Goal: Task Accomplishment & Management: Complete application form

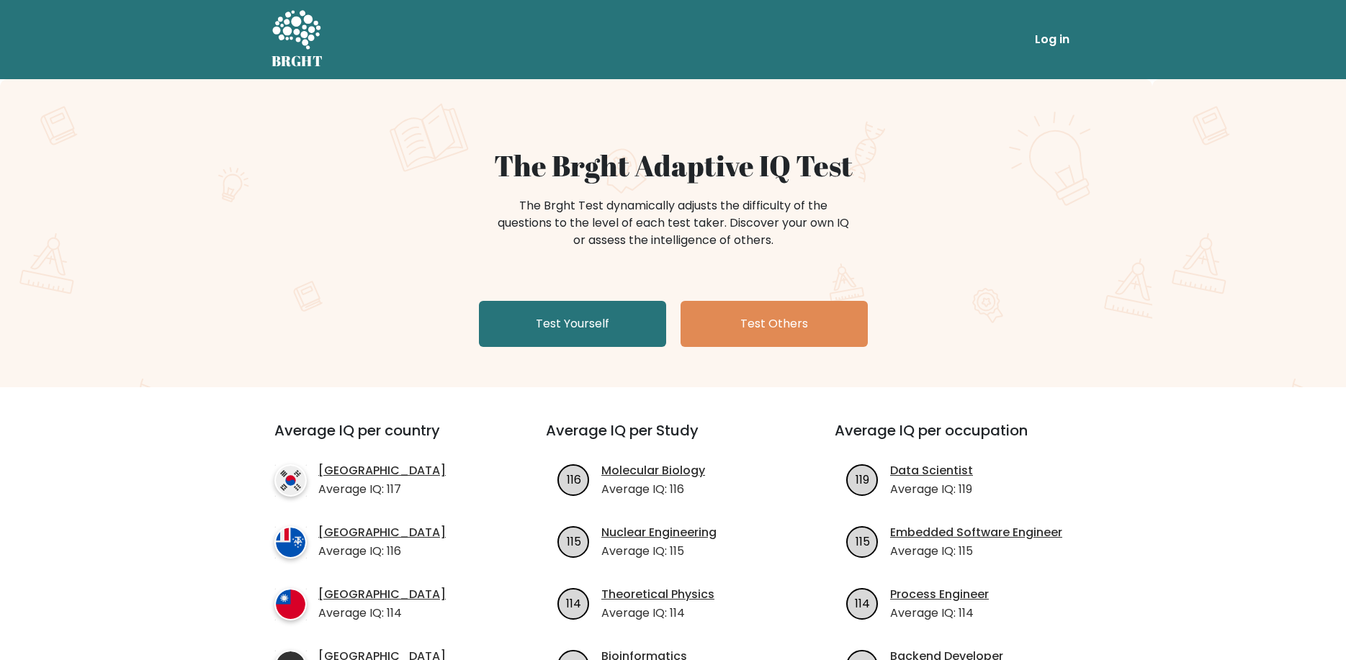
click at [1068, 39] on ul "Log in" at bounding box center [1024, 39] width 102 height 40
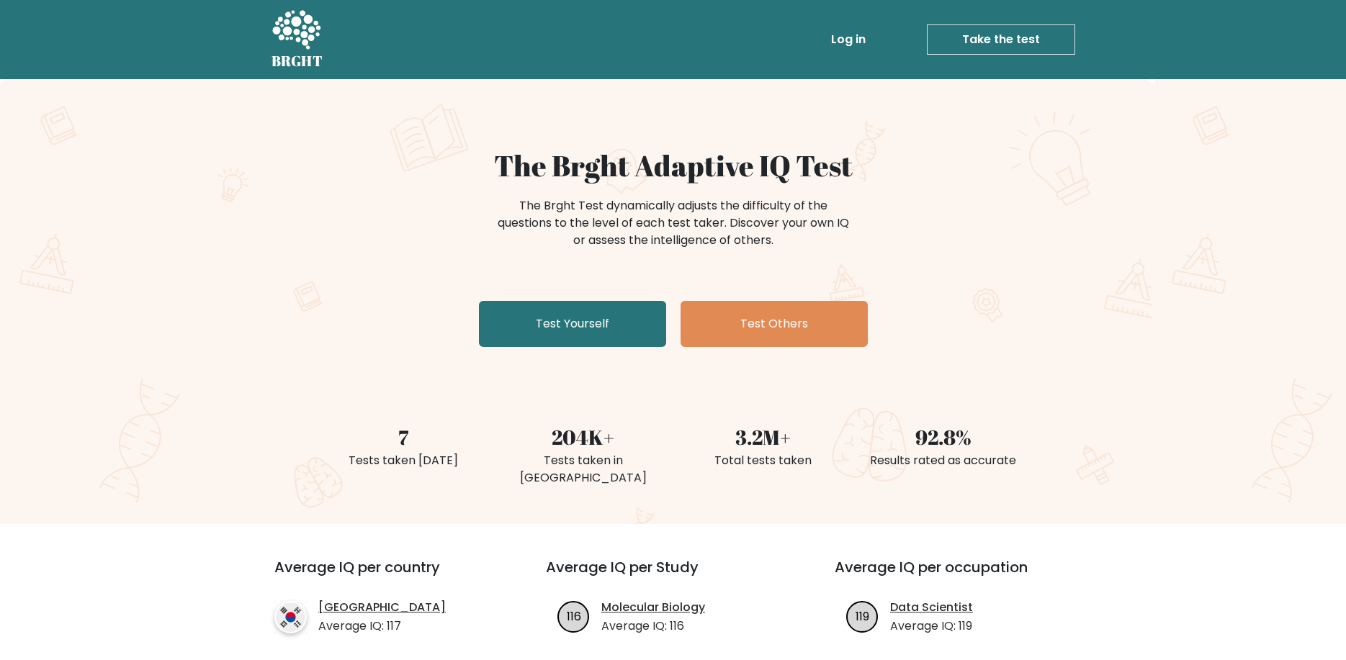
click at [852, 40] on link "Log in" at bounding box center [848, 39] width 46 height 29
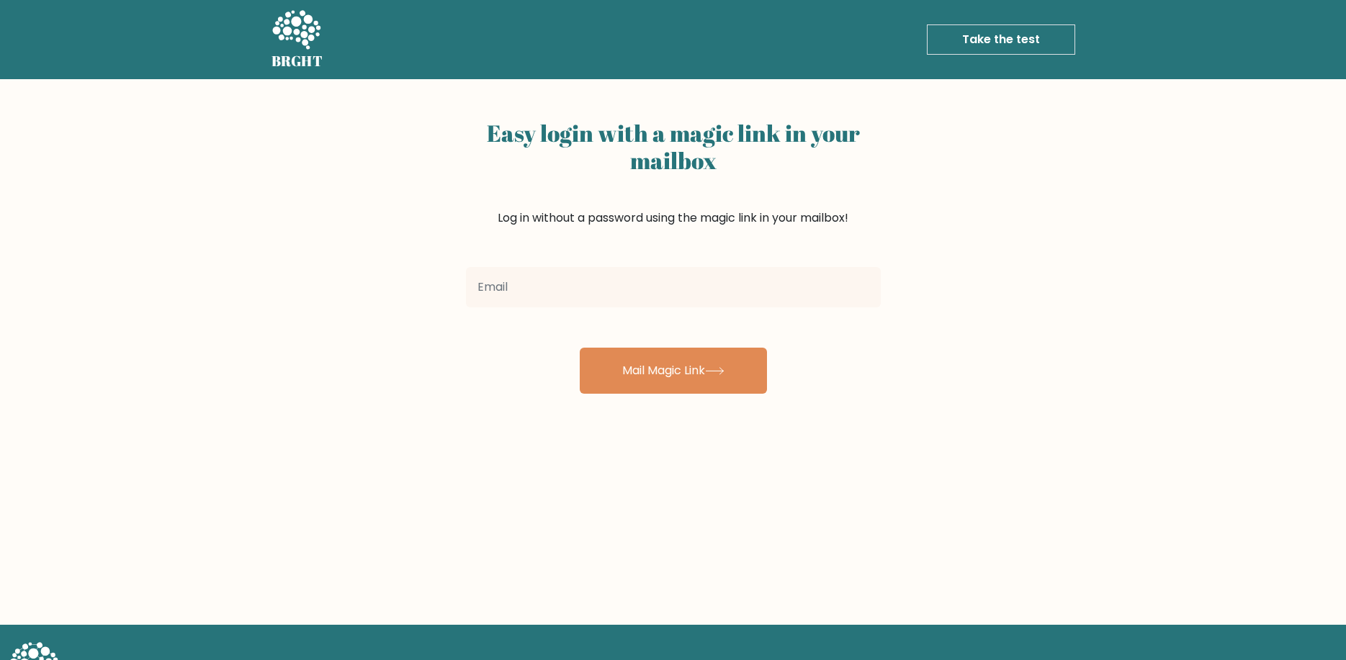
click at [580, 294] on input "email" at bounding box center [673, 287] width 415 height 40
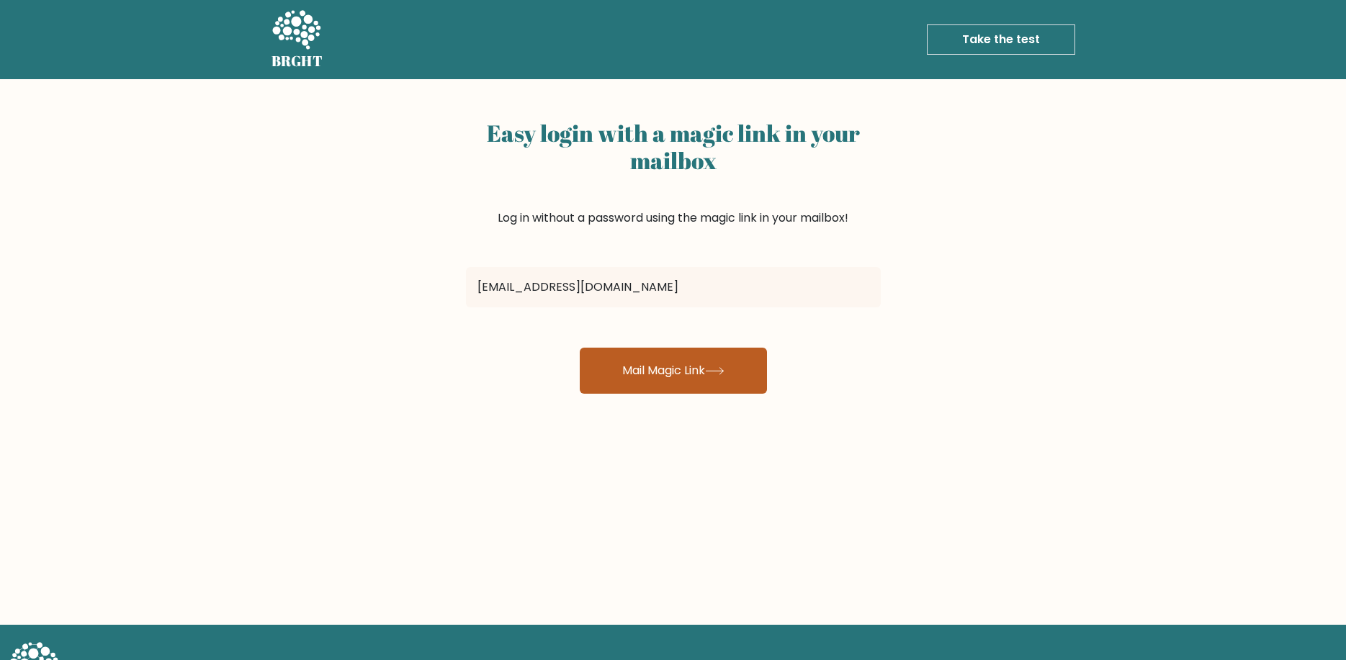
type input "knowy.curiox@gmail.com"
click at [633, 353] on button "Mail Magic Link" at bounding box center [673, 371] width 187 height 46
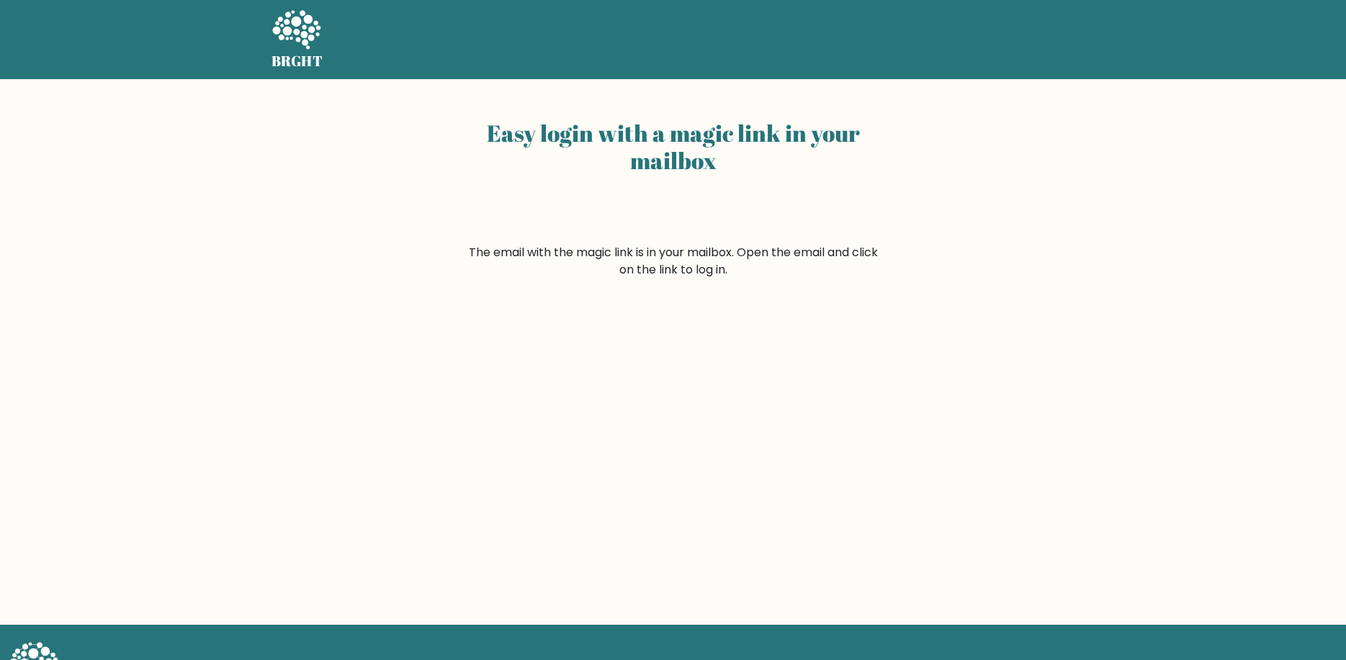
click at [284, 32] on icon at bounding box center [296, 29] width 48 height 39
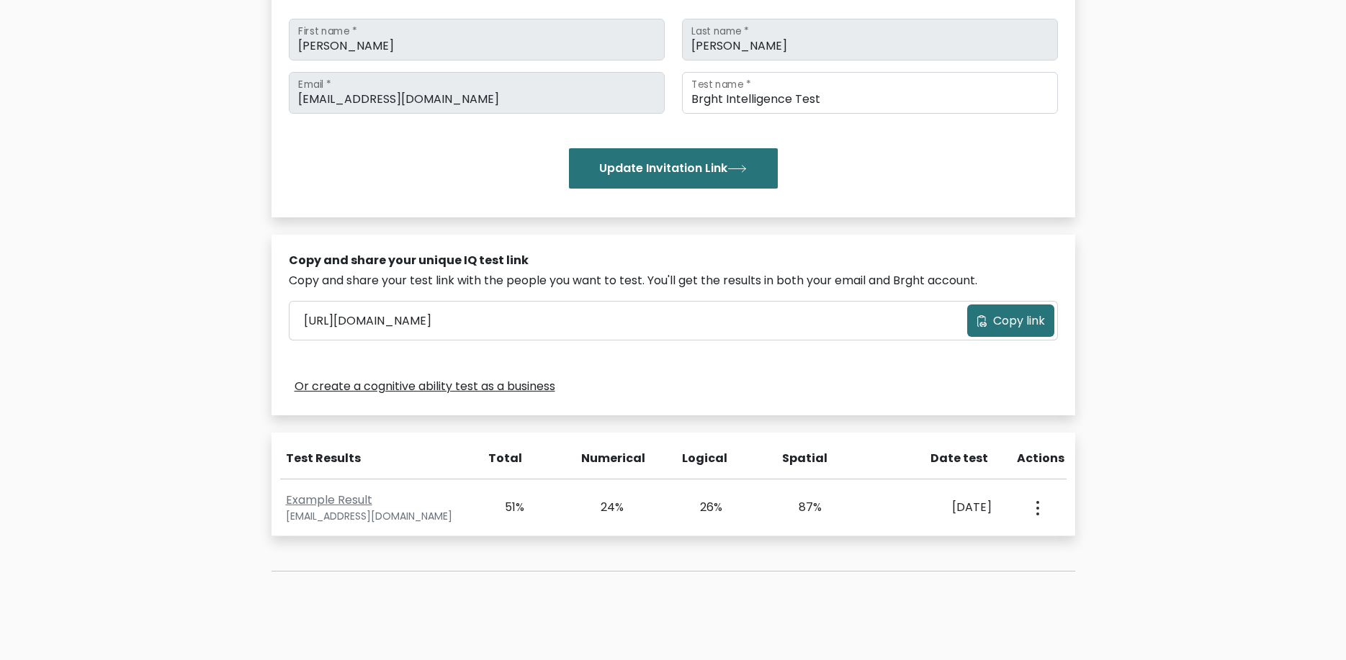
scroll to position [323, 0]
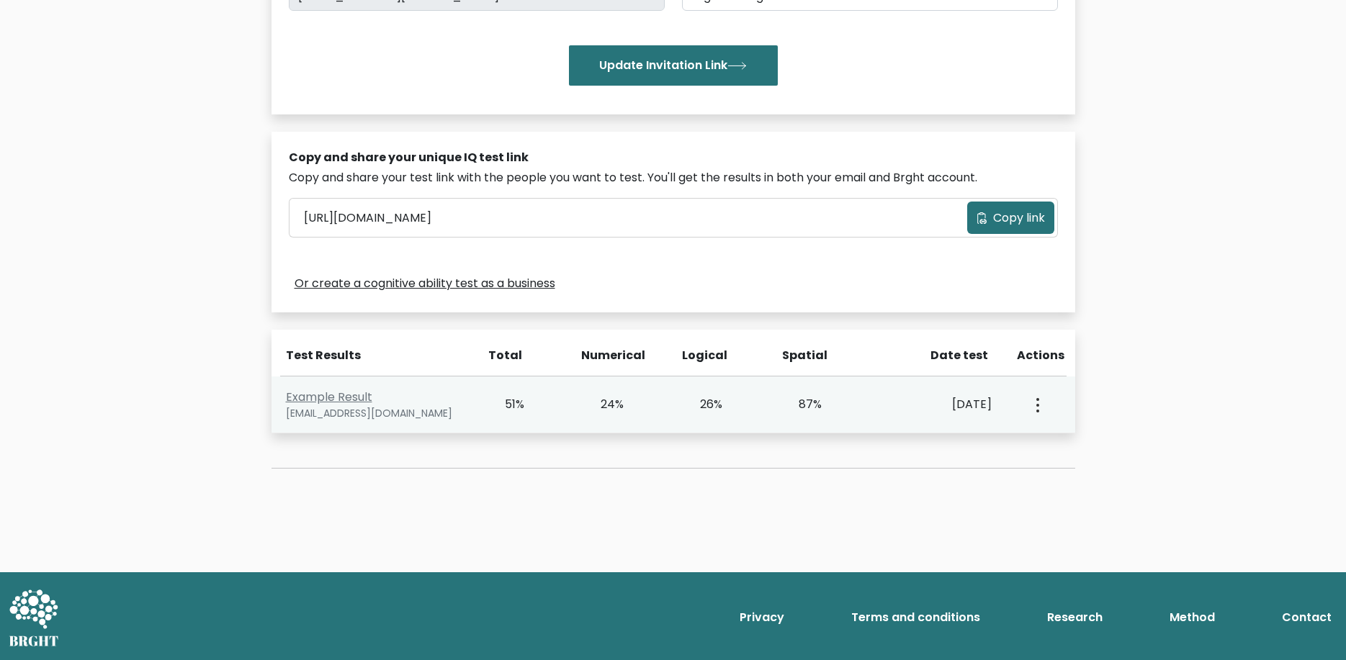
click at [1030, 409] on button "button" at bounding box center [1036, 404] width 12 height 45
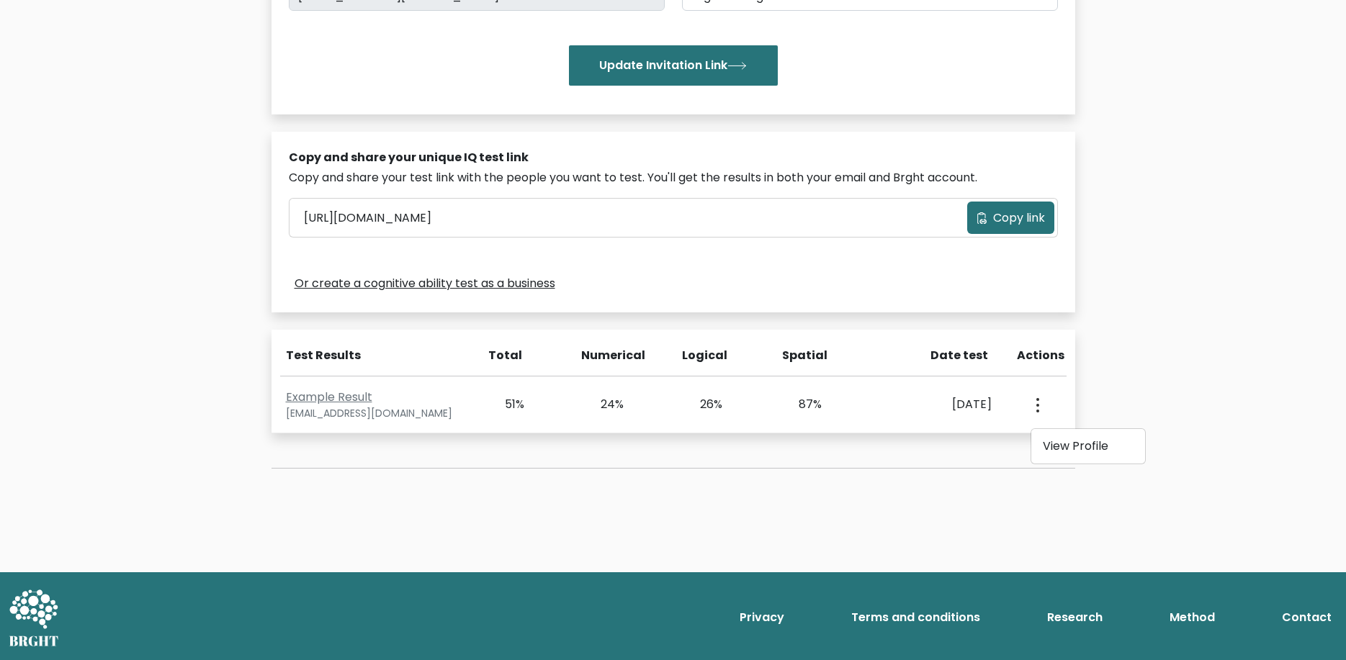
scroll to position [103, 0]
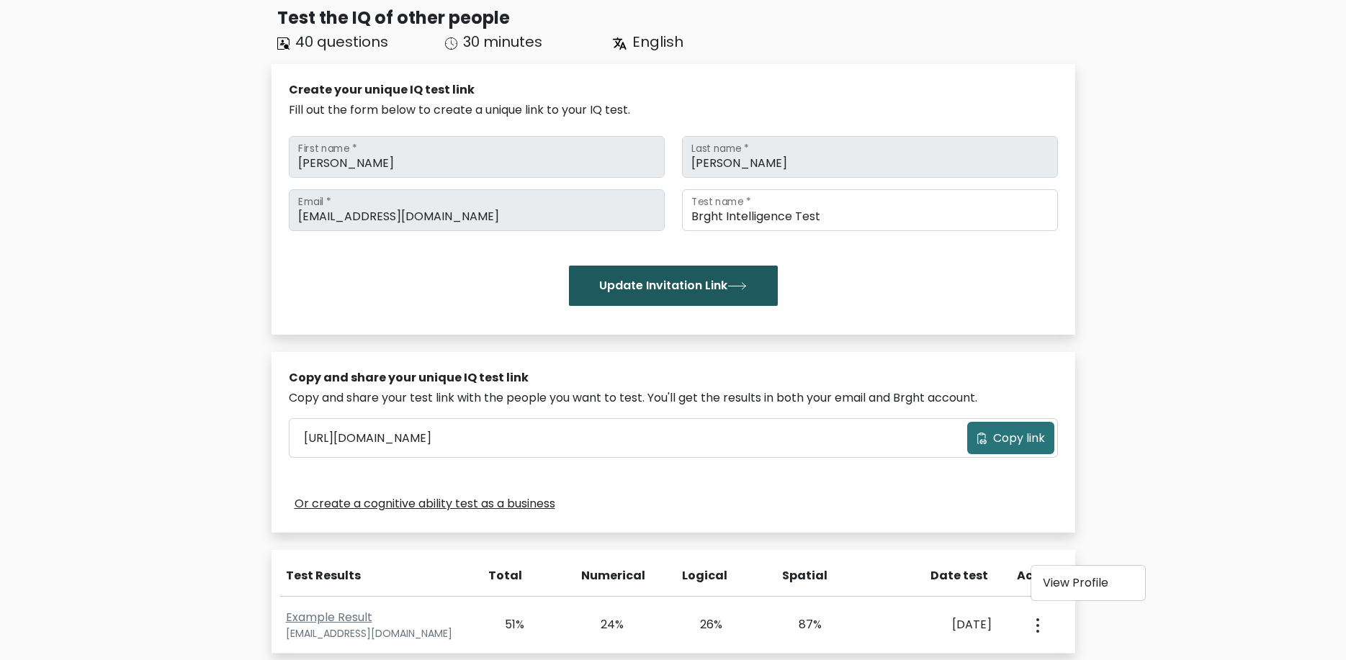
click at [654, 271] on button "Update Invitation Link" at bounding box center [673, 286] width 209 height 40
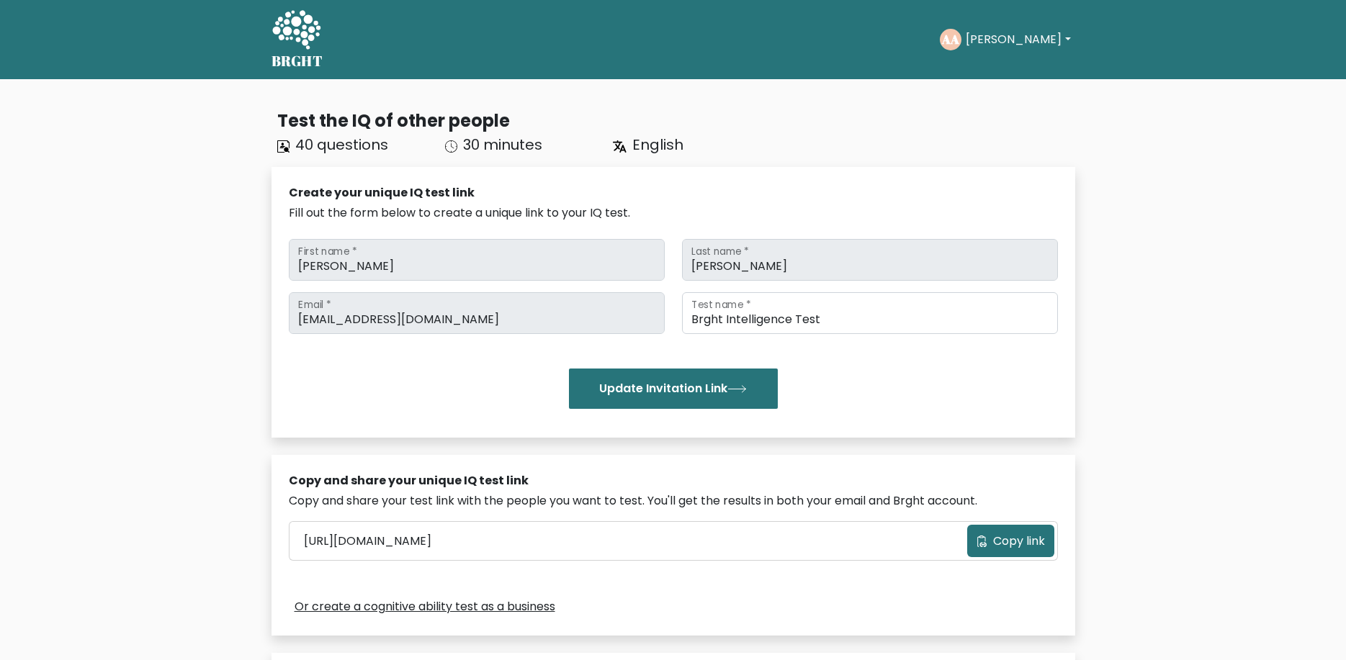
click at [985, 32] on button "[PERSON_NAME]" at bounding box center [1017, 39] width 113 height 19
click at [998, 64] on link "Dashboard" at bounding box center [997, 69] width 114 height 23
click at [326, 7] on div "BRGHT BRGHT Take the test AA [PERSON_NAME] Dashboard Profile Settings Logout Da…" at bounding box center [673, 40] width 821 height 68
click at [310, 28] on icon at bounding box center [296, 29] width 48 height 39
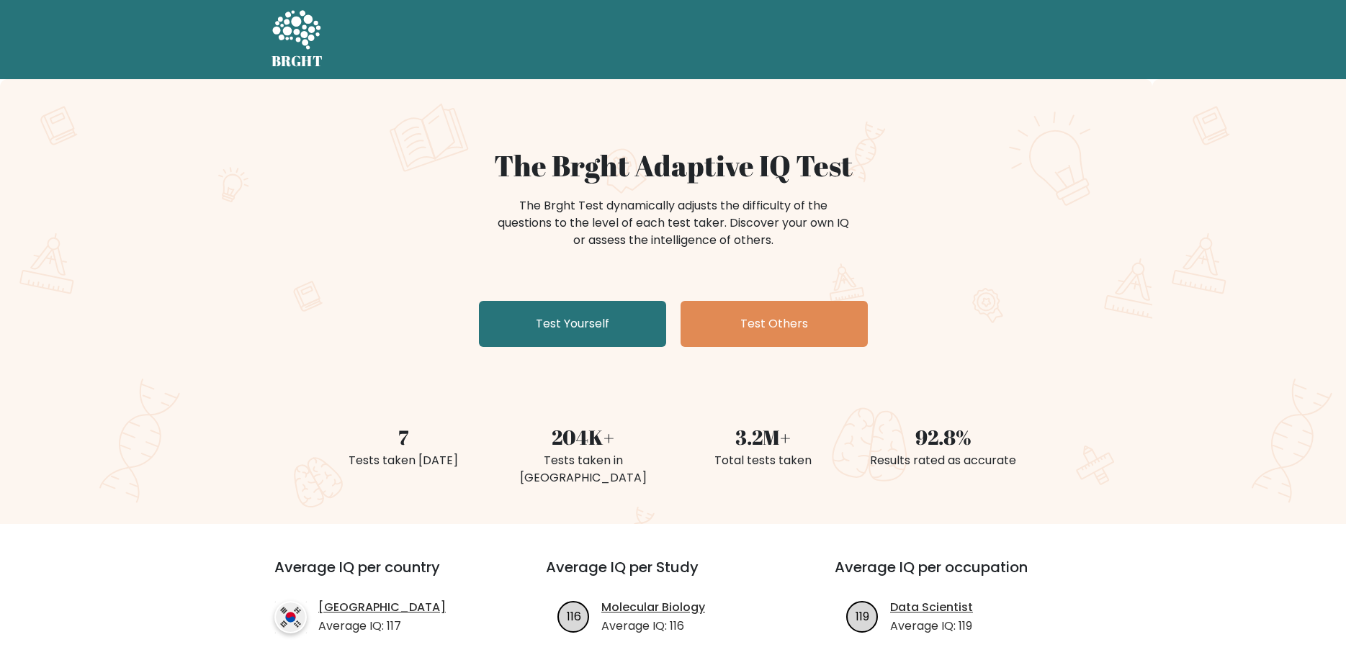
click at [611, 320] on link "Test Yourself" at bounding box center [572, 324] width 187 height 46
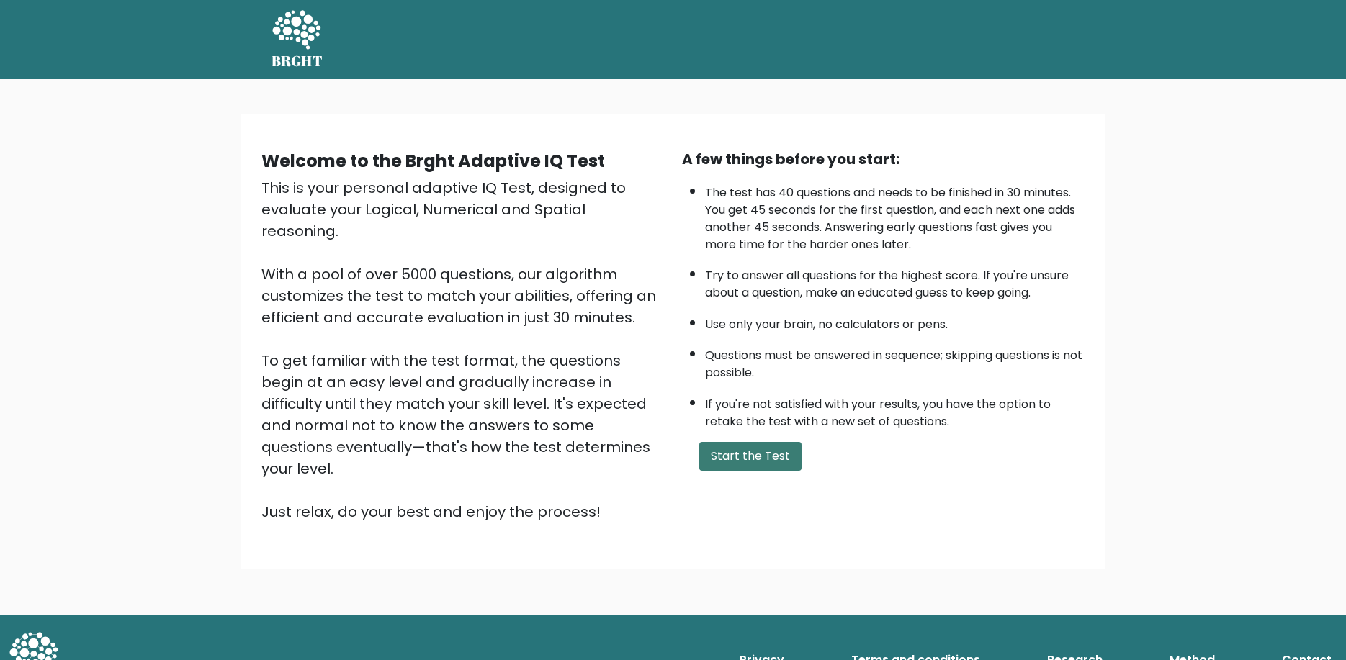
click at [734, 469] on button "Start the Test" at bounding box center [750, 456] width 102 height 29
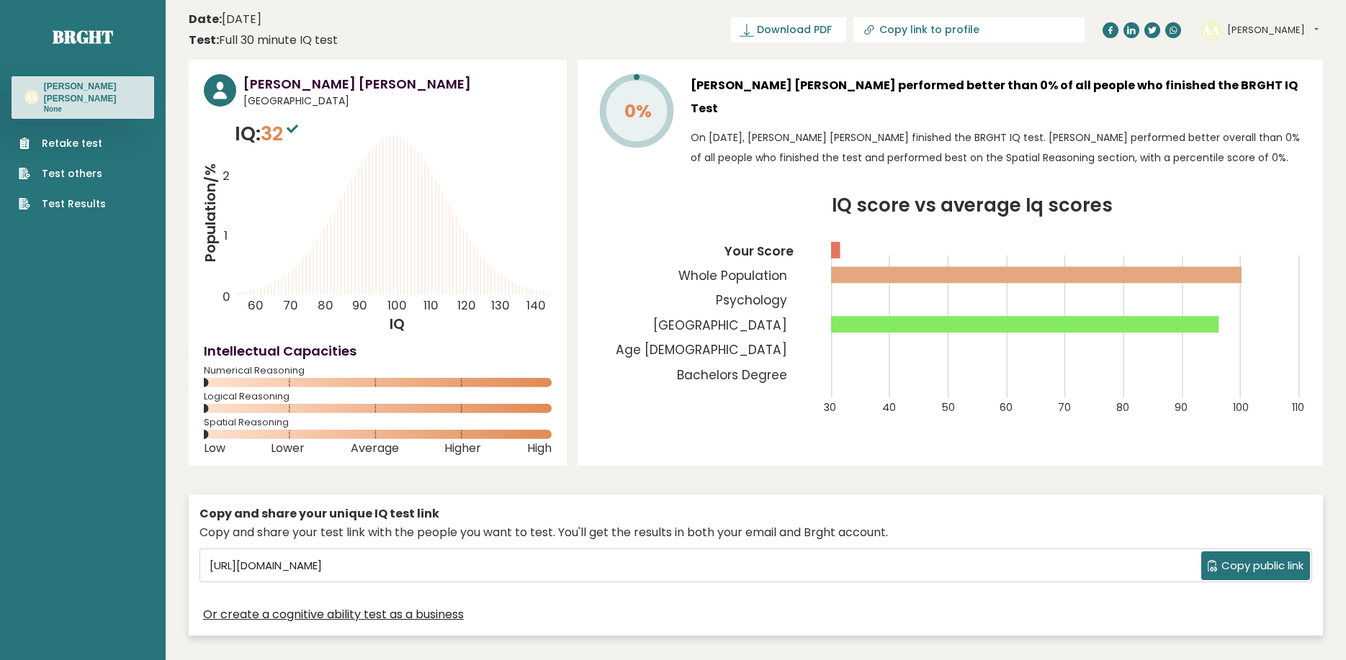
click at [69, 142] on link "Retake test" at bounding box center [62, 143] width 87 height 15
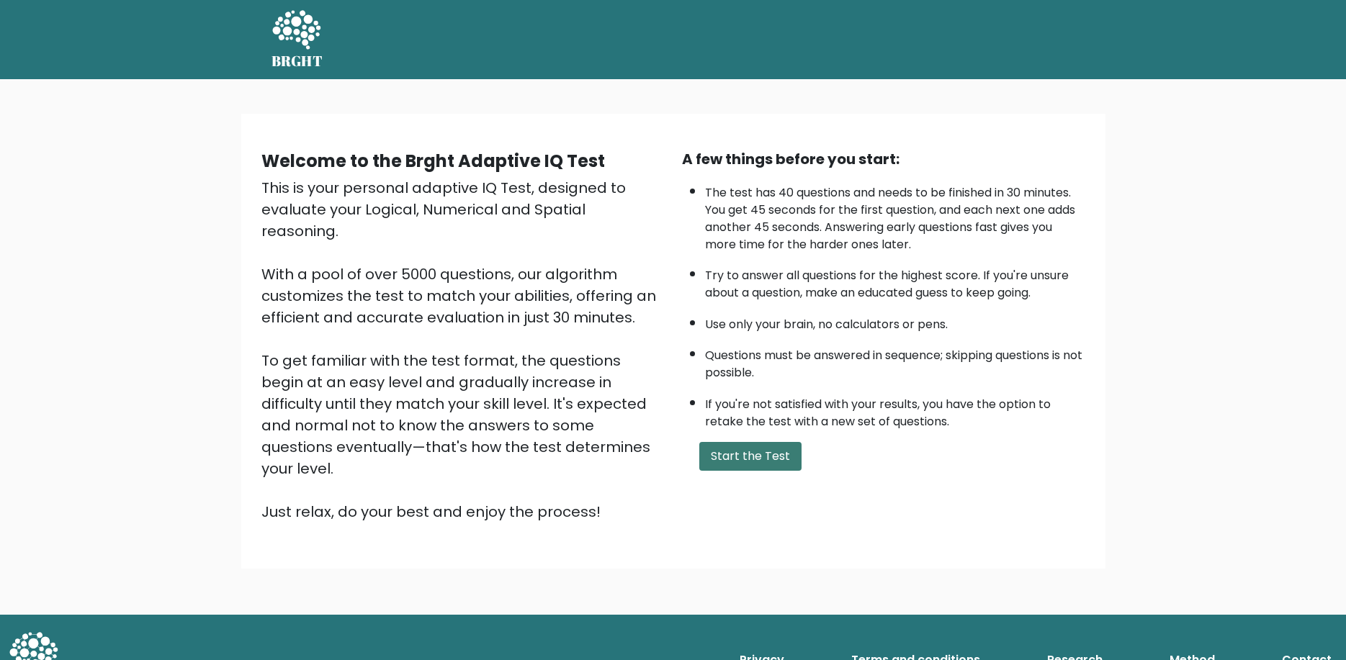
click at [742, 471] on button "Start the Test" at bounding box center [750, 456] width 102 height 29
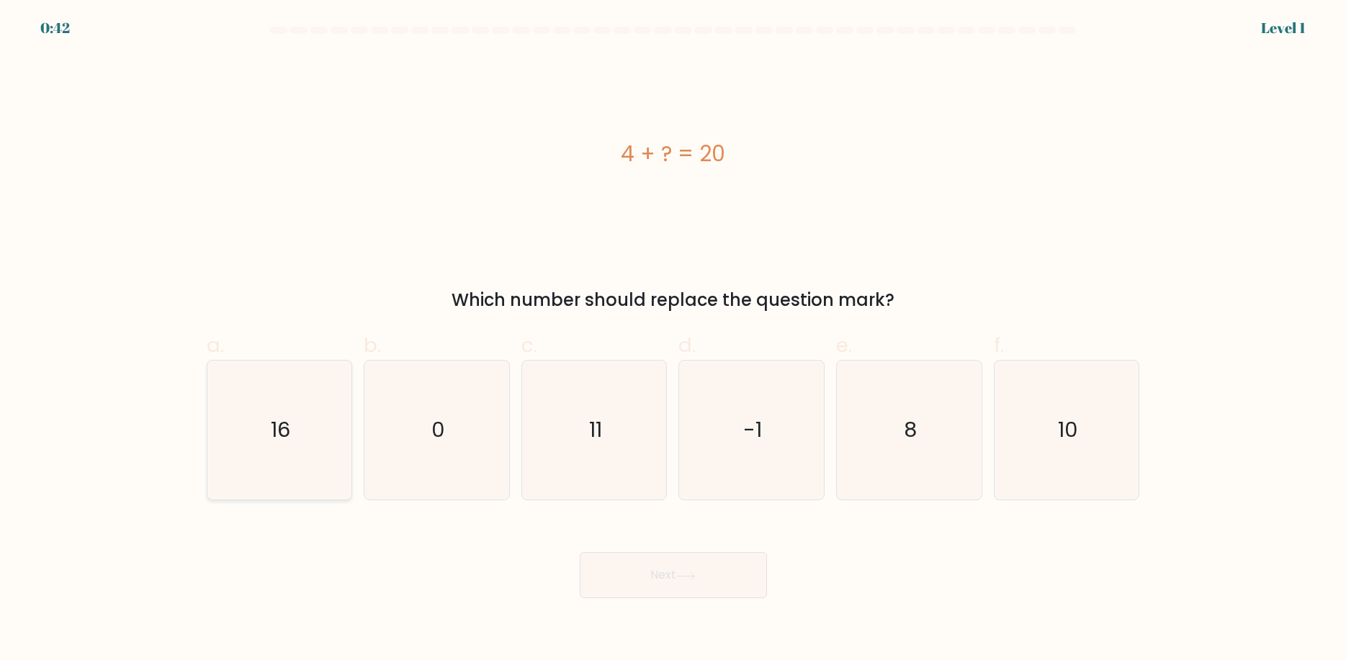
click at [291, 438] on icon "16" at bounding box center [279, 430] width 139 height 139
click at [673, 340] on input "a. 16" at bounding box center [673, 334] width 1 height 9
radio input "true"
click at [679, 576] on button "Next" at bounding box center [673, 575] width 187 height 46
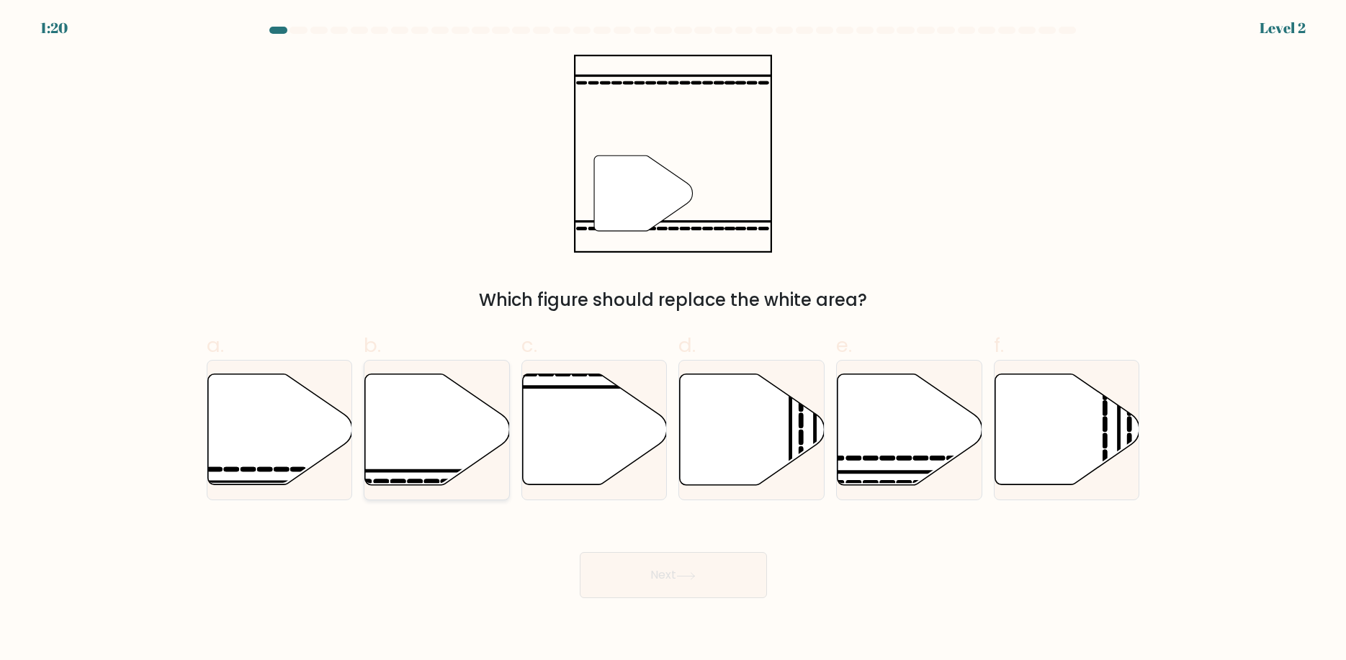
click at [434, 454] on icon at bounding box center [437, 429] width 145 height 111
click at [673, 340] on input "b." at bounding box center [673, 334] width 1 height 9
radio input "true"
click at [678, 581] on button "Next" at bounding box center [673, 575] width 187 height 46
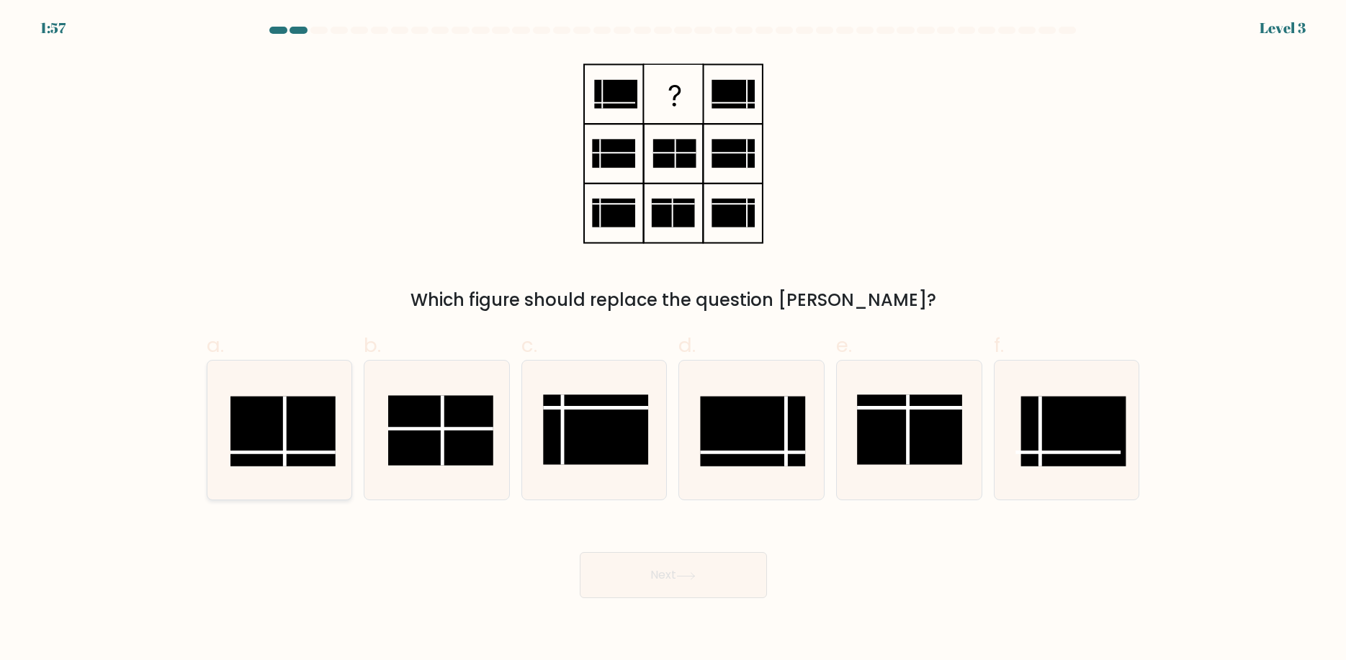
click at [307, 441] on rect at bounding box center [282, 432] width 105 height 70
click at [673, 340] on input "a." at bounding box center [673, 334] width 1 height 9
radio input "true"
click at [670, 568] on button "Next" at bounding box center [673, 575] width 187 height 46
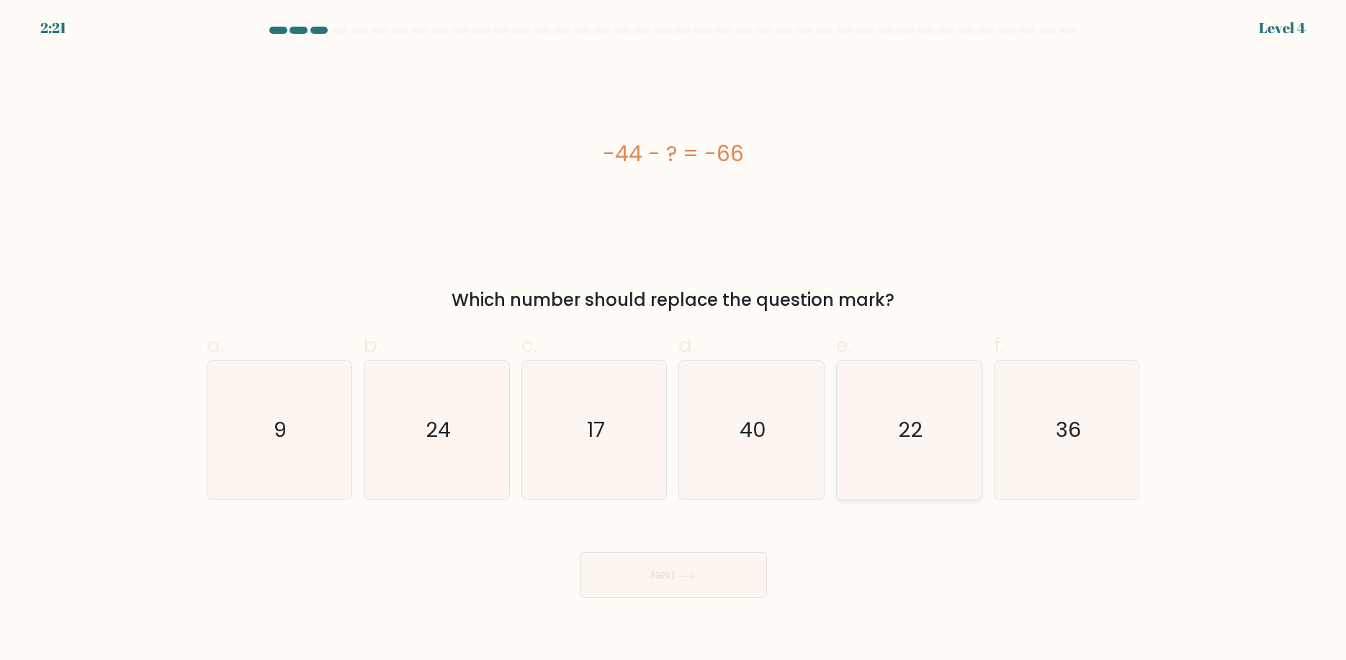
click at [891, 458] on icon "22" at bounding box center [909, 430] width 139 height 139
click at [674, 340] on input "e. 22" at bounding box center [673, 334] width 1 height 9
radio input "true"
click at [650, 586] on button "Next" at bounding box center [673, 575] width 187 height 46
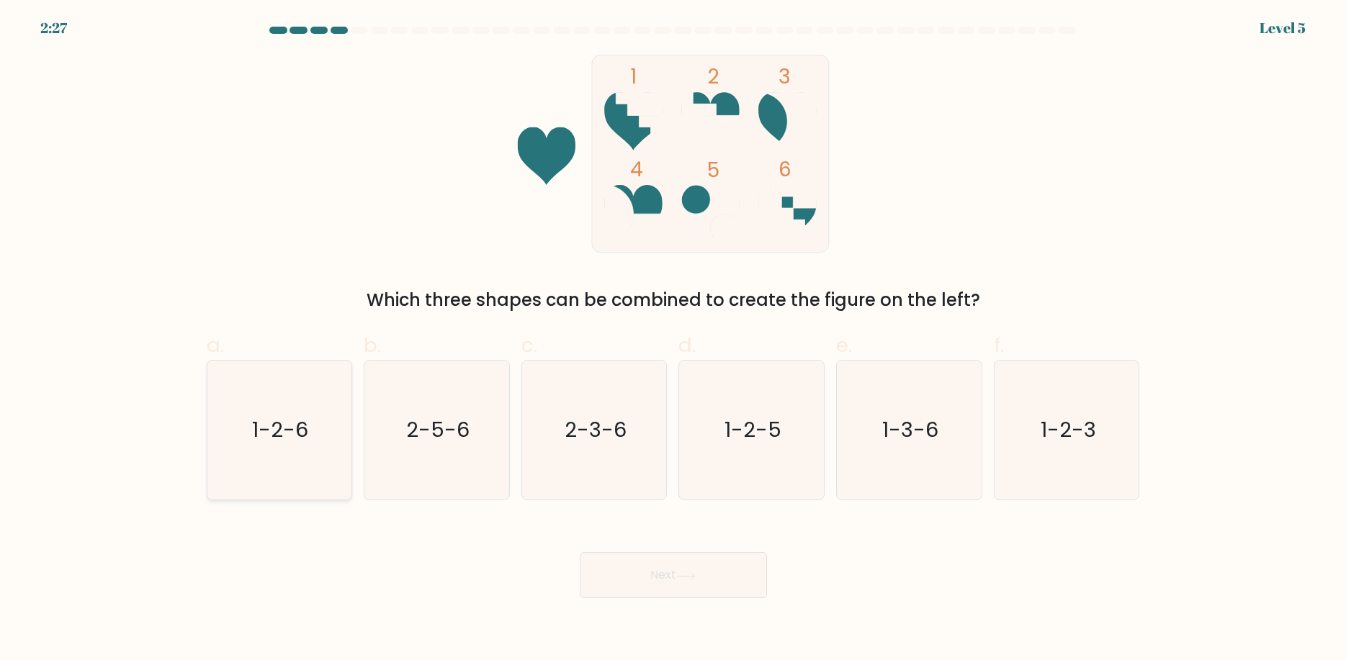
click at [274, 441] on icon "1-2-6" at bounding box center [279, 430] width 139 height 139
click at [673, 340] on input "a. 1-2-6" at bounding box center [673, 334] width 1 height 9
radio input "true"
click at [697, 583] on button "Next" at bounding box center [673, 575] width 187 height 46
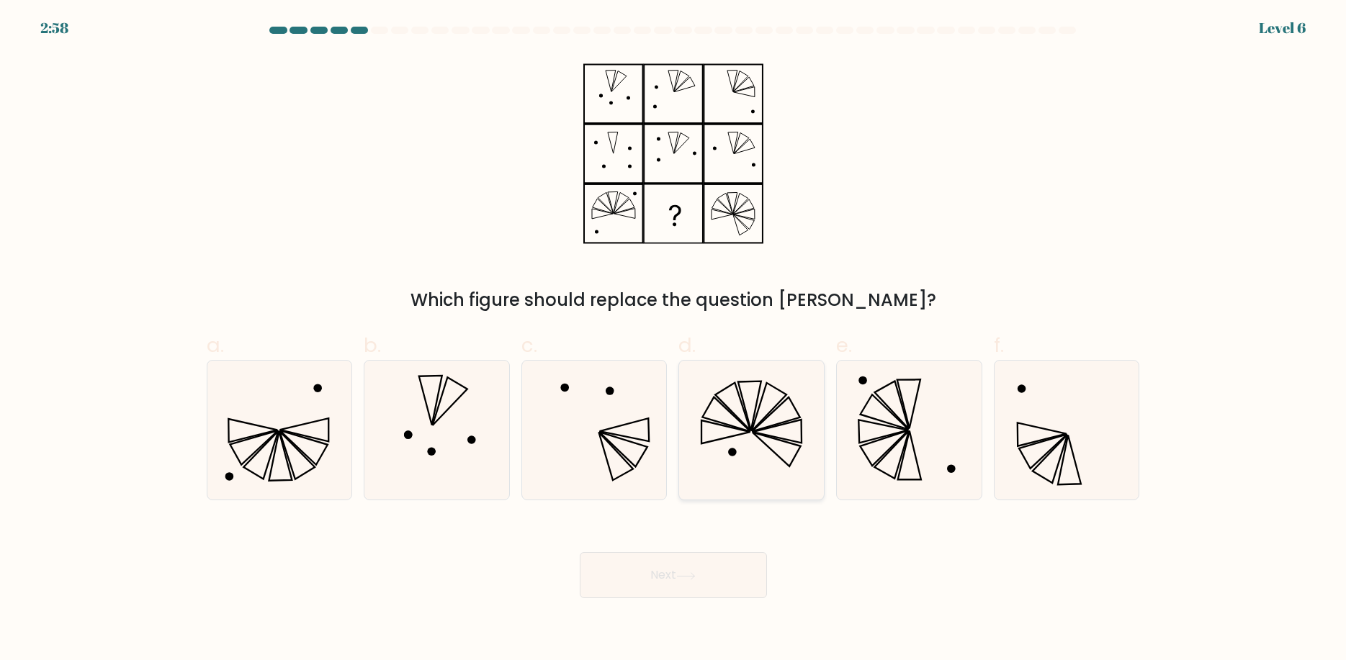
click at [744, 459] on icon at bounding box center [751, 430] width 139 height 139
click at [674, 340] on input "d." at bounding box center [673, 334] width 1 height 9
radio input "true"
click at [712, 585] on button "Next" at bounding box center [673, 575] width 187 height 46
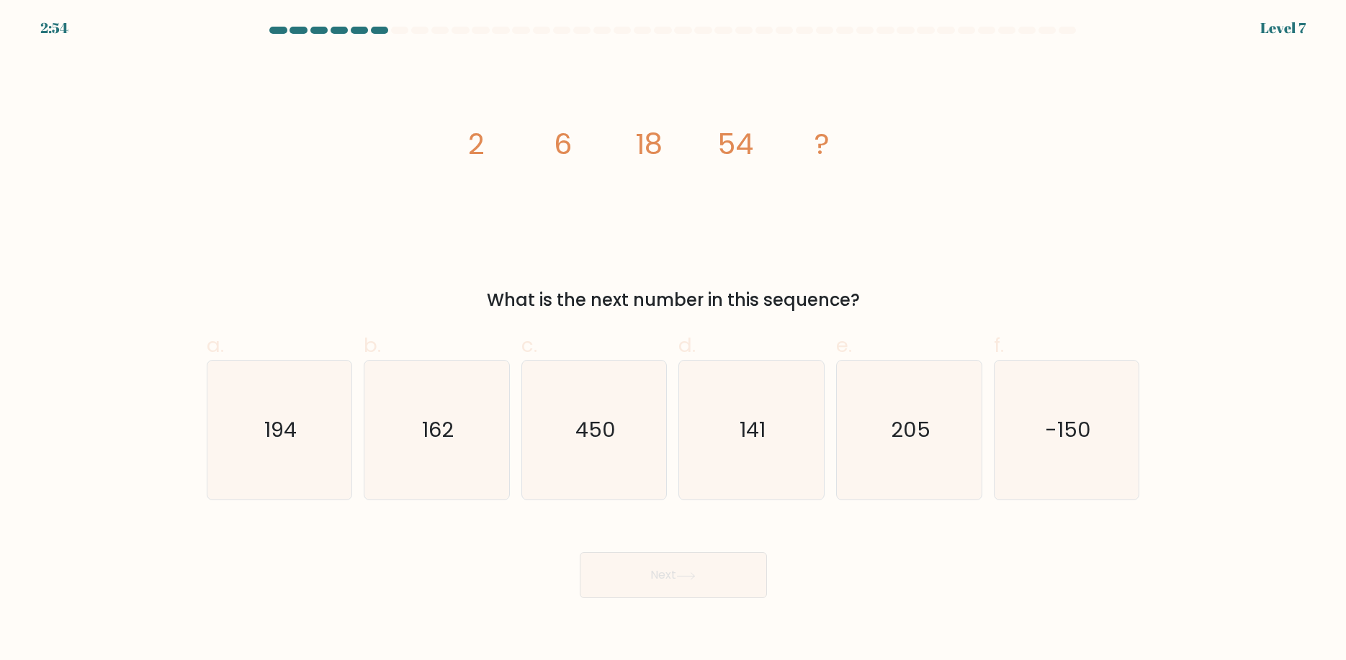
click at [264, 586] on div "Next" at bounding box center [673, 558] width 950 height 81
click at [377, 462] on icon "162" at bounding box center [436, 430] width 139 height 139
click at [673, 340] on input "b. 162" at bounding box center [673, 334] width 1 height 9
radio input "true"
click at [728, 575] on button "Next" at bounding box center [673, 575] width 187 height 46
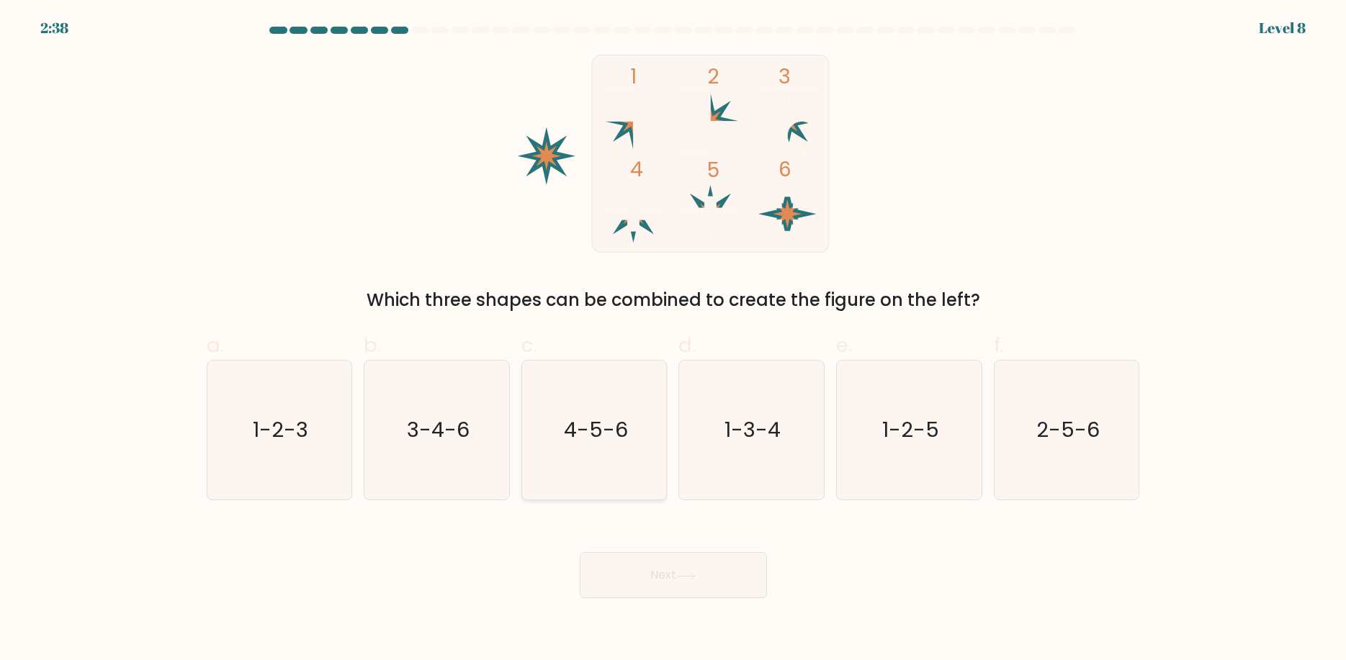
click at [629, 441] on icon "4-5-6" at bounding box center [594, 430] width 139 height 139
click at [673, 340] on input "c. 4-5-6" at bounding box center [673, 334] width 1 height 9
radio input "true"
click at [727, 575] on button "Next" at bounding box center [673, 575] width 187 height 46
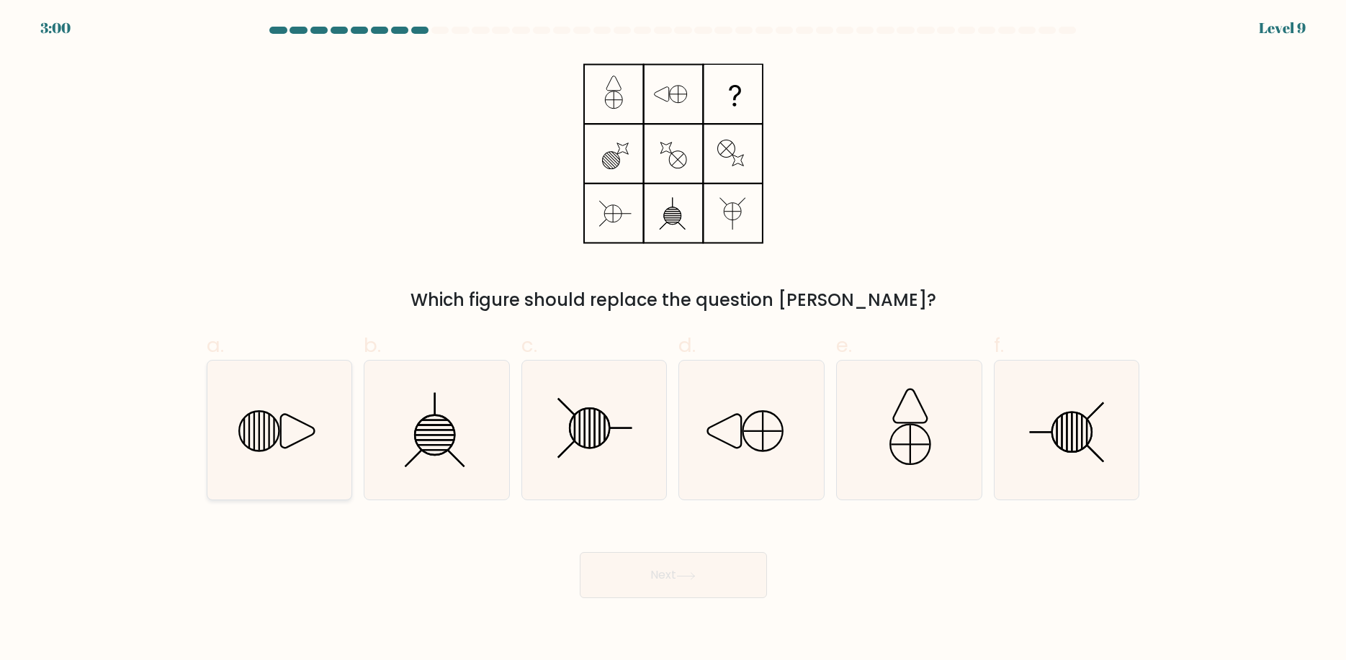
click at [239, 455] on icon at bounding box center [279, 430] width 139 height 139
click at [673, 340] on input "a." at bounding box center [673, 334] width 1 height 9
radio input "true"
click at [719, 578] on button "Next" at bounding box center [673, 575] width 187 height 46
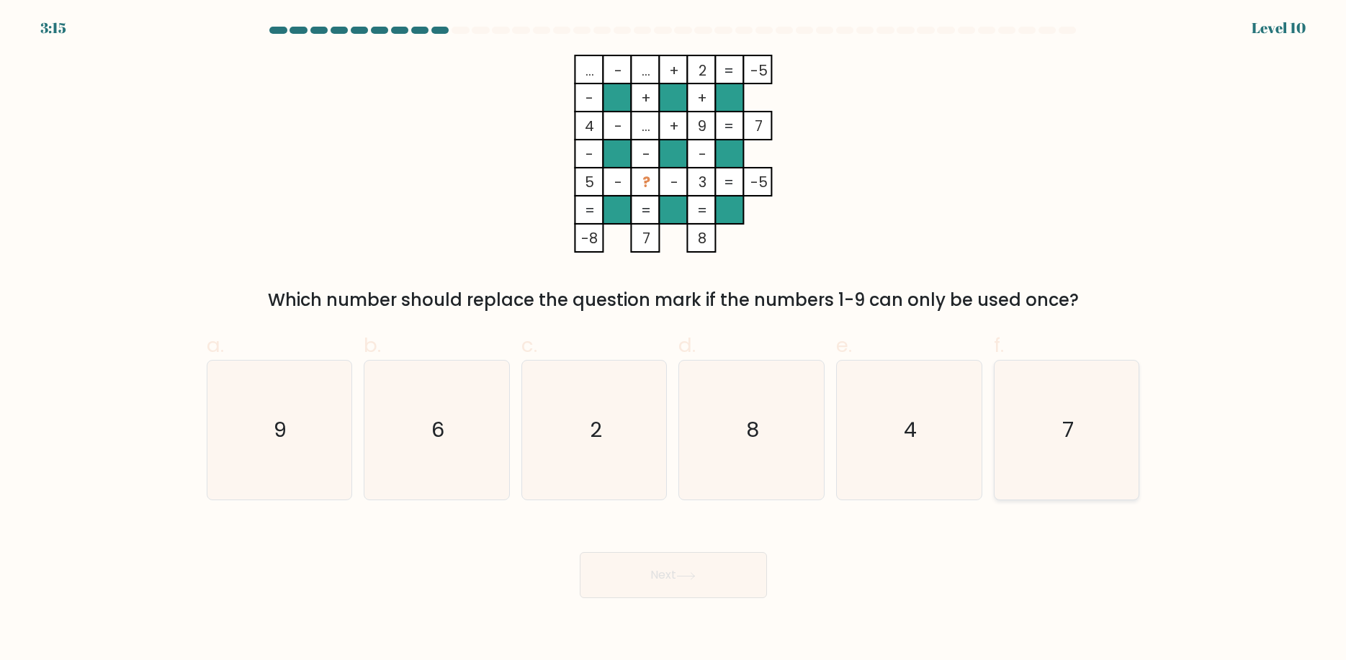
click at [1103, 458] on icon "7" at bounding box center [1066, 430] width 139 height 139
click at [674, 340] on input "f. 7" at bounding box center [673, 334] width 1 height 9
radio input "true"
click at [676, 576] on button "Next" at bounding box center [673, 575] width 187 height 46
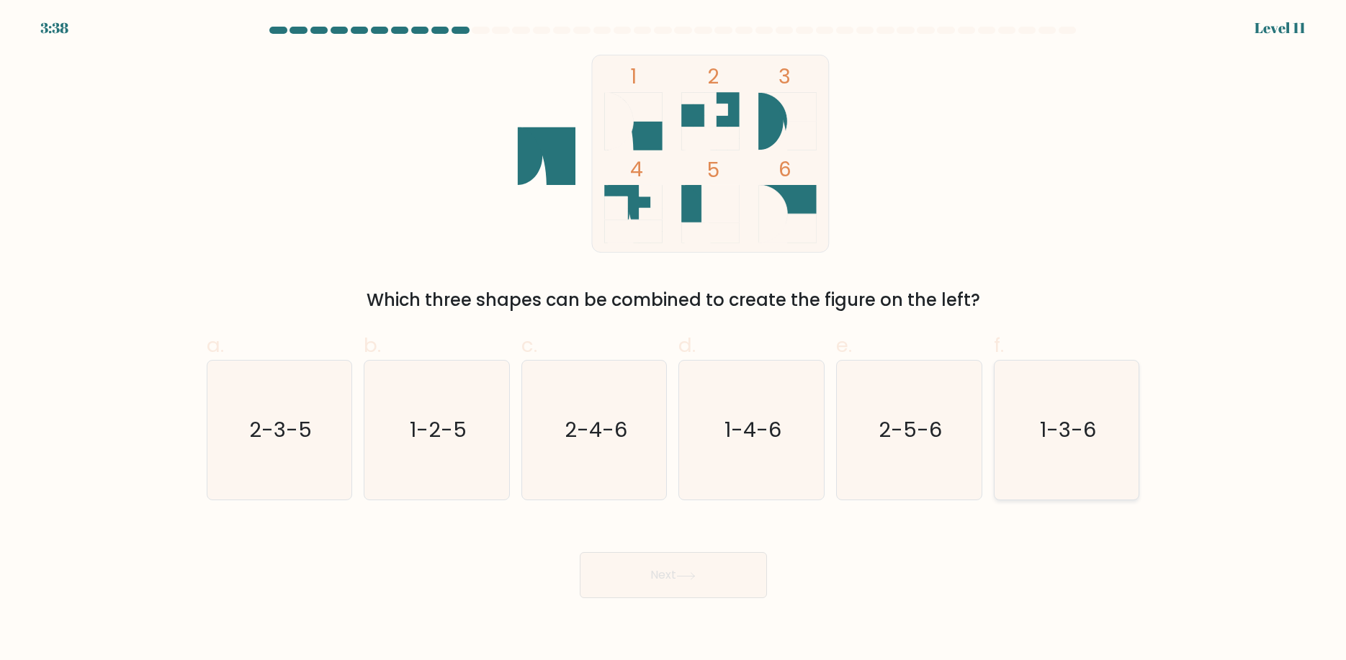
click at [1079, 476] on icon "1-3-6" at bounding box center [1066, 430] width 139 height 139
click at [674, 340] on input "f. 1-3-6" at bounding box center [673, 334] width 1 height 9
radio input "true"
click at [652, 589] on button "Next" at bounding box center [673, 575] width 187 height 46
click at [660, 572] on button "Next" at bounding box center [673, 575] width 187 height 46
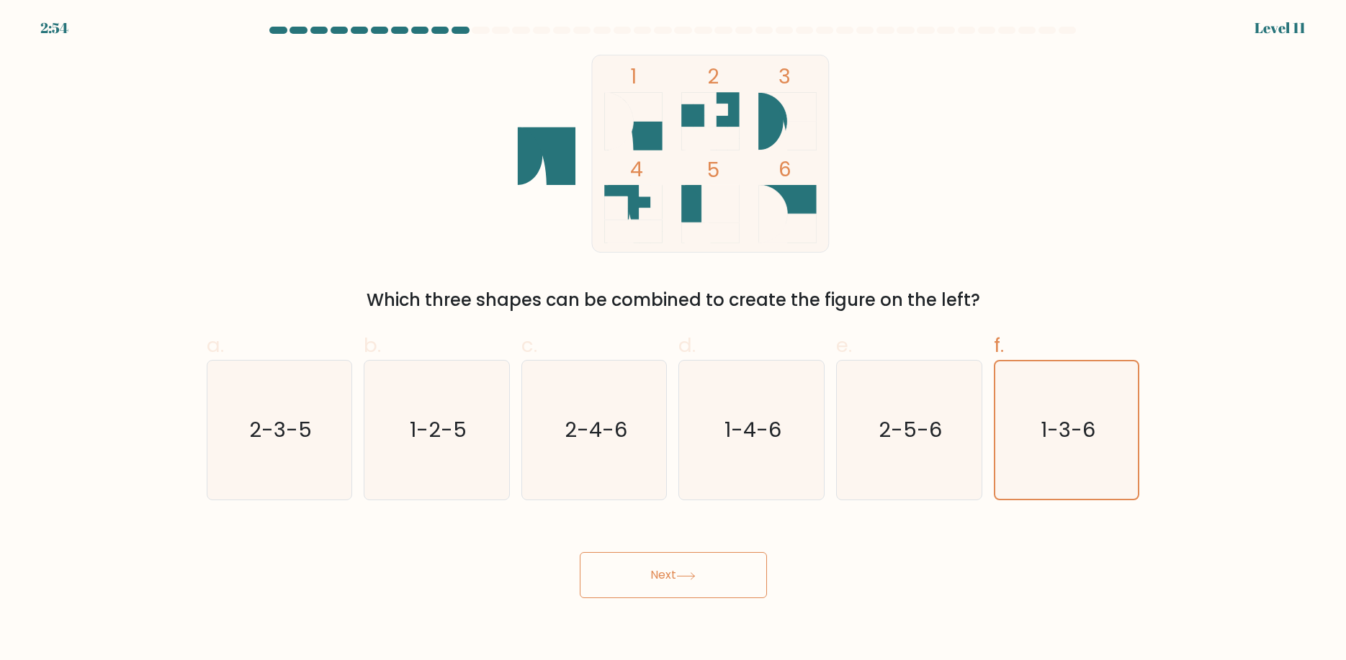
click at [629, 584] on button "Next" at bounding box center [673, 575] width 187 height 46
click at [1056, 207] on div "1 2 3 4 5 6 Which three shapes can be combined to create the figure on the left?" at bounding box center [673, 184] width 950 height 258
click at [902, 403] on icon "2-5-6" at bounding box center [909, 430] width 139 height 139
click at [674, 340] on input "e. 2-5-6" at bounding box center [673, 334] width 1 height 9
radio input "true"
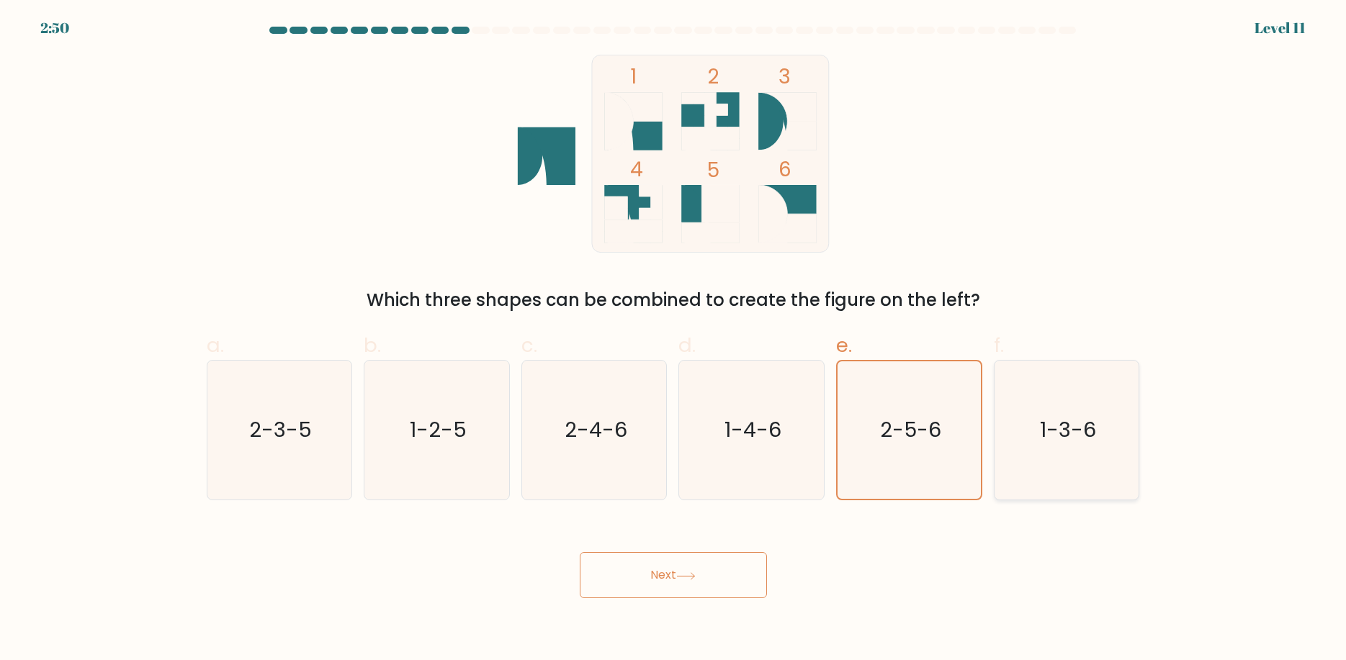
click at [1044, 425] on text "1-3-6" at bounding box center [1068, 430] width 56 height 29
click at [674, 340] on input "f. 1-3-6" at bounding box center [673, 334] width 1 height 9
radio input "true"
click at [620, 577] on button "Next" at bounding box center [673, 575] width 187 height 46
click at [480, 26] on div "2:31 Level 11" at bounding box center [673, 19] width 1346 height 39
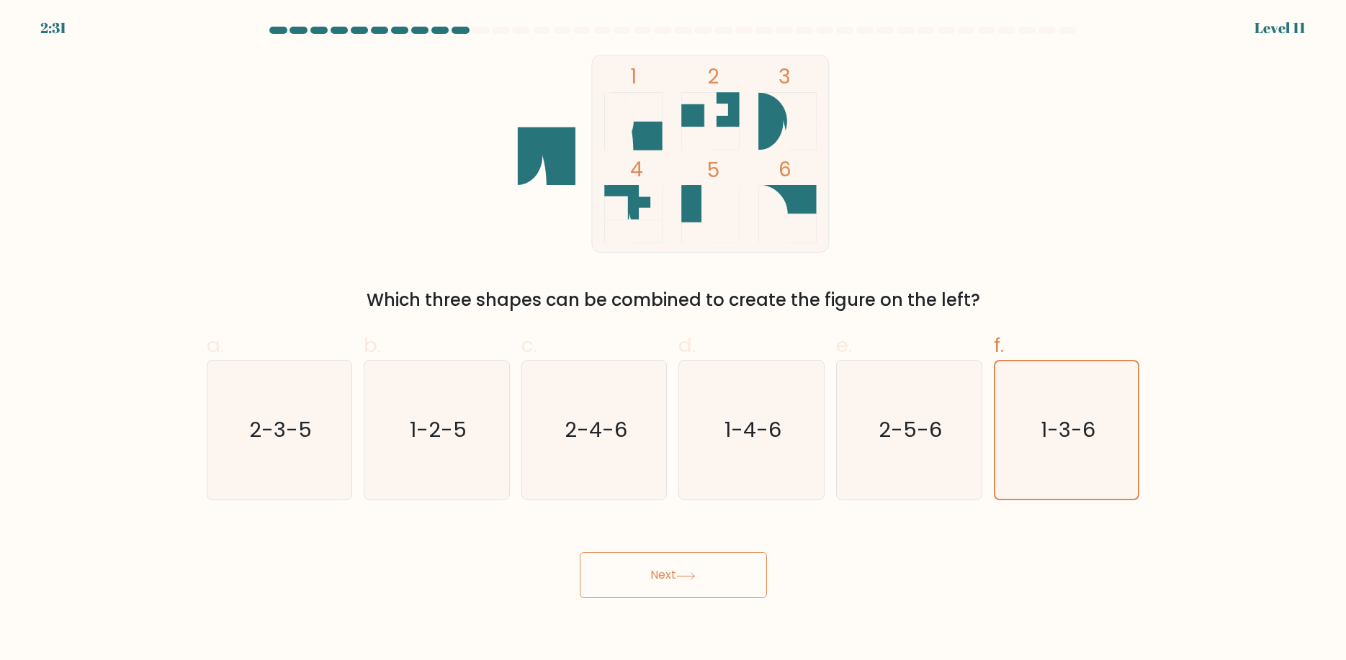
drag, startPoint x: 526, startPoint y: 27, endPoint x: 566, endPoint y: 60, distance: 52.2
click at [526, 27] on div at bounding box center [520, 30] width 17 height 7
click at [689, 558] on button "Next" at bounding box center [673, 575] width 187 height 46
click at [678, 575] on button "Next" at bounding box center [673, 575] width 187 height 46
click at [642, 578] on button "Next" at bounding box center [673, 575] width 187 height 46
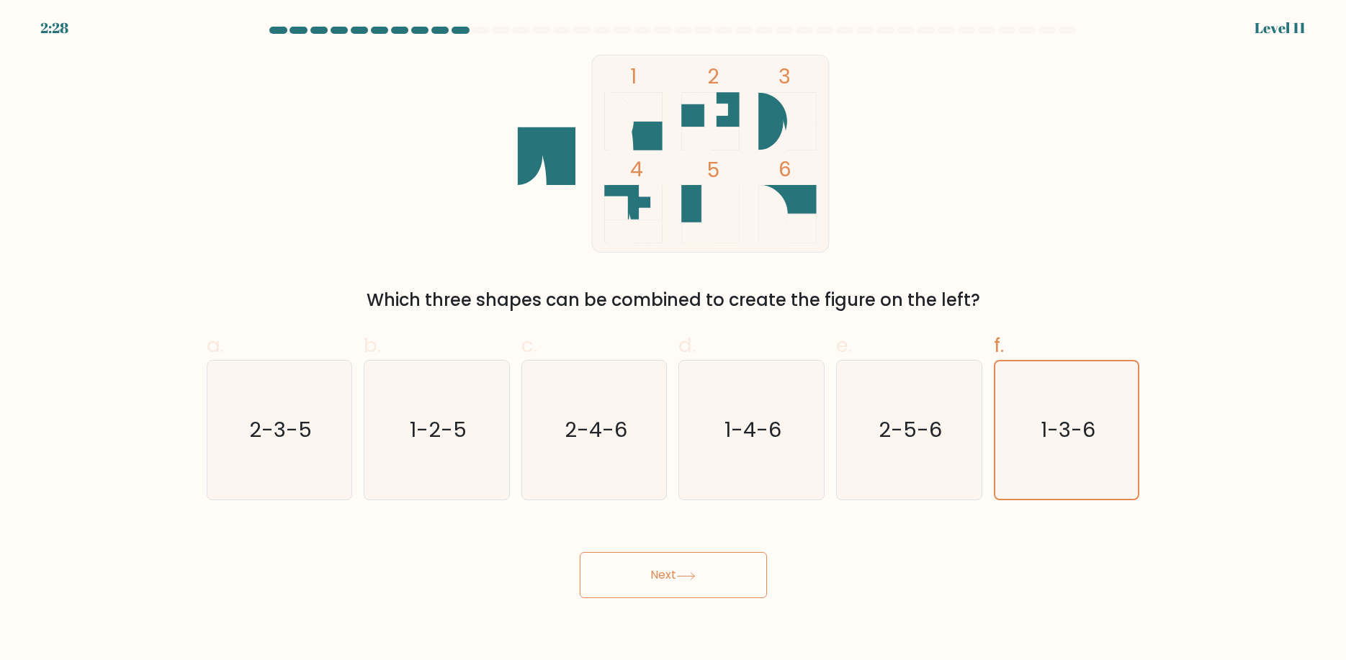
click at [642, 578] on button "Next" at bounding box center [673, 575] width 187 height 46
click at [438, 592] on div "Next" at bounding box center [673, 558] width 950 height 81
click at [662, 582] on button "Next" at bounding box center [673, 575] width 187 height 46
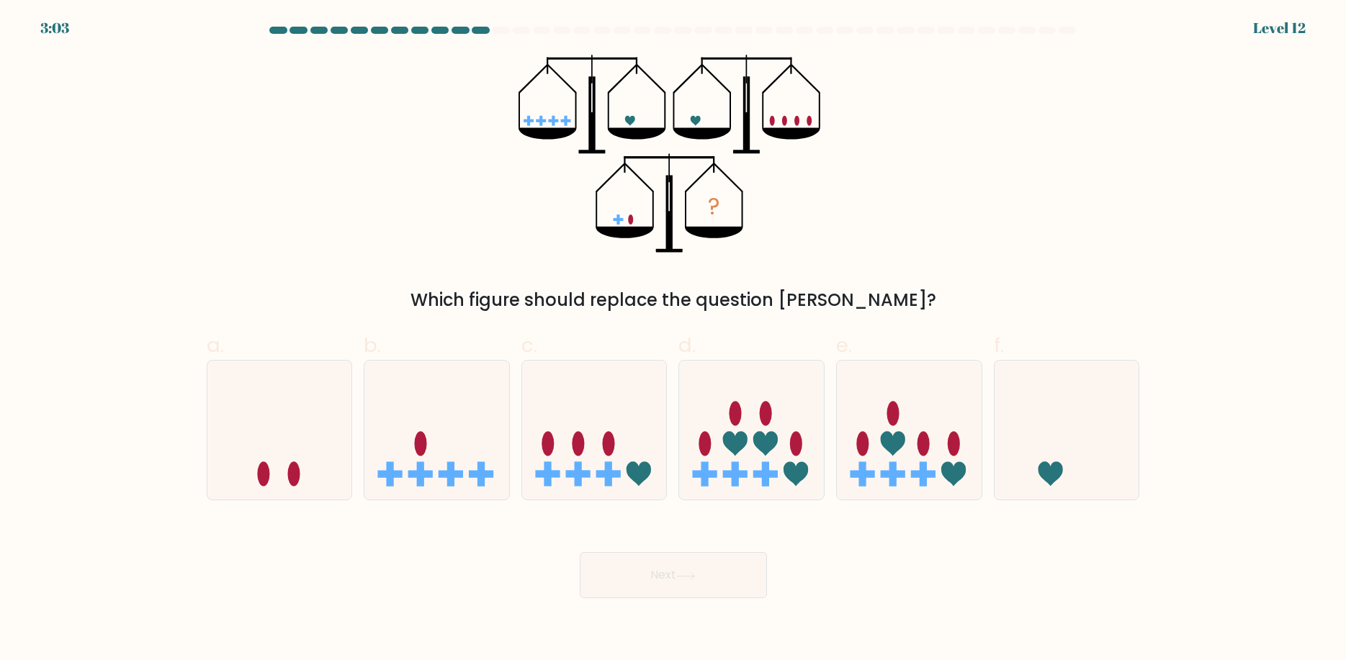
click at [310, 577] on div "Next" at bounding box center [673, 558] width 950 height 81
click at [1083, 470] on icon at bounding box center [1066, 431] width 145 height 120
click at [674, 340] on input "f." at bounding box center [673, 334] width 1 height 9
radio input "true"
click at [698, 585] on button "Next" at bounding box center [673, 575] width 187 height 46
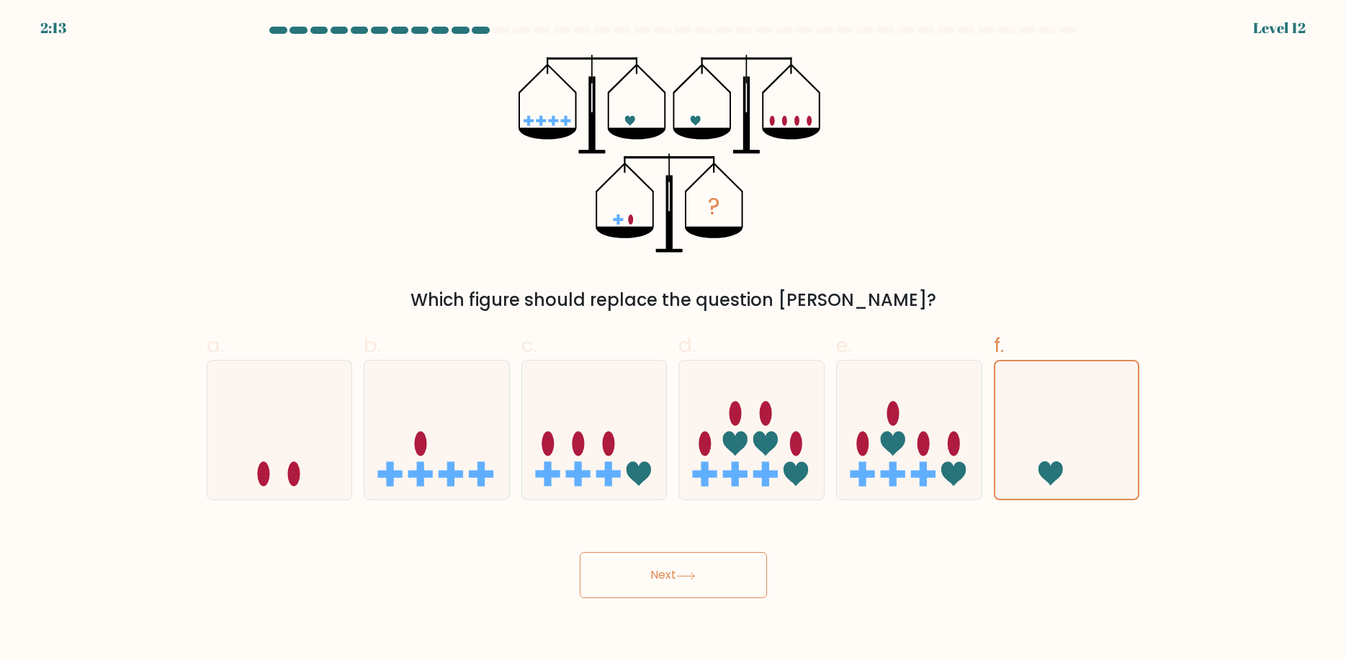
click at [660, 585] on button "Next" at bounding box center [673, 575] width 187 height 46
click at [671, 575] on button "Next" at bounding box center [673, 575] width 187 height 46
click at [671, 570] on button "Next" at bounding box center [673, 575] width 187 height 46
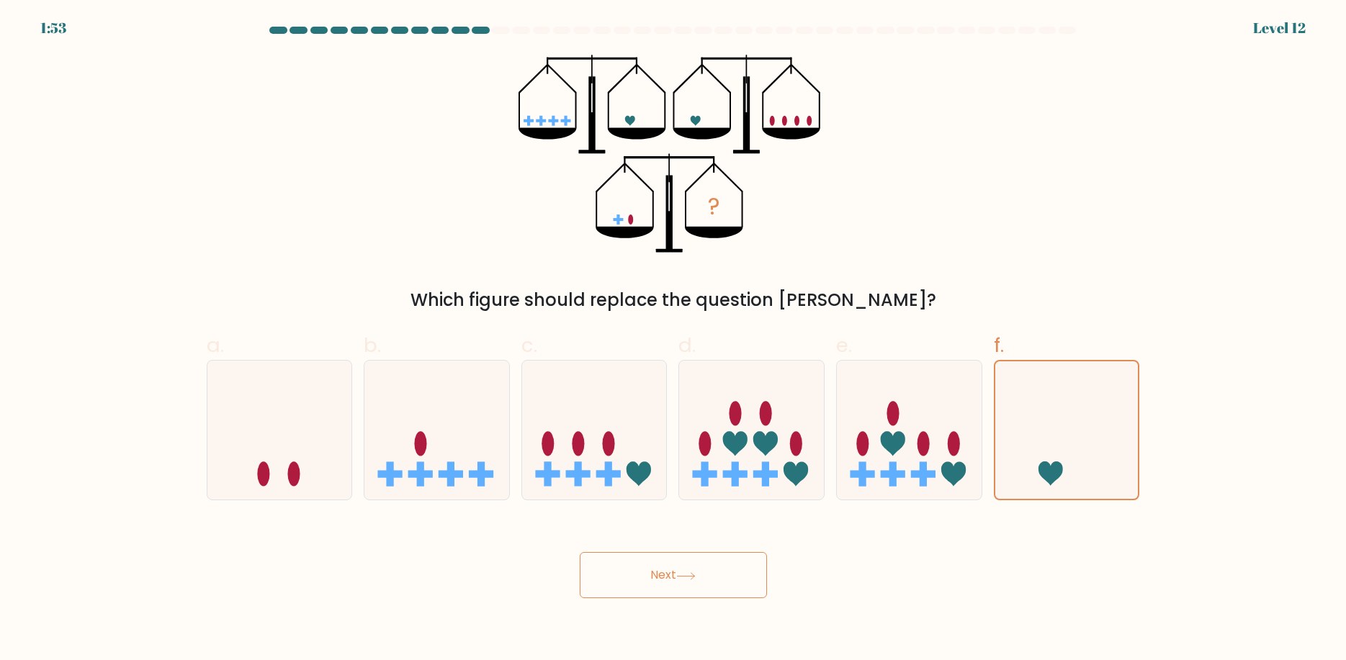
click at [873, 584] on div "Next" at bounding box center [673, 558] width 950 height 81
click at [688, 574] on icon at bounding box center [685, 576] width 19 height 8
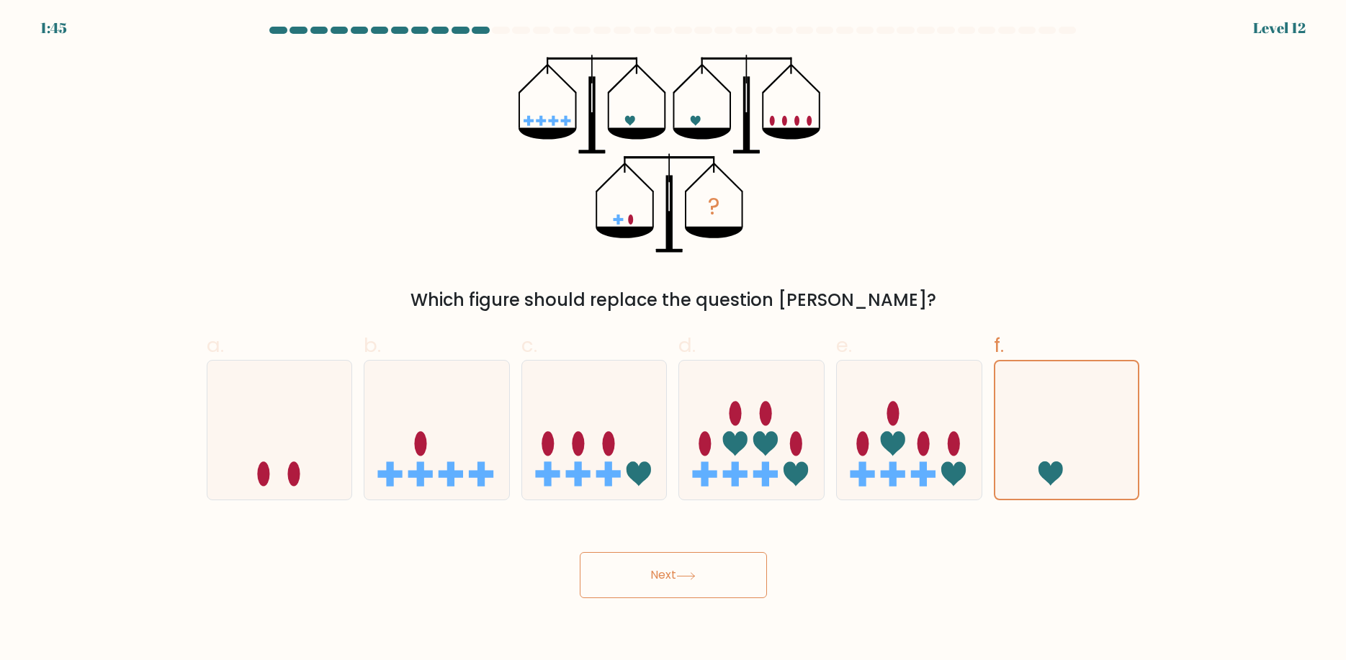
click at [688, 574] on icon at bounding box center [685, 576] width 19 height 8
click at [1035, 385] on icon at bounding box center [1066, 431] width 143 height 119
click at [674, 340] on input "f." at bounding box center [673, 334] width 1 height 9
click at [667, 585] on button "Next" at bounding box center [673, 575] width 187 height 46
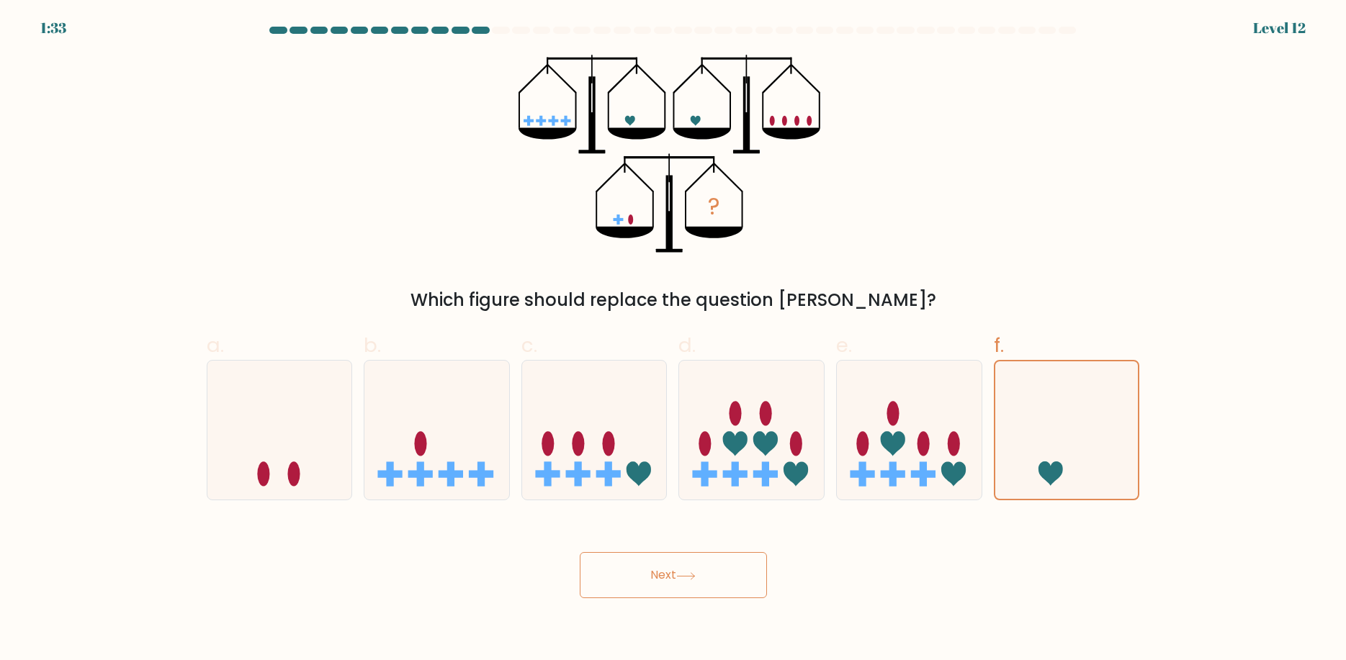
click at [629, 572] on button "Next" at bounding box center [673, 575] width 187 height 46
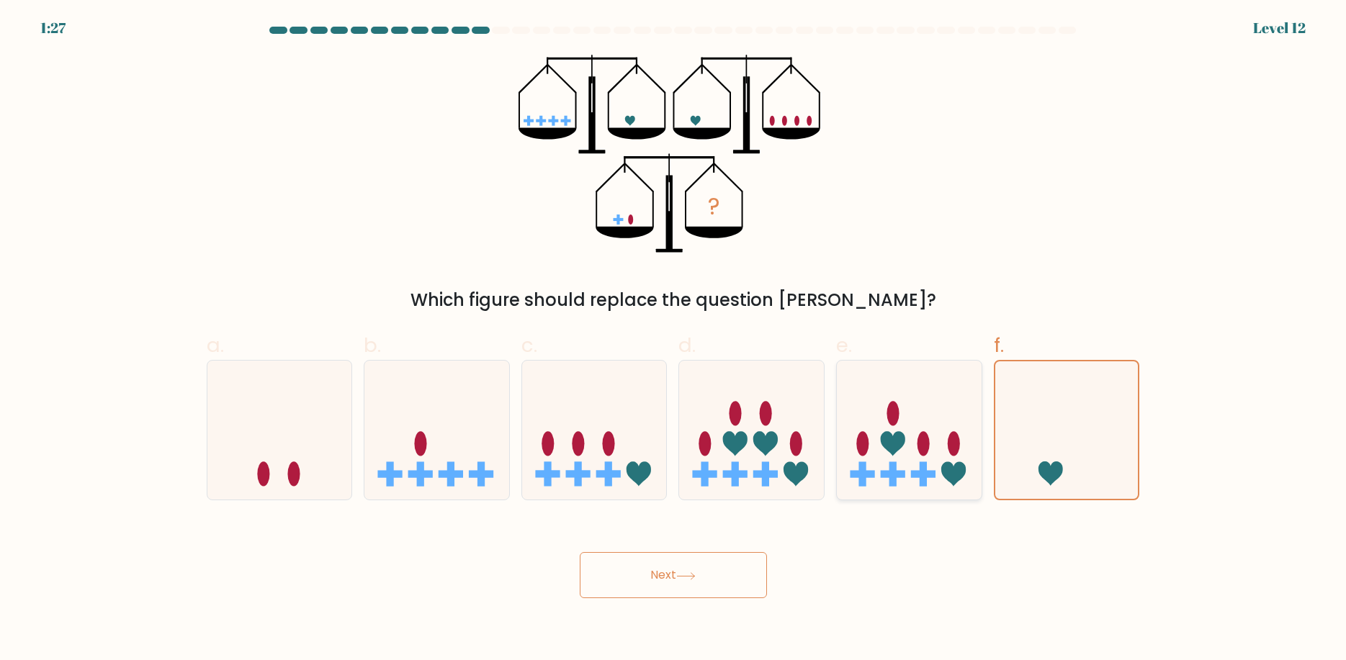
click at [869, 454] on icon at bounding box center [909, 431] width 145 height 120
click at [674, 340] on input "e." at bounding box center [673, 334] width 1 height 9
radio input "true"
click at [1094, 395] on icon at bounding box center [1066, 431] width 145 height 120
click at [674, 340] on input "f." at bounding box center [673, 334] width 1 height 9
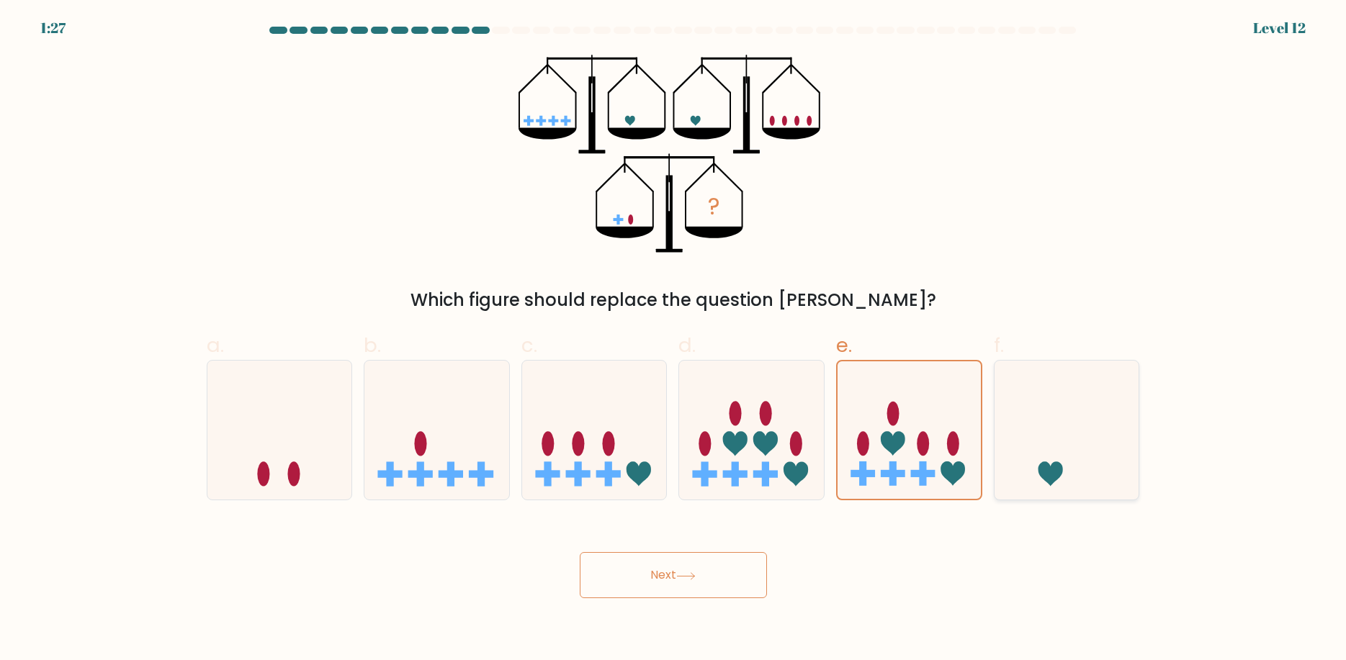
radio input "true"
click at [595, 585] on button "Next" at bounding box center [673, 575] width 187 height 46
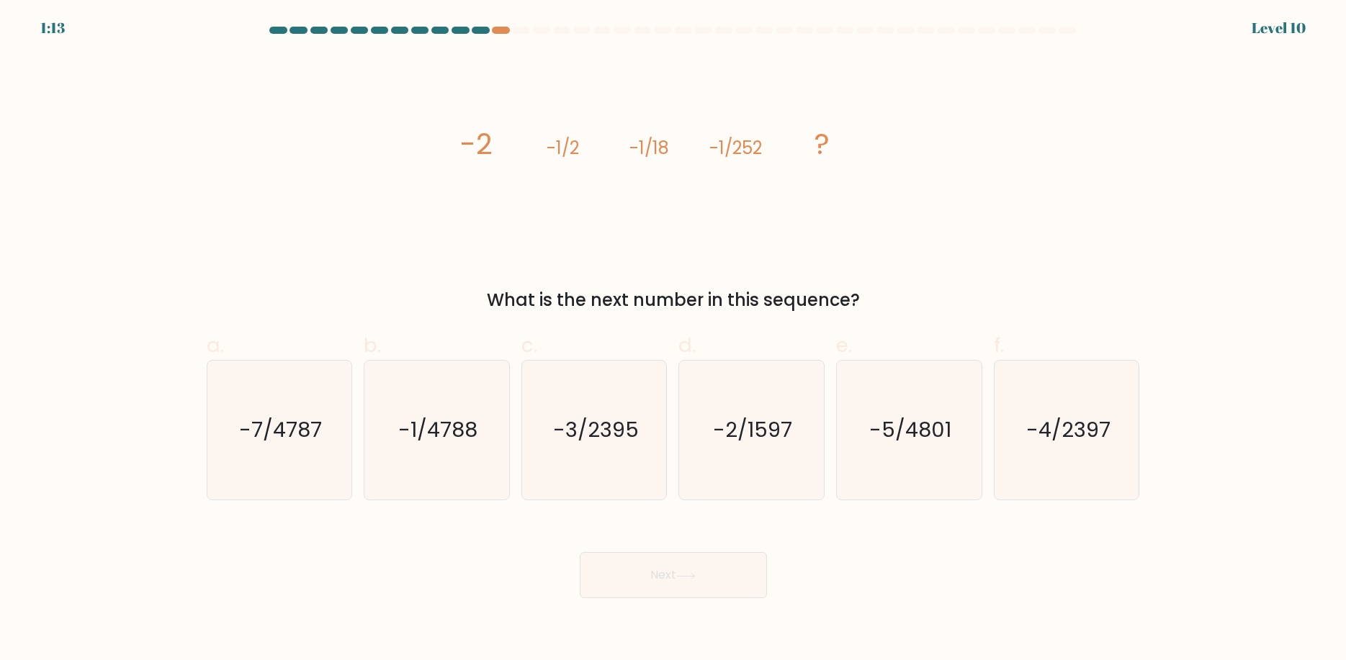
click at [372, 567] on div "Next" at bounding box center [673, 558] width 950 height 81
click at [449, 435] on text "-1/4788" at bounding box center [437, 430] width 79 height 29
click at [673, 340] on input "b. -1/4788" at bounding box center [673, 334] width 1 height 9
radio input "true"
click at [686, 572] on button "Next" at bounding box center [673, 575] width 187 height 46
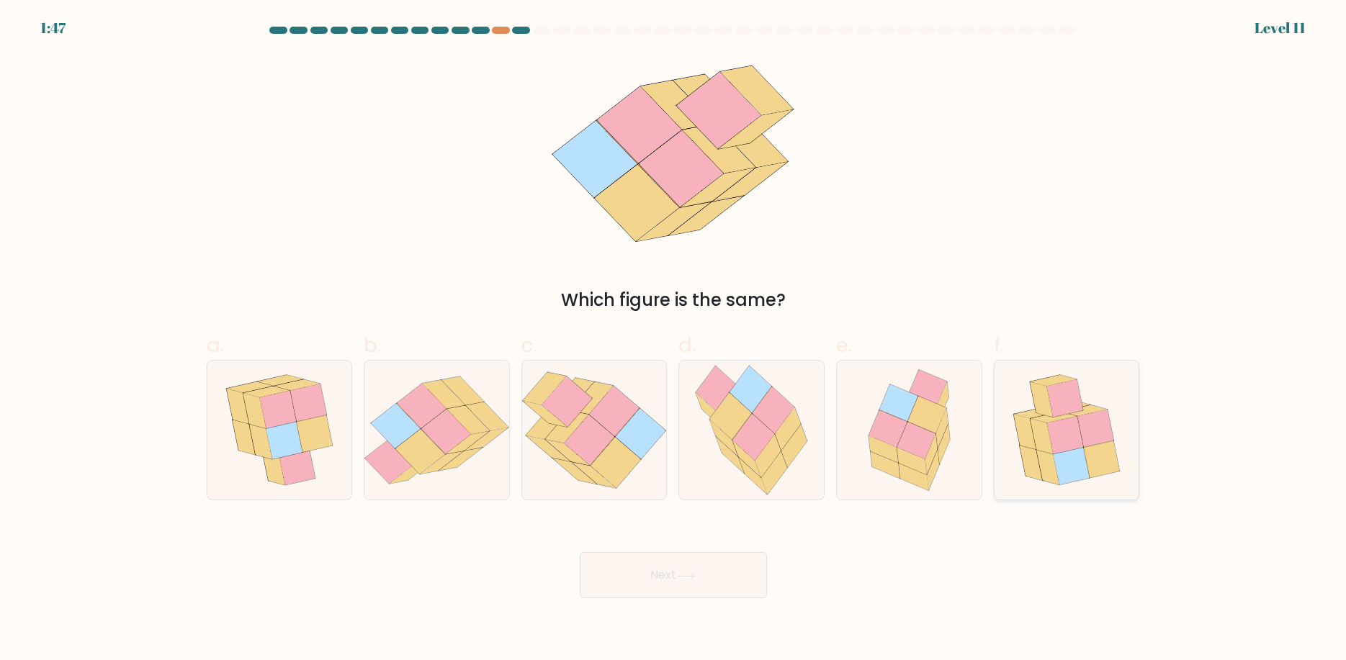
click at [1087, 476] on icon at bounding box center [1071, 466] width 36 height 37
click at [674, 340] on input "f." at bounding box center [673, 334] width 1 height 9
radio input "true"
click at [667, 587] on button "Next" at bounding box center [673, 575] width 187 height 46
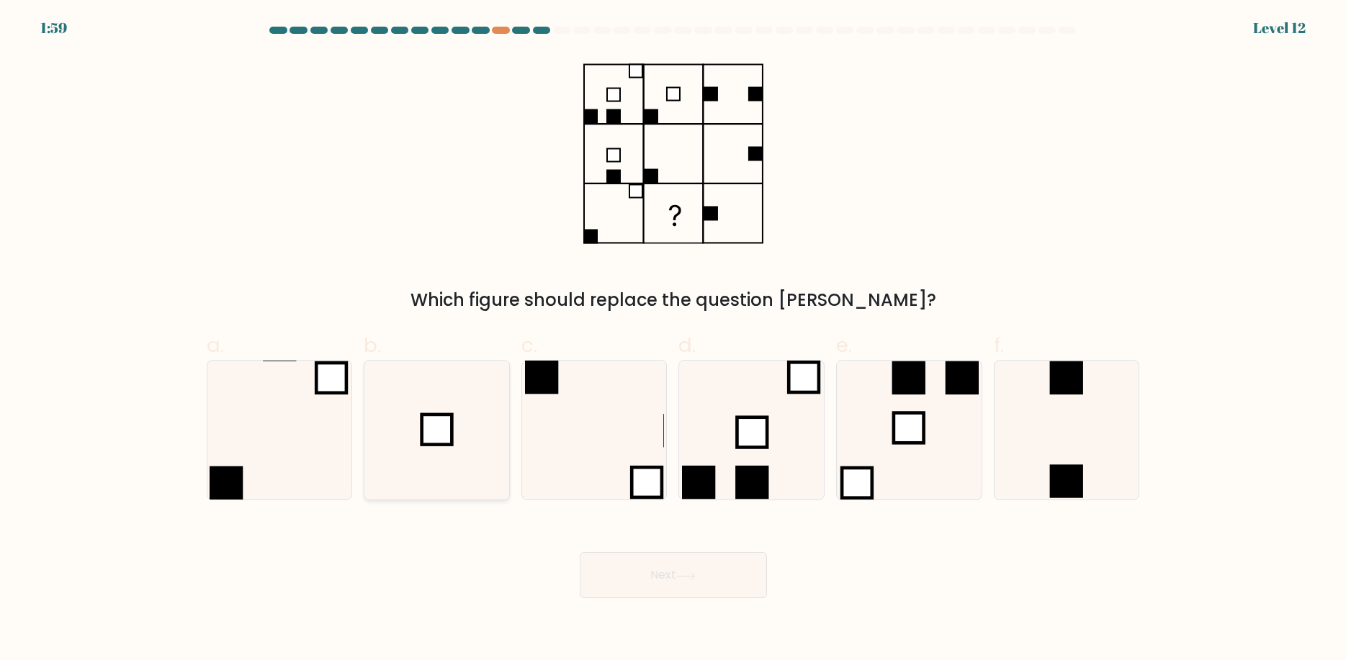
click at [404, 451] on icon at bounding box center [436, 430] width 139 height 139
click at [673, 340] on input "b." at bounding box center [673, 334] width 1 height 9
radio input "true"
click at [696, 582] on button "Next" at bounding box center [673, 575] width 187 height 46
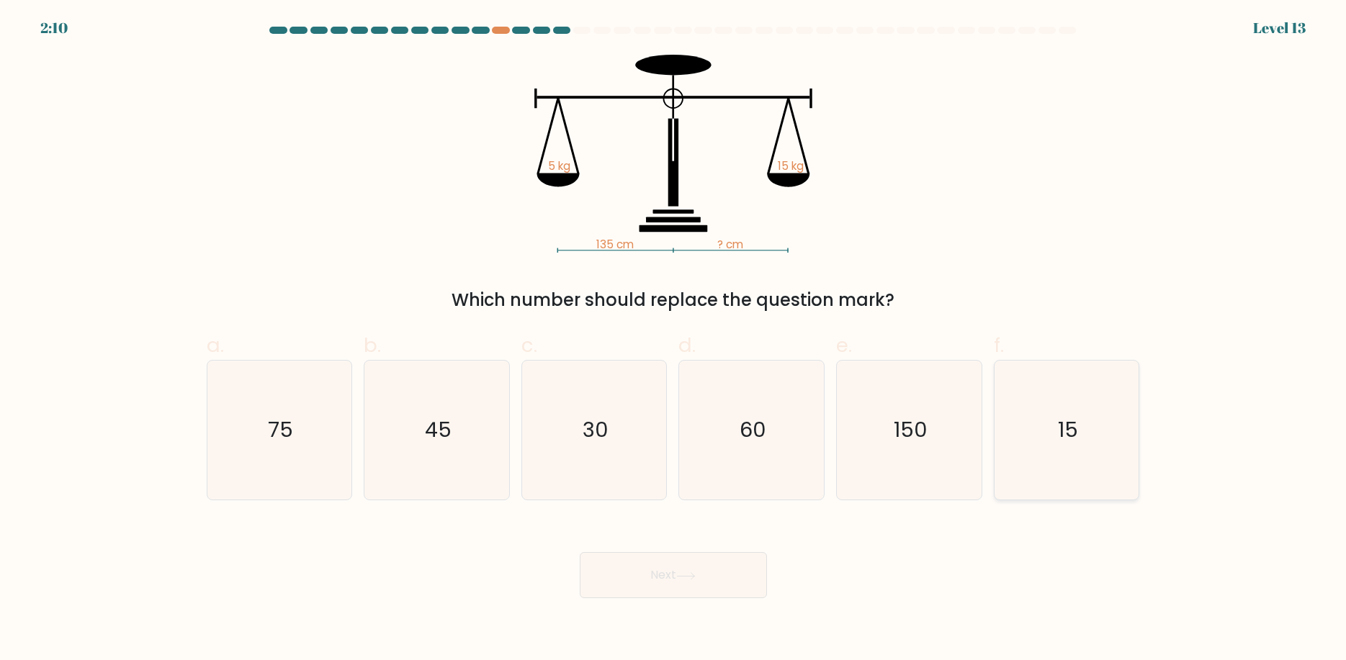
click at [1084, 472] on icon "15" at bounding box center [1066, 430] width 139 height 139
click at [674, 340] on input "f. 15" at bounding box center [673, 334] width 1 height 9
radio input "true"
click at [894, 459] on icon "150" at bounding box center [909, 430] width 139 height 139
click at [674, 340] on input "e. 150" at bounding box center [673, 334] width 1 height 9
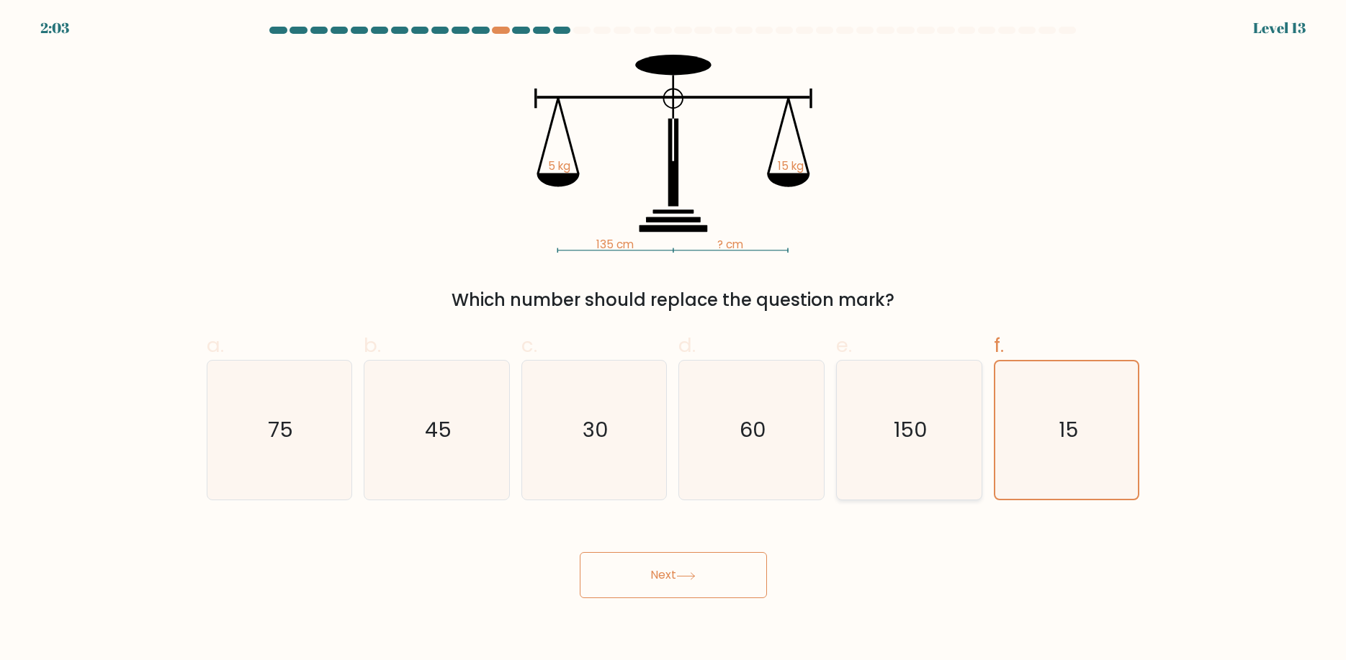
radio input "true"
click at [710, 592] on button "Next" at bounding box center [673, 575] width 187 height 46
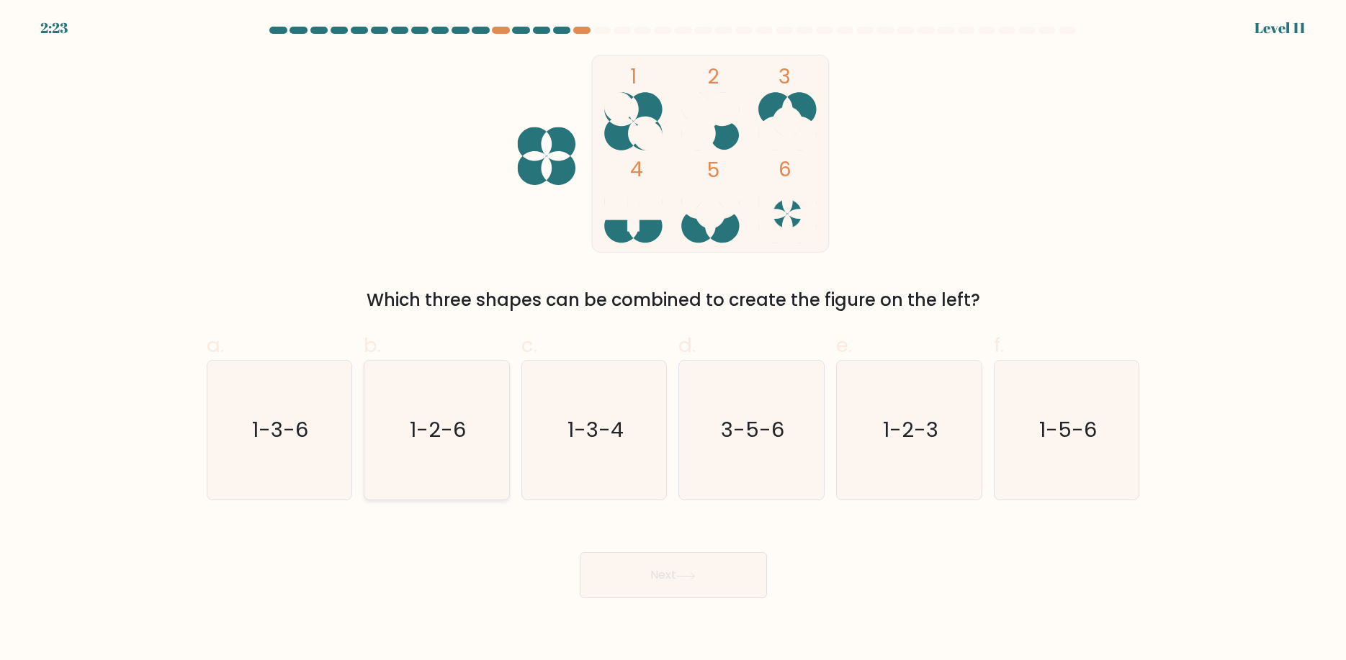
click at [433, 477] on icon "1-2-6" at bounding box center [436, 430] width 139 height 139
click at [673, 340] on input "b. 1-2-6" at bounding box center [673, 334] width 1 height 9
radio input "true"
click at [705, 579] on button "Next" at bounding box center [673, 575] width 187 height 46
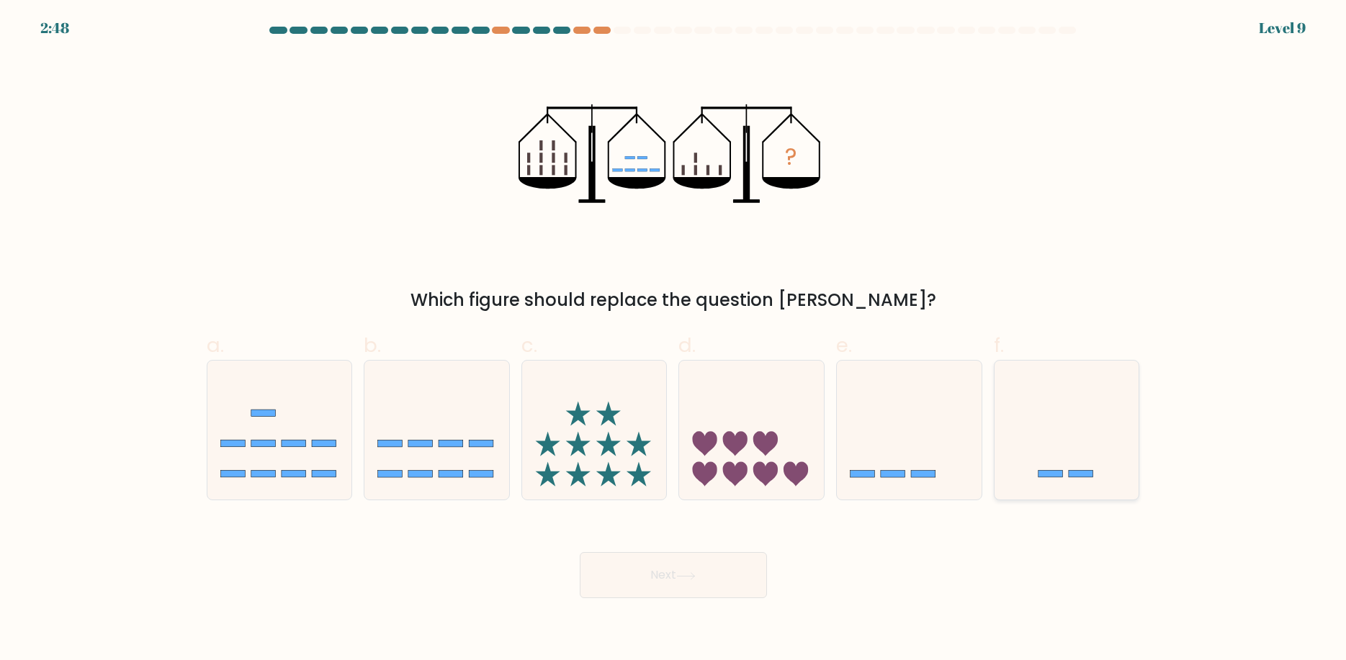
click at [1058, 464] on icon at bounding box center [1066, 431] width 145 height 120
click at [674, 340] on input "f." at bounding box center [673, 334] width 1 height 9
radio input "true"
click at [901, 463] on icon at bounding box center [909, 431] width 145 height 120
click at [674, 340] on input "e." at bounding box center [673, 334] width 1 height 9
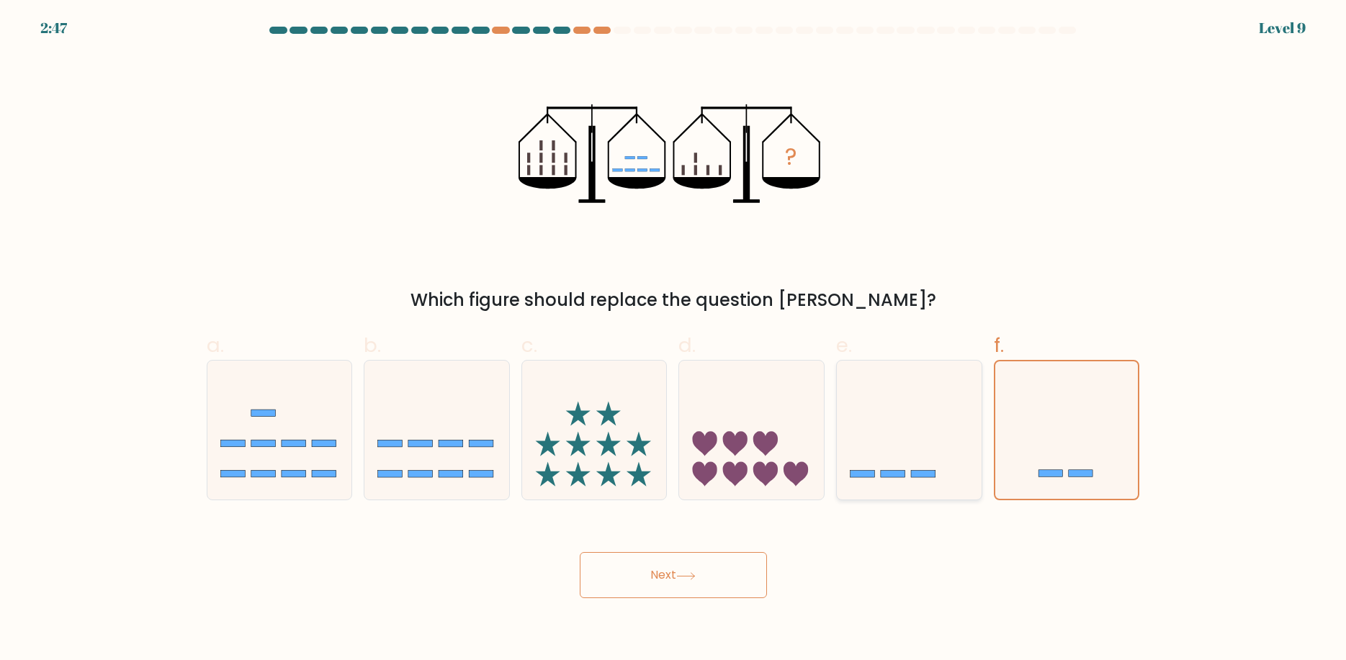
radio input "true"
click at [642, 590] on button "Next" at bounding box center [673, 575] width 187 height 46
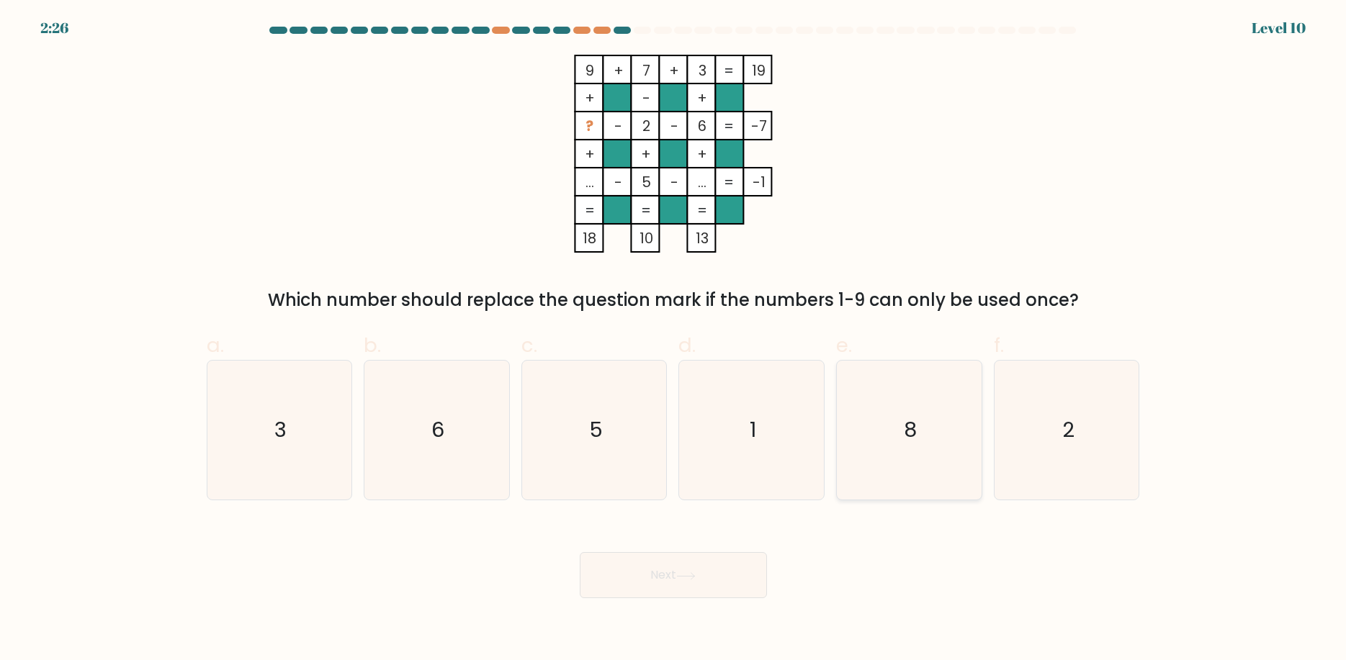
click at [942, 438] on icon "8" at bounding box center [909, 430] width 139 height 139
click at [674, 340] on input "e. 8" at bounding box center [673, 334] width 1 height 9
radio input "true"
click at [649, 579] on button "Next" at bounding box center [673, 575] width 187 height 46
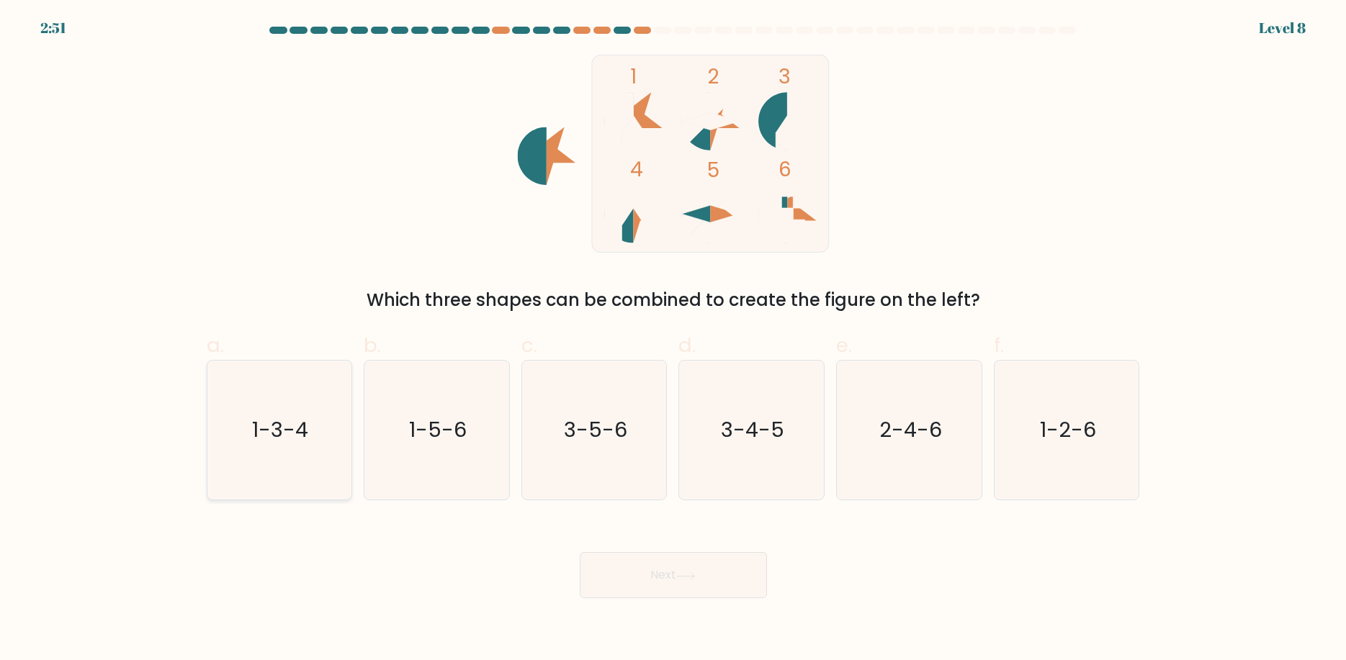
click at [277, 460] on icon "1-3-4" at bounding box center [279, 430] width 139 height 139
click at [673, 340] on input "a. 1-3-4" at bounding box center [673, 334] width 1 height 9
radio input "true"
click at [706, 589] on button "Next" at bounding box center [673, 575] width 187 height 46
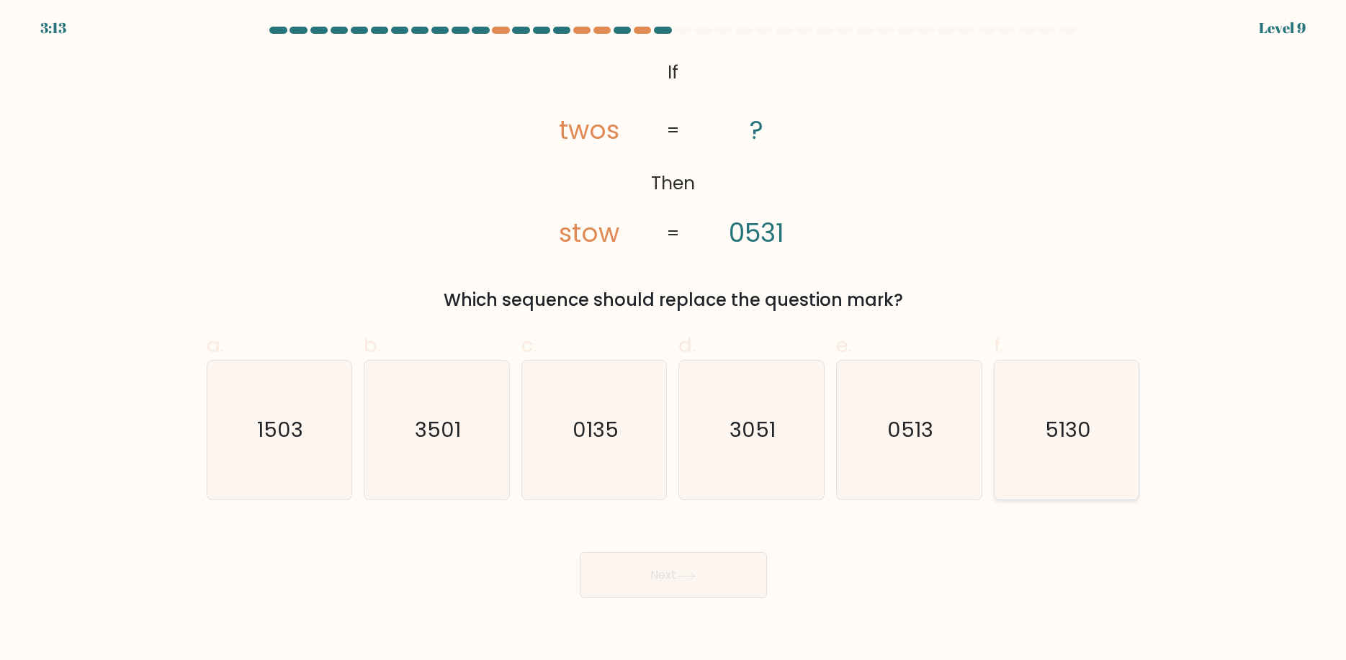
click at [1066, 447] on icon "5130" at bounding box center [1066, 430] width 139 height 139
click at [674, 340] on input "f. 5130" at bounding box center [673, 334] width 1 height 9
radio input "true"
click at [668, 570] on button "Next" at bounding box center [673, 575] width 187 height 46
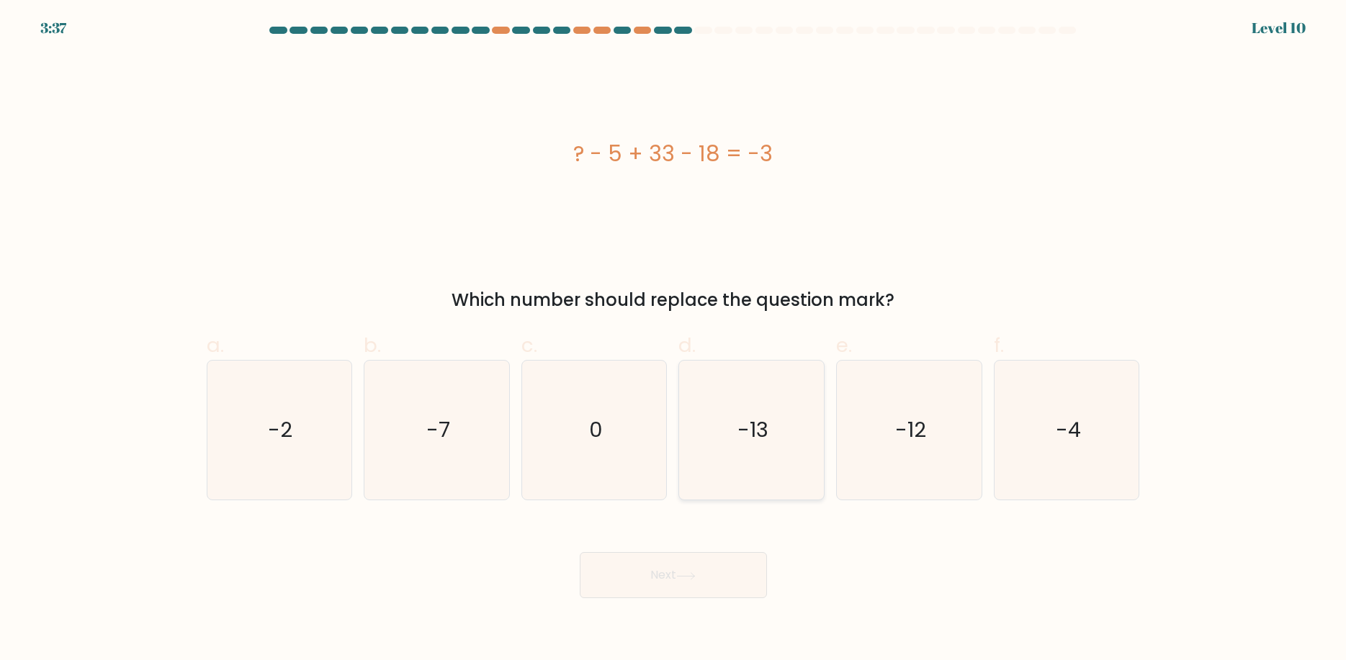
click at [780, 481] on icon "-13" at bounding box center [751, 430] width 139 height 139
click at [674, 340] on input "d. -13" at bounding box center [673, 334] width 1 height 9
radio input "true"
click at [699, 596] on button "Next" at bounding box center [673, 575] width 187 height 46
click at [854, 564] on div "Next" at bounding box center [673, 558] width 950 height 81
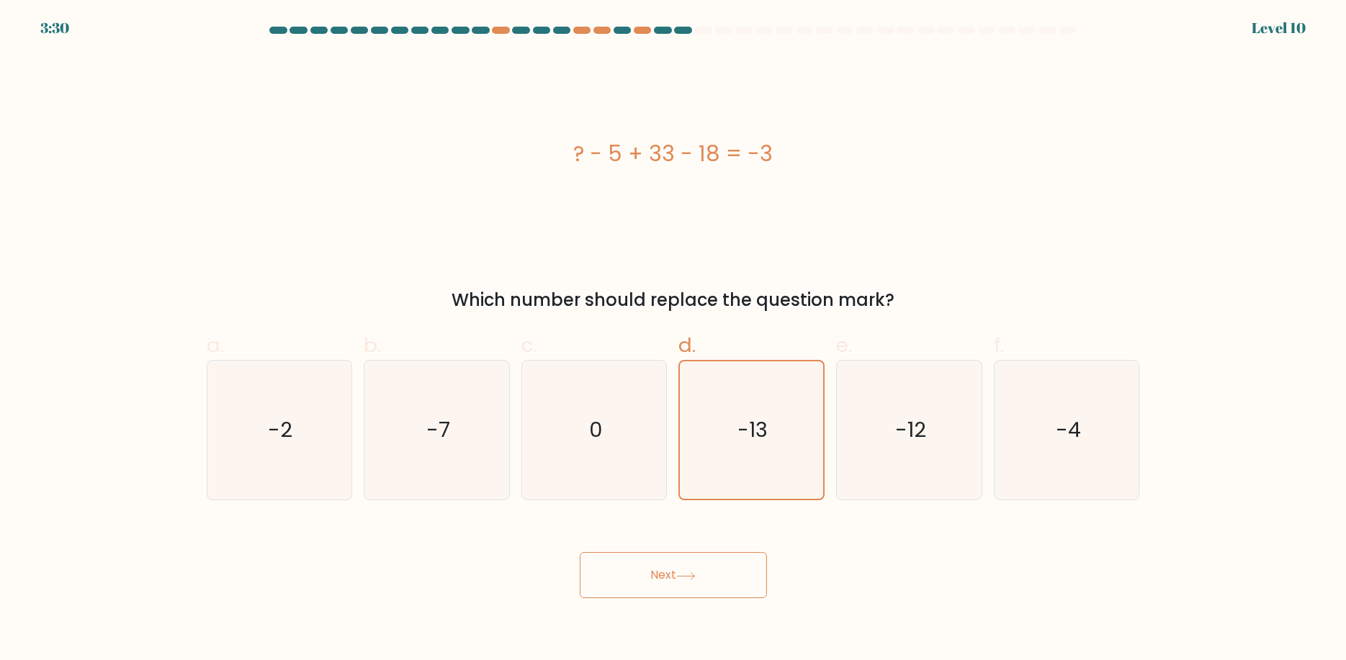
click at [674, 570] on button "Next" at bounding box center [673, 575] width 187 height 46
click at [895, 636] on body "3:19 Level 10 0" at bounding box center [673, 330] width 1346 height 660
click at [636, 577] on button "Next" at bounding box center [673, 575] width 187 height 46
click at [701, 575] on button "Next" at bounding box center [673, 575] width 187 height 46
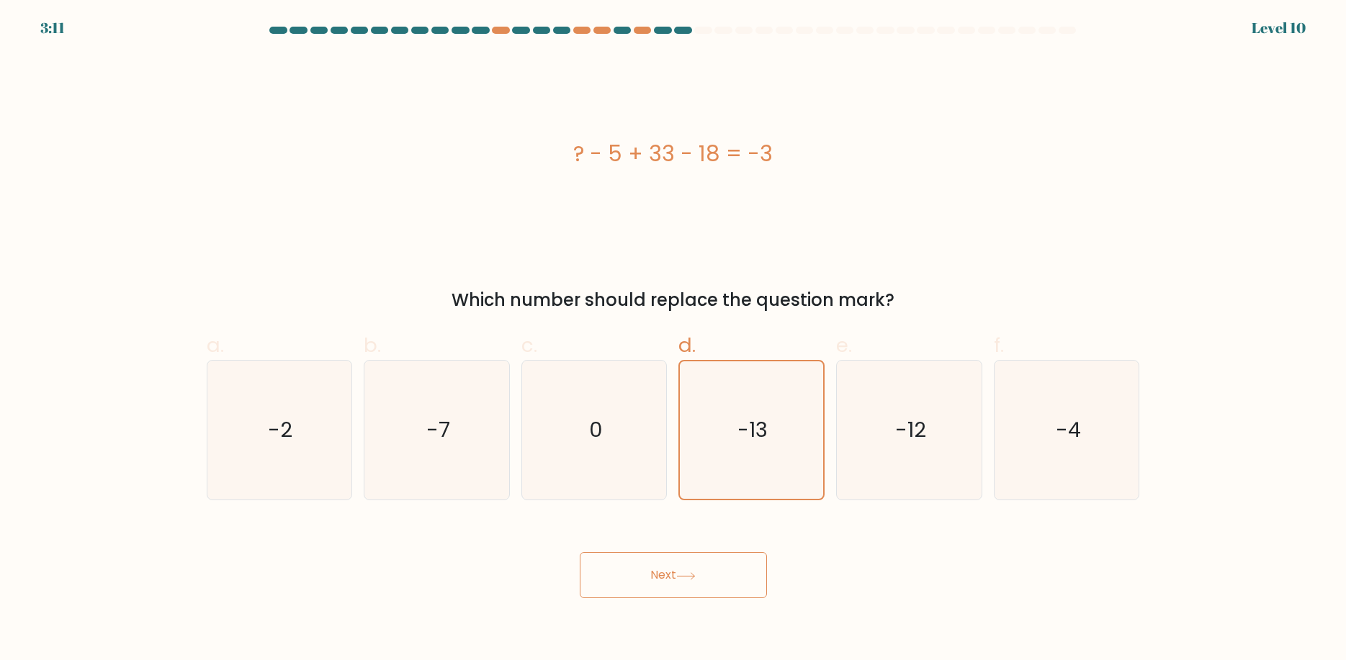
click at [641, 580] on button "Next" at bounding box center [673, 575] width 187 height 46
click at [674, 573] on button "Next" at bounding box center [673, 575] width 187 height 46
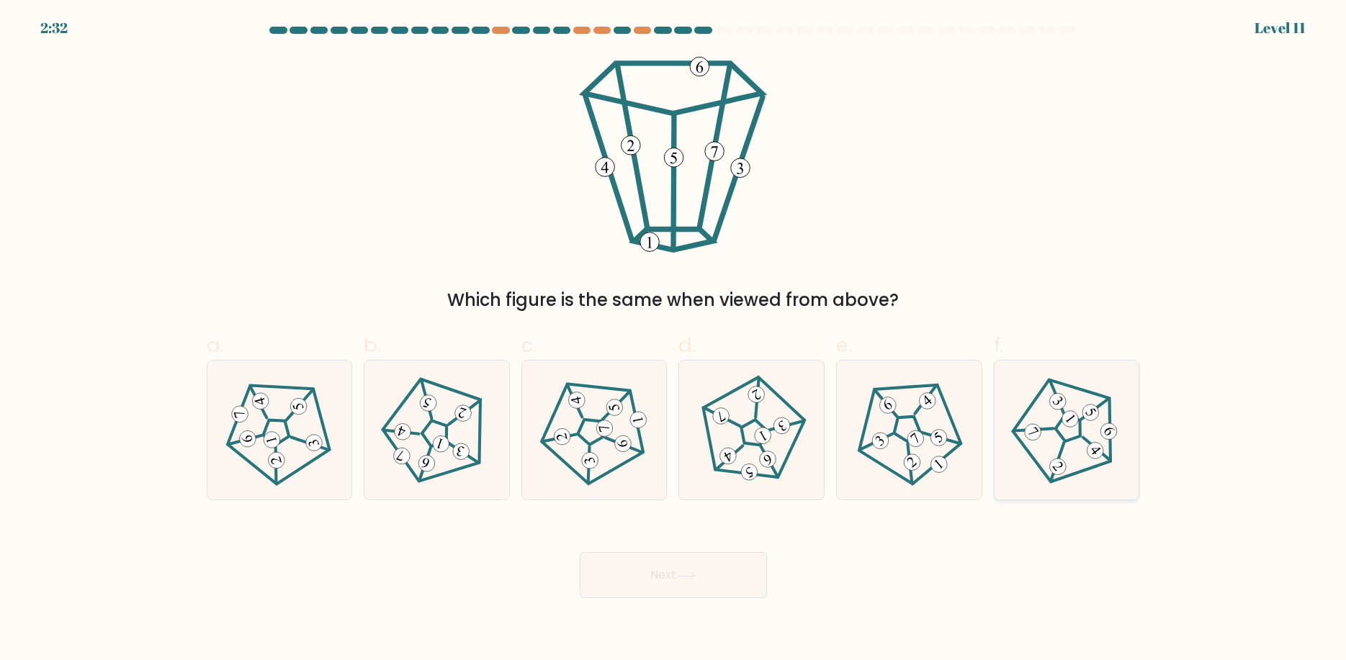
click at [1111, 480] on icon at bounding box center [1066, 430] width 111 height 111
click at [674, 340] on input "f." at bounding box center [673, 334] width 1 height 9
radio input "true"
click at [675, 577] on button "Next" at bounding box center [673, 575] width 187 height 46
click at [663, 575] on button "Next" at bounding box center [673, 575] width 187 height 46
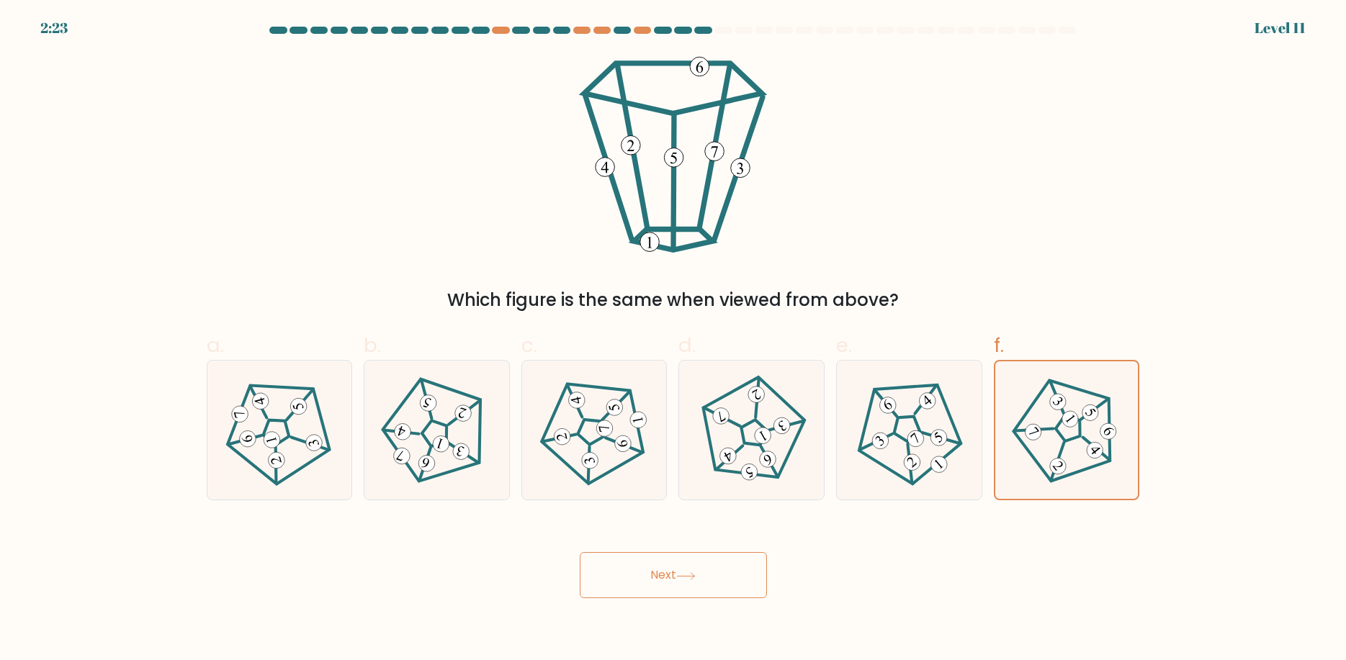
click at [663, 575] on button "Next" at bounding box center [673, 575] width 187 height 46
click at [664, 575] on button "Next" at bounding box center [673, 575] width 187 height 46
click at [675, 578] on button "Next" at bounding box center [673, 575] width 187 height 46
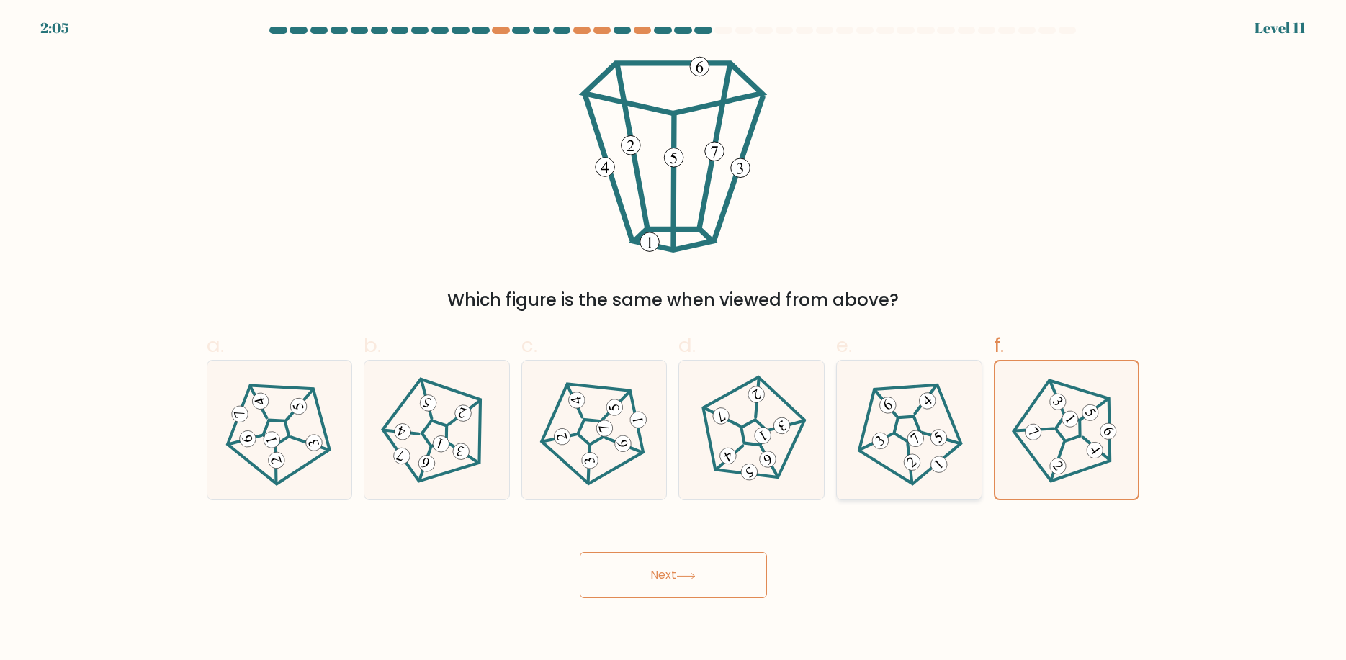
click at [901, 455] on icon at bounding box center [908, 430] width 111 height 111
click at [674, 340] on input "e." at bounding box center [673, 334] width 1 height 9
radio input "true"
click at [1061, 448] on 29 at bounding box center [1057, 462] width 40 height 38
click at [674, 340] on input "f." at bounding box center [673, 334] width 1 height 9
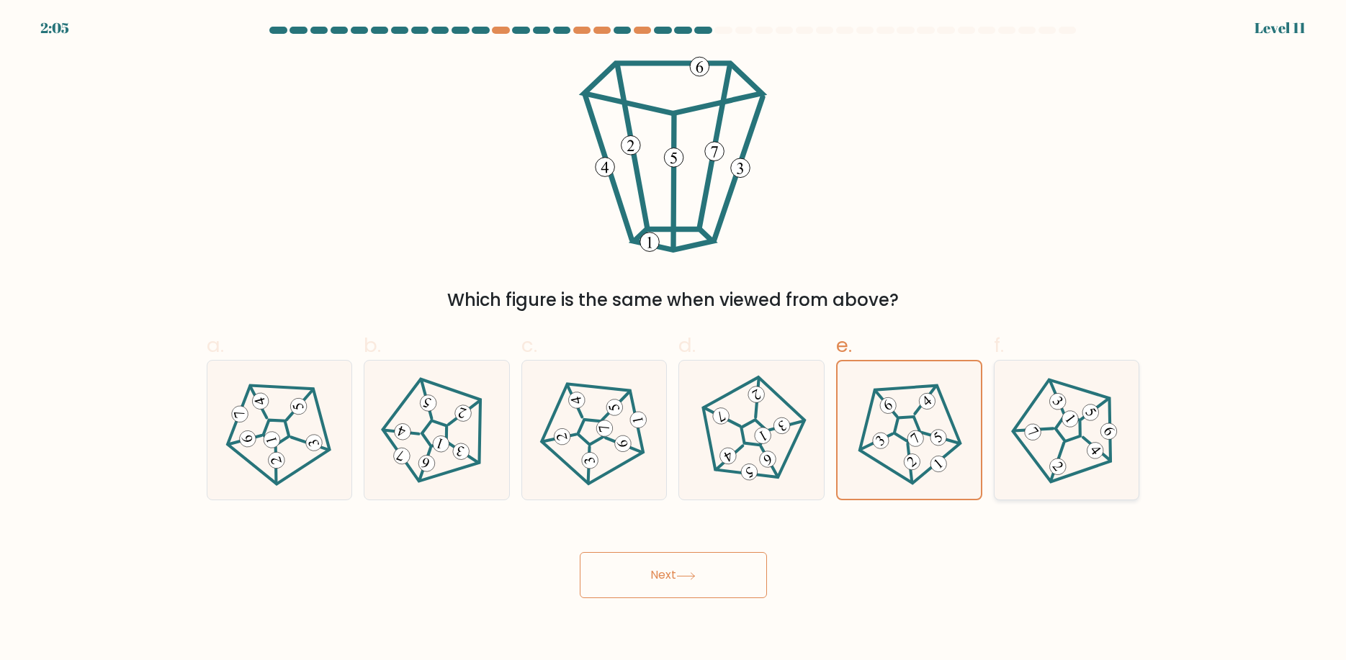
radio input "true"
click at [689, 564] on button "Next" at bounding box center [673, 575] width 187 height 46
click at [637, 578] on button "Next" at bounding box center [673, 575] width 187 height 46
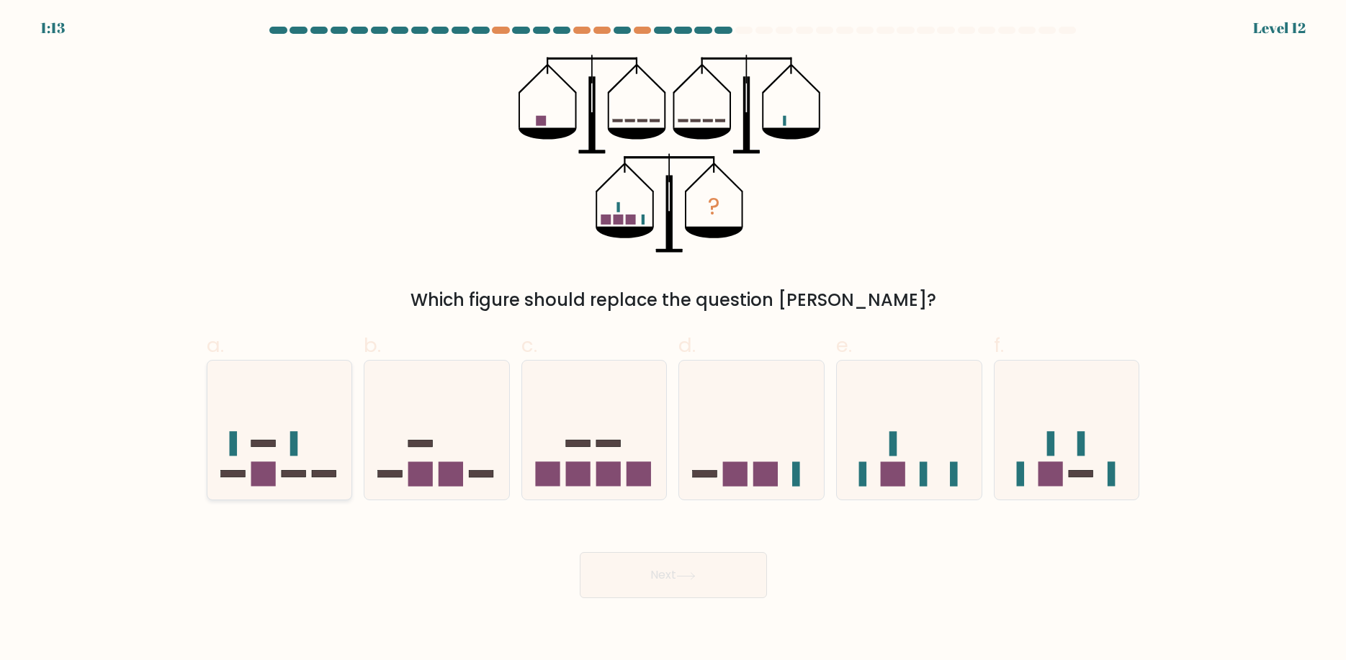
click at [306, 480] on icon at bounding box center [279, 431] width 145 height 120
click at [673, 340] on input "a." at bounding box center [673, 334] width 1 height 9
radio input "true"
click at [726, 575] on button "Next" at bounding box center [673, 575] width 187 height 46
click at [706, 592] on button "Next" at bounding box center [673, 575] width 187 height 46
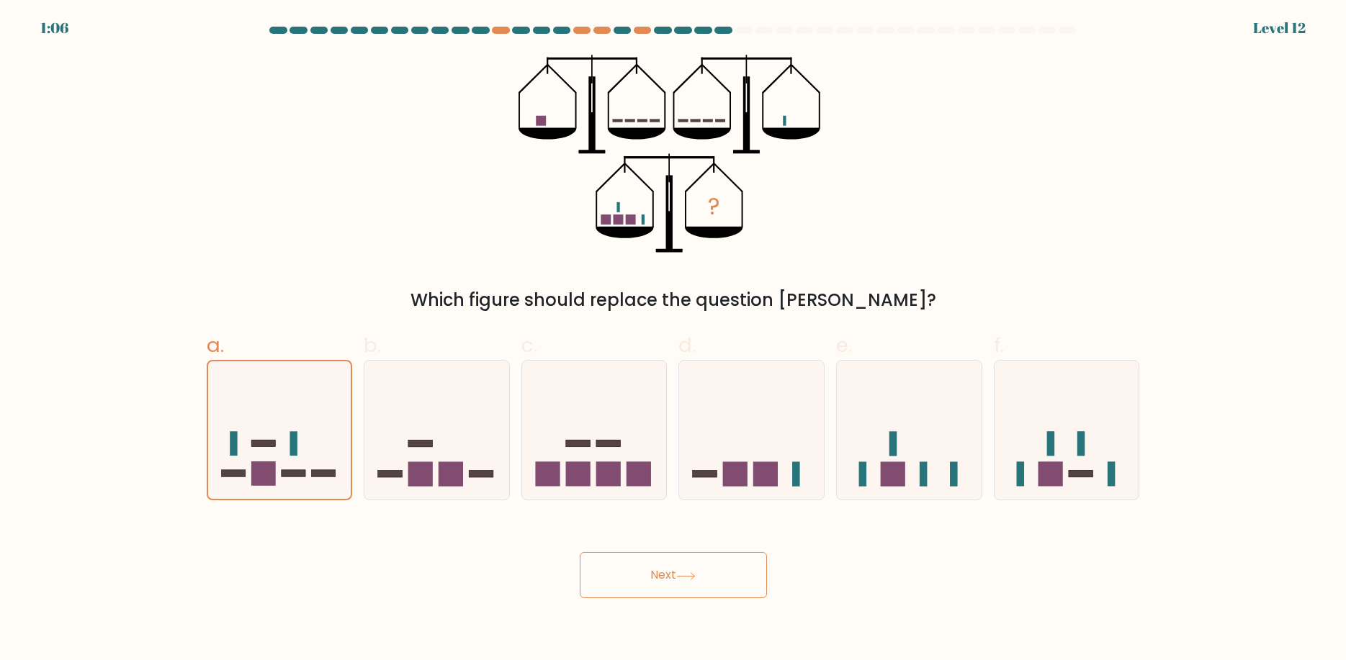
click at [706, 592] on button "Next" at bounding box center [673, 575] width 187 height 46
click at [683, 580] on icon at bounding box center [685, 576] width 19 height 8
click at [675, 577] on button "Next" at bounding box center [673, 575] width 187 height 46
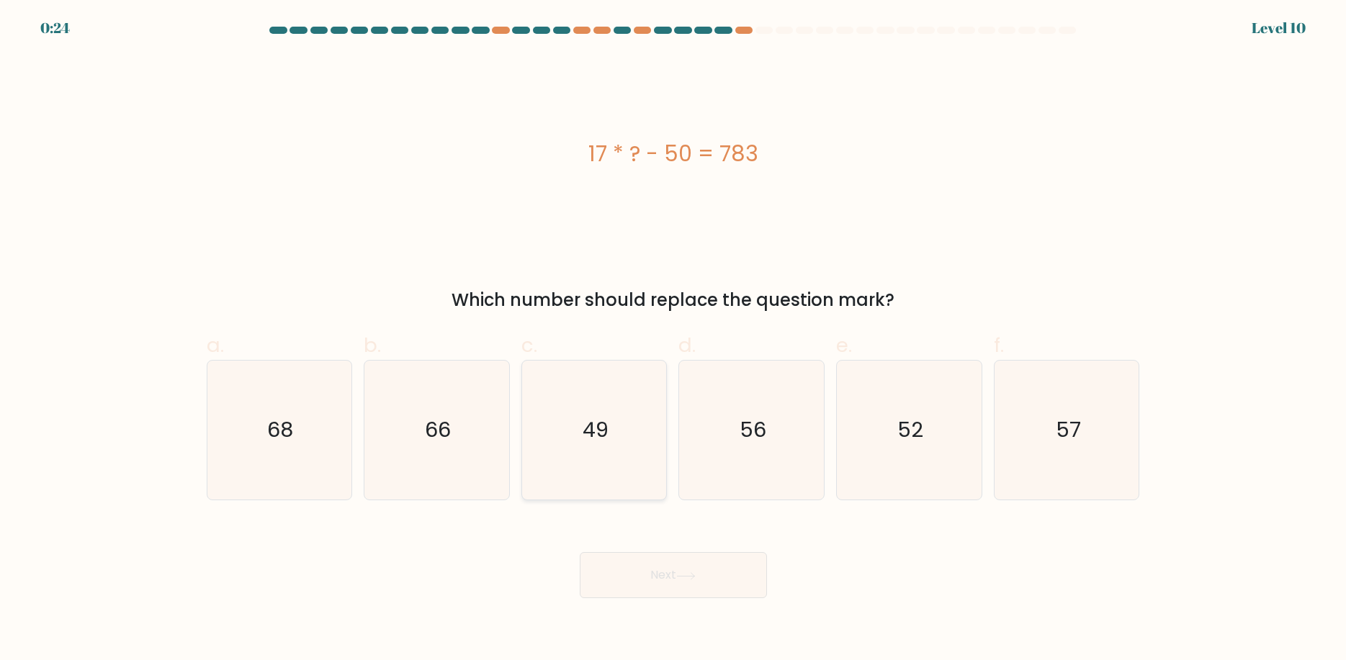
click at [585, 462] on icon "49" at bounding box center [594, 430] width 139 height 139
click at [673, 340] on input "c. 49" at bounding box center [673, 334] width 1 height 9
radio input "true"
click at [672, 595] on button "Next" at bounding box center [673, 575] width 187 height 46
click at [649, 588] on button "Next" at bounding box center [673, 575] width 187 height 46
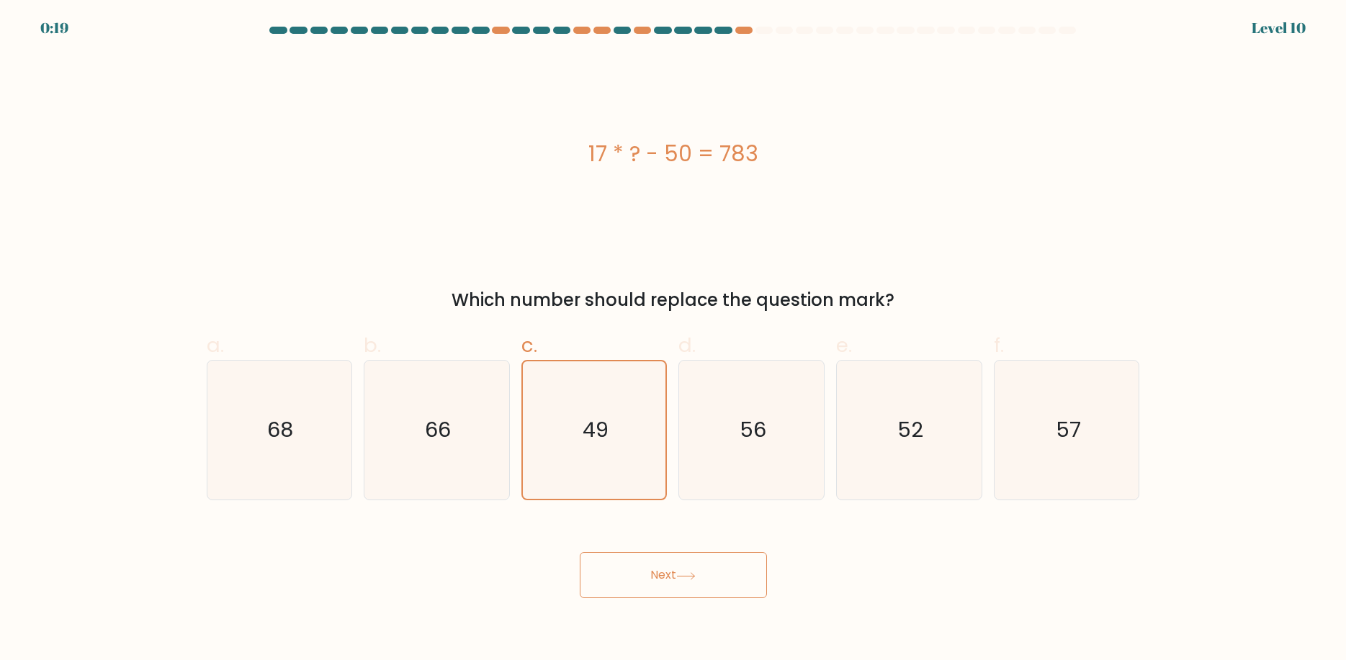
click at [649, 588] on button "Next" at bounding box center [673, 575] width 187 height 46
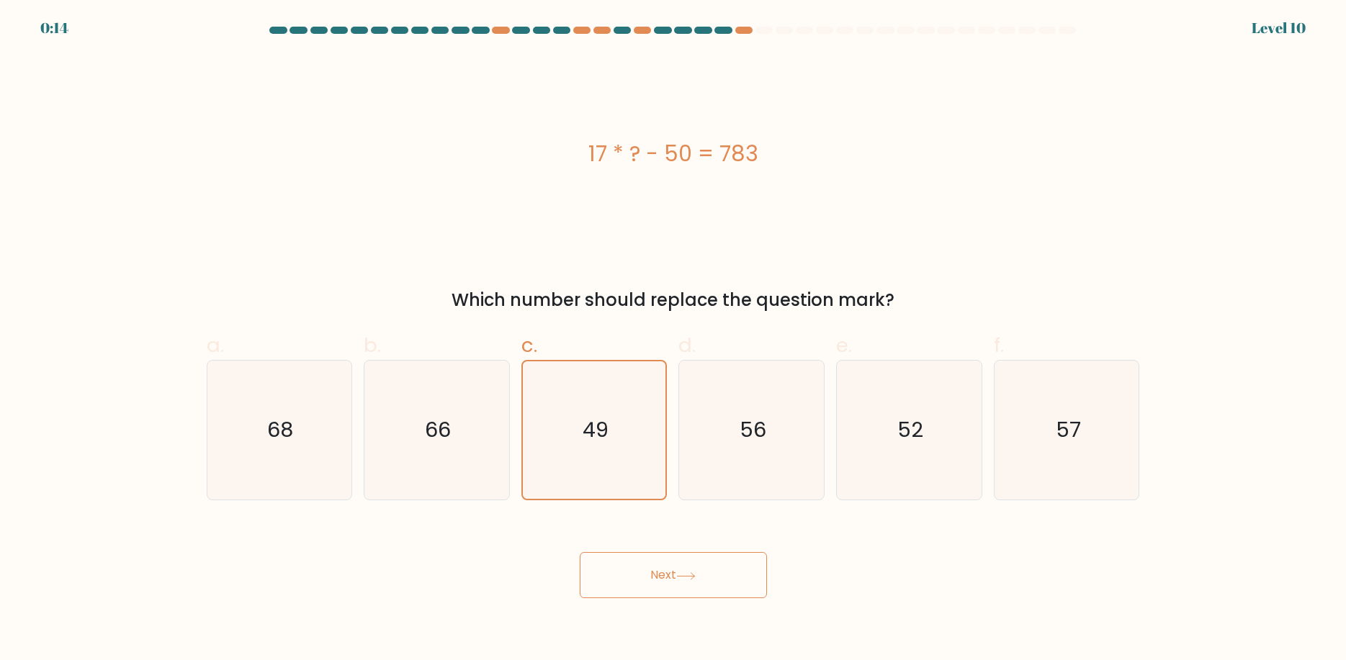
click at [656, 580] on button "Next" at bounding box center [673, 575] width 187 height 46
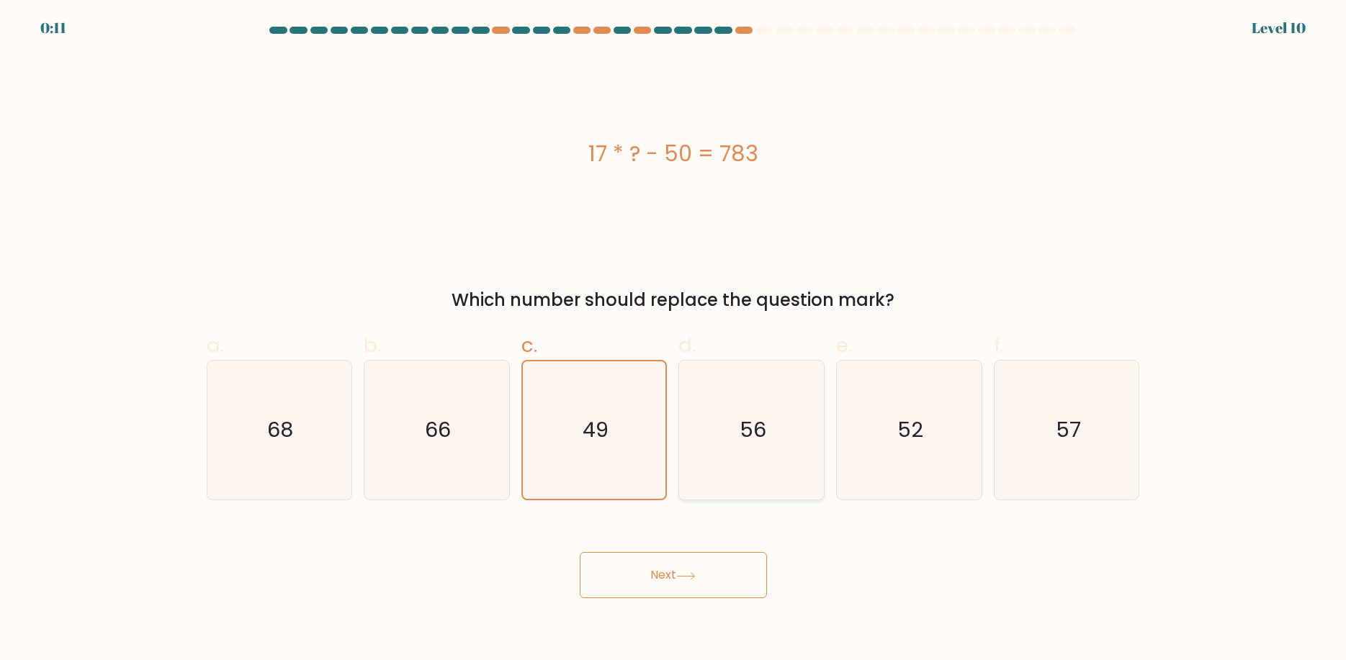
click at [730, 461] on icon "56" at bounding box center [751, 430] width 139 height 139
click at [674, 340] on input "d. 56" at bounding box center [673, 334] width 1 height 9
radio input "true"
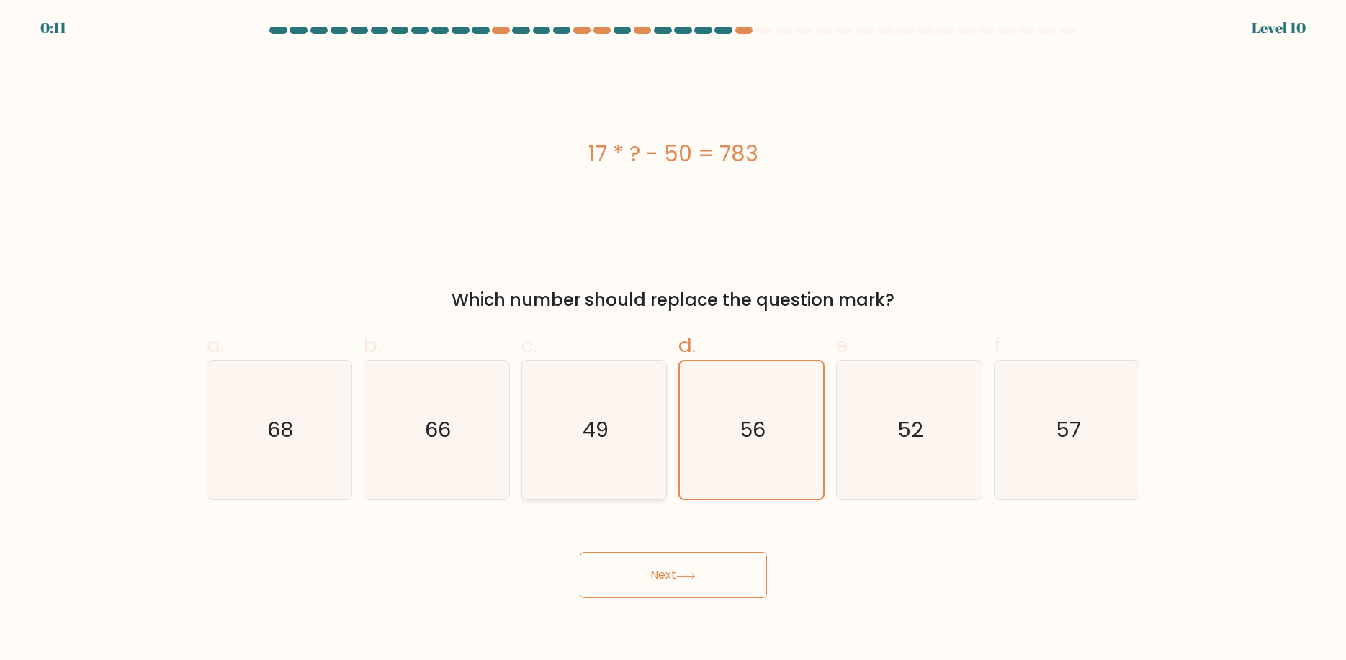
click at [623, 460] on icon "49" at bounding box center [594, 430] width 139 height 139
click at [673, 340] on input "c. 49" at bounding box center [673, 334] width 1 height 9
radio input "true"
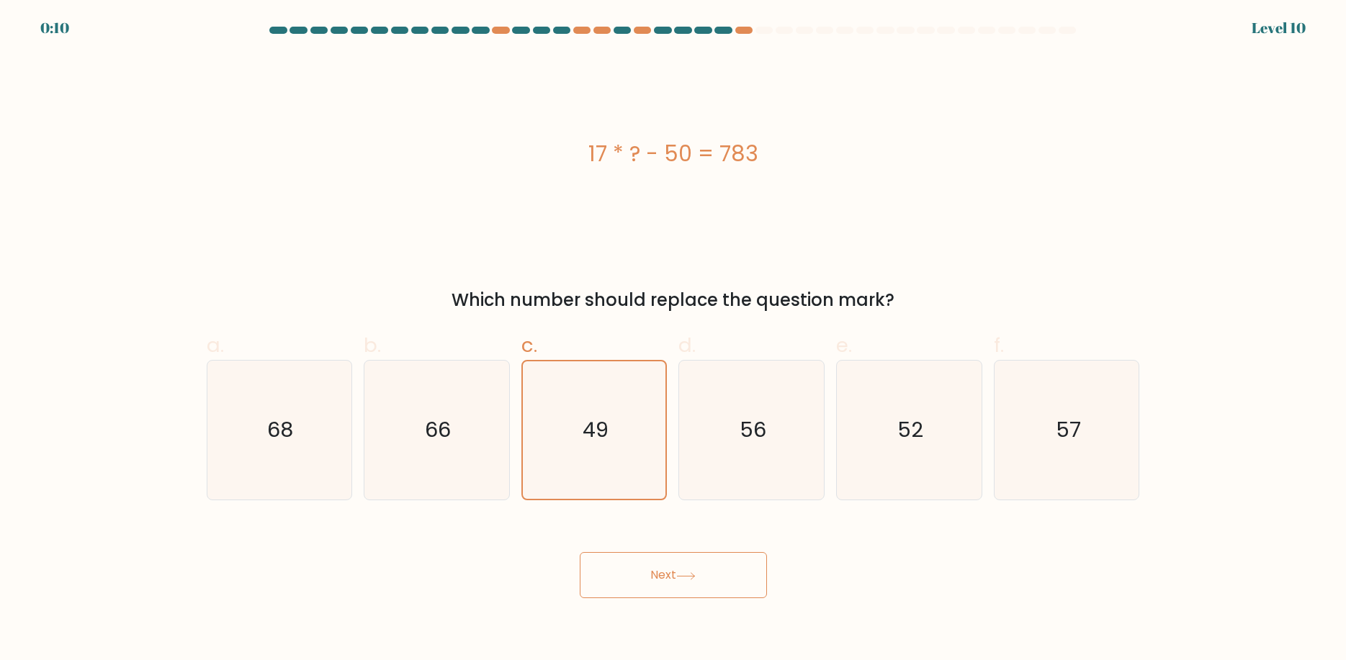
click at [642, 564] on button "Next" at bounding box center [673, 575] width 187 height 46
click at [706, 577] on button "Next" at bounding box center [673, 575] width 187 height 46
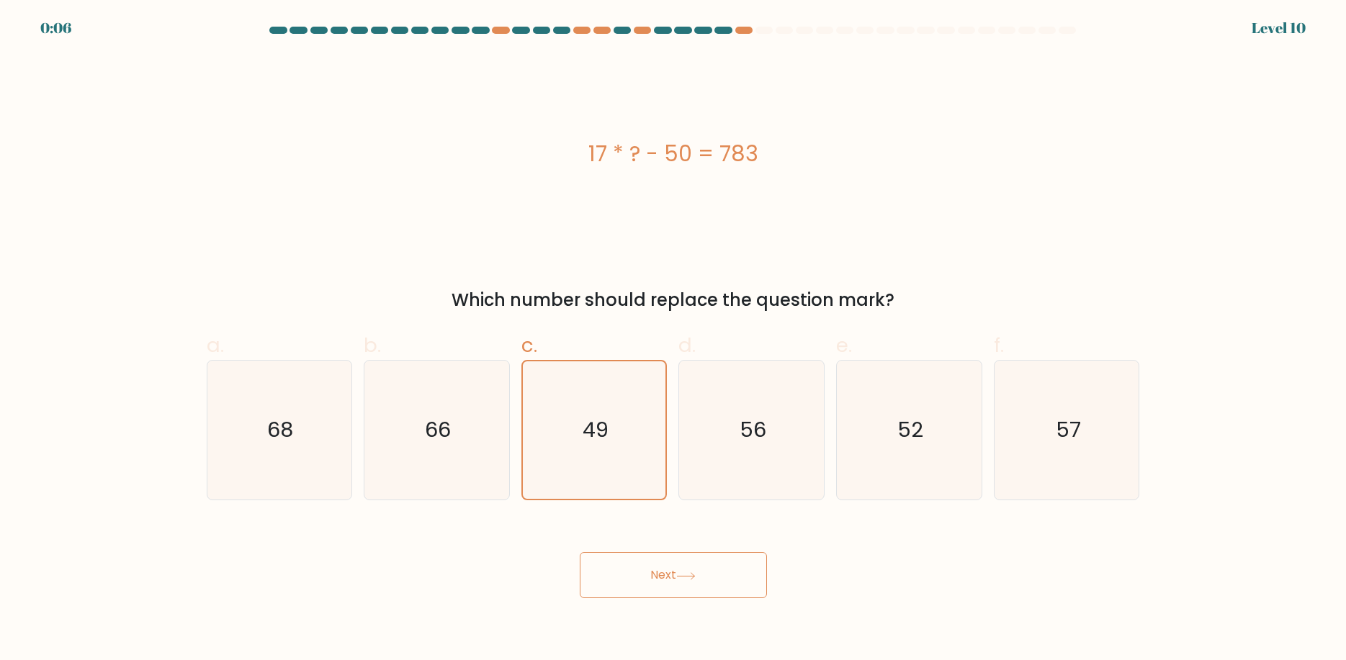
click at [706, 577] on button "Next" at bounding box center [673, 575] width 187 height 46
click at [706, 576] on button "Next" at bounding box center [673, 575] width 187 height 46
click at [705, 575] on button "Next" at bounding box center [673, 575] width 187 height 46
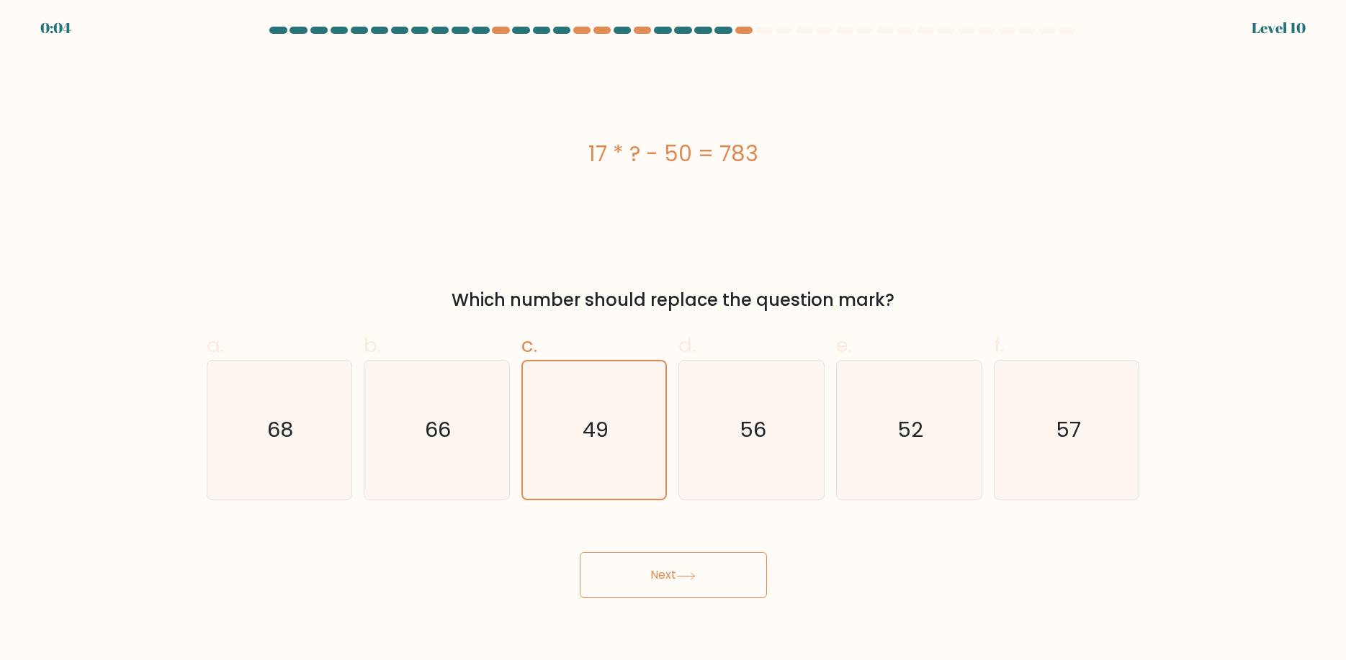
click at [705, 575] on button "Next" at bounding box center [673, 575] width 187 height 46
click at [704, 575] on button "Next" at bounding box center [673, 575] width 187 height 46
click at [703, 575] on button "Next" at bounding box center [673, 575] width 187 height 46
click at [730, 428] on icon "56" at bounding box center [751, 430] width 139 height 139
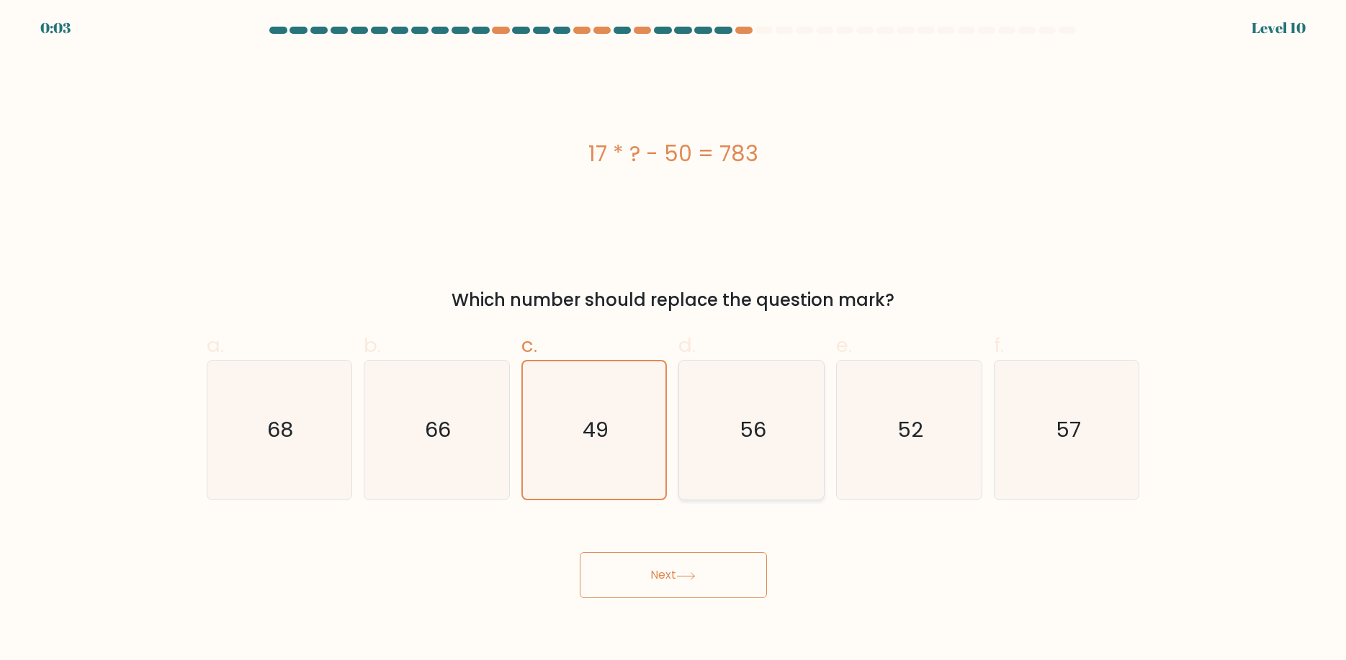
click at [674, 340] on input "d. 56" at bounding box center [673, 334] width 1 height 9
radio input "true"
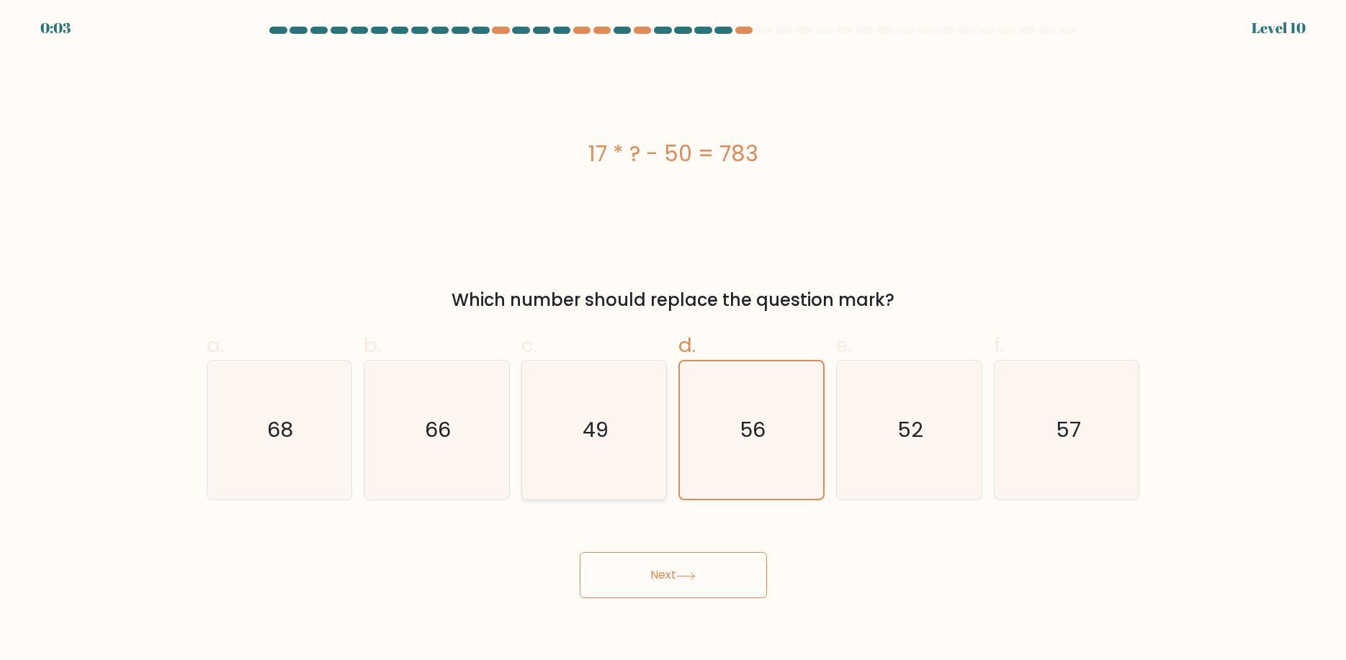
click at [610, 446] on icon "49" at bounding box center [594, 430] width 139 height 139
click at [673, 340] on input "c. 49" at bounding box center [673, 334] width 1 height 9
radio input "true"
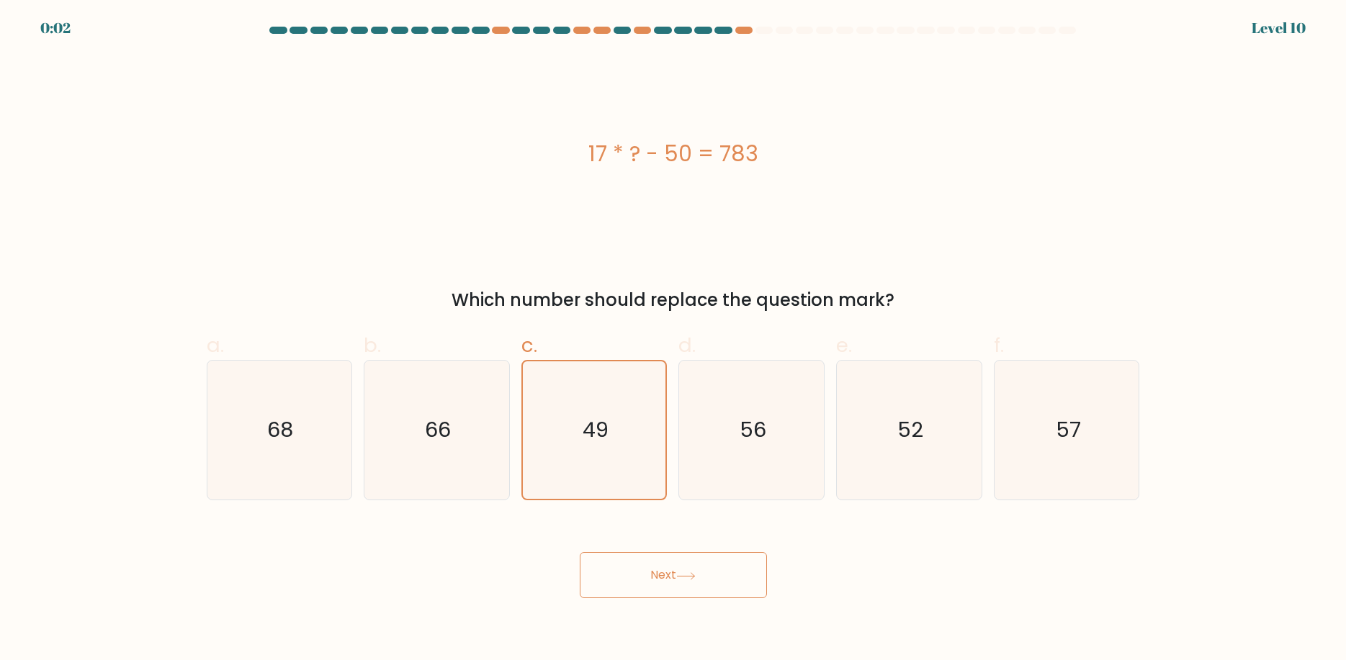
click at [629, 573] on button "Next" at bounding box center [673, 575] width 187 height 46
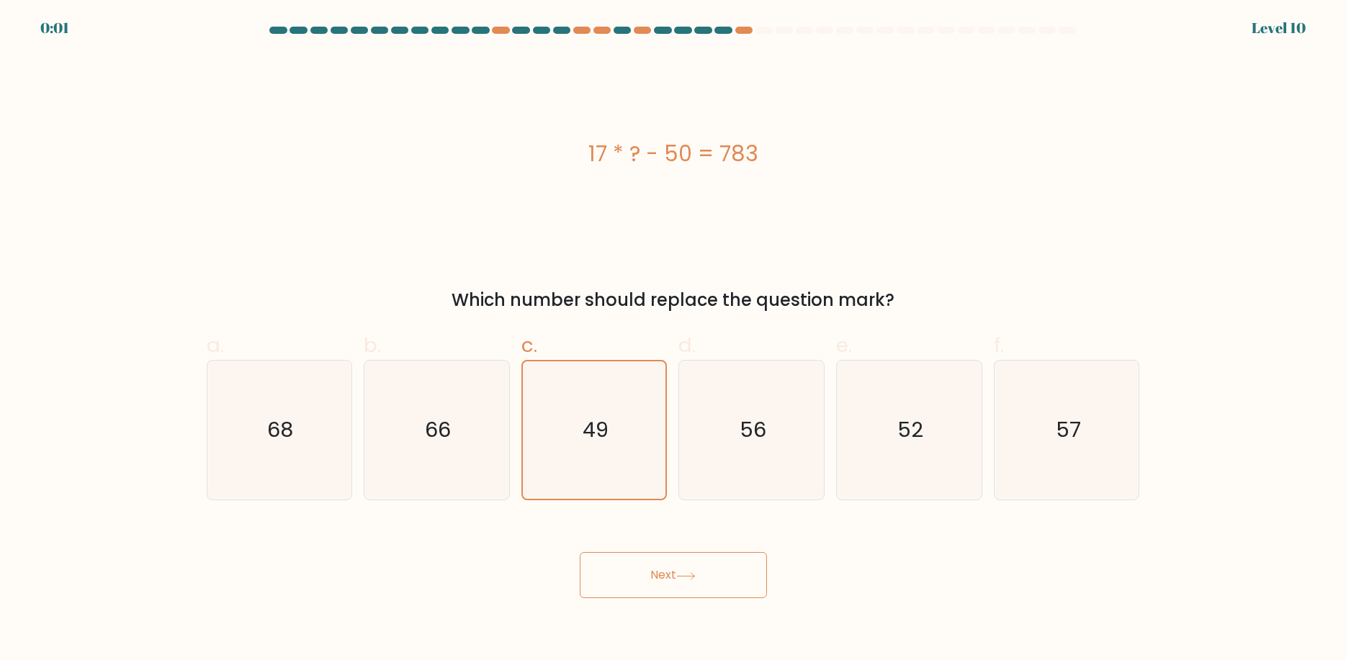
click at [629, 573] on button "Next" at bounding box center [673, 575] width 187 height 46
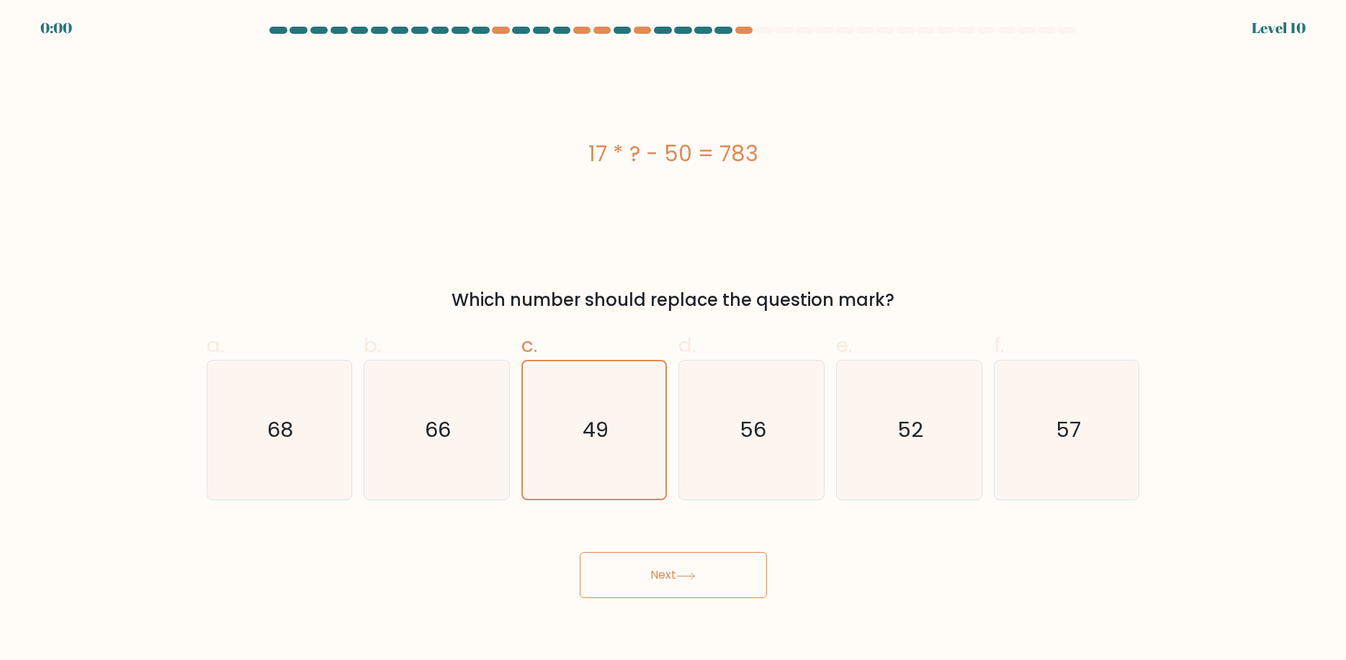
click at [629, 573] on button "Next" at bounding box center [673, 575] width 187 height 46
click at [629, 573] on div "Next" at bounding box center [673, 558] width 950 height 81
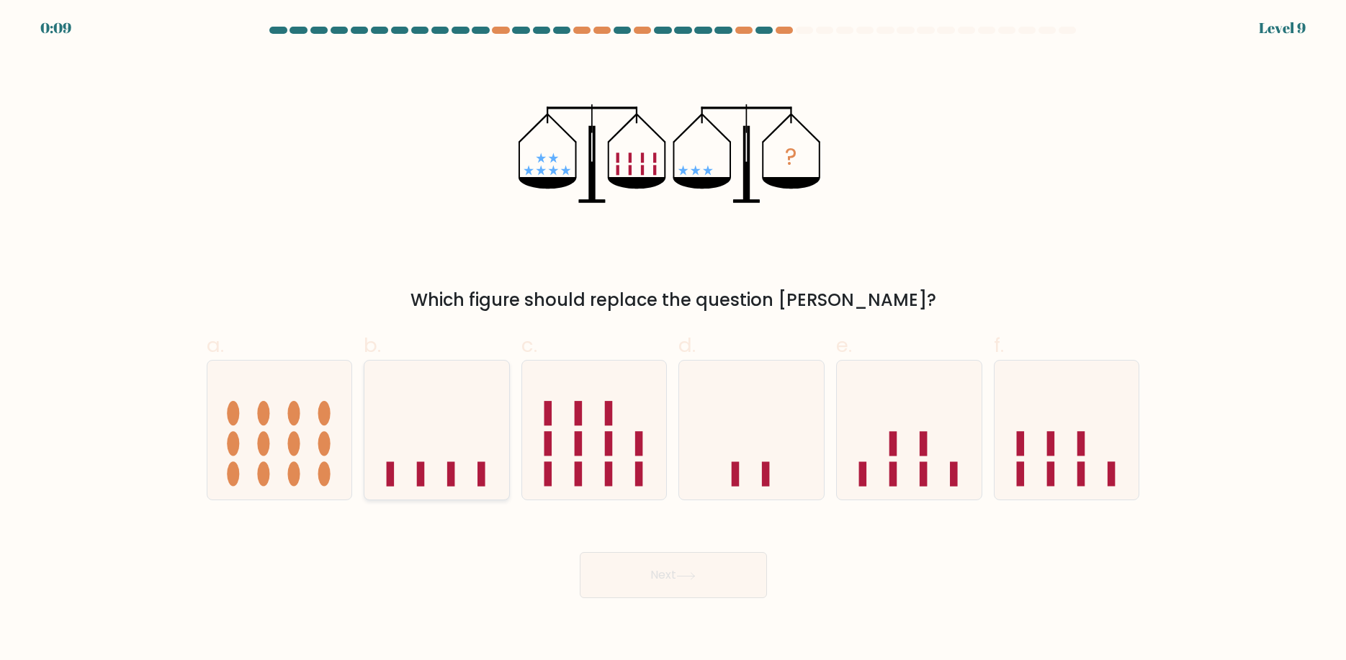
click at [437, 464] on icon at bounding box center [436, 431] width 145 height 120
click at [673, 340] on input "b." at bounding box center [673, 334] width 1 height 9
radio input "true"
click at [735, 581] on button "Next" at bounding box center [673, 575] width 187 height 46
click at [624, 575] on button "Next" at bounding box center [673, 575] width 187 height 46
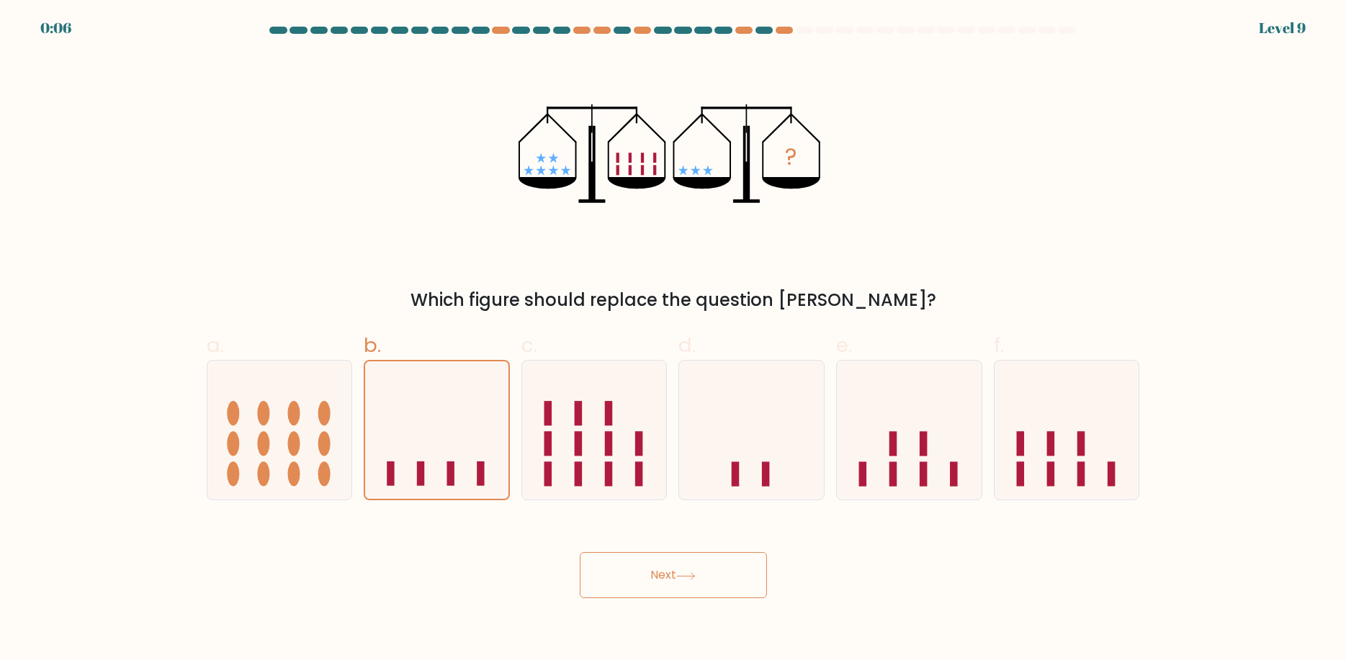
click at [624, 575] on button "Next" at bounding box center [673, 575] width 187 height 46
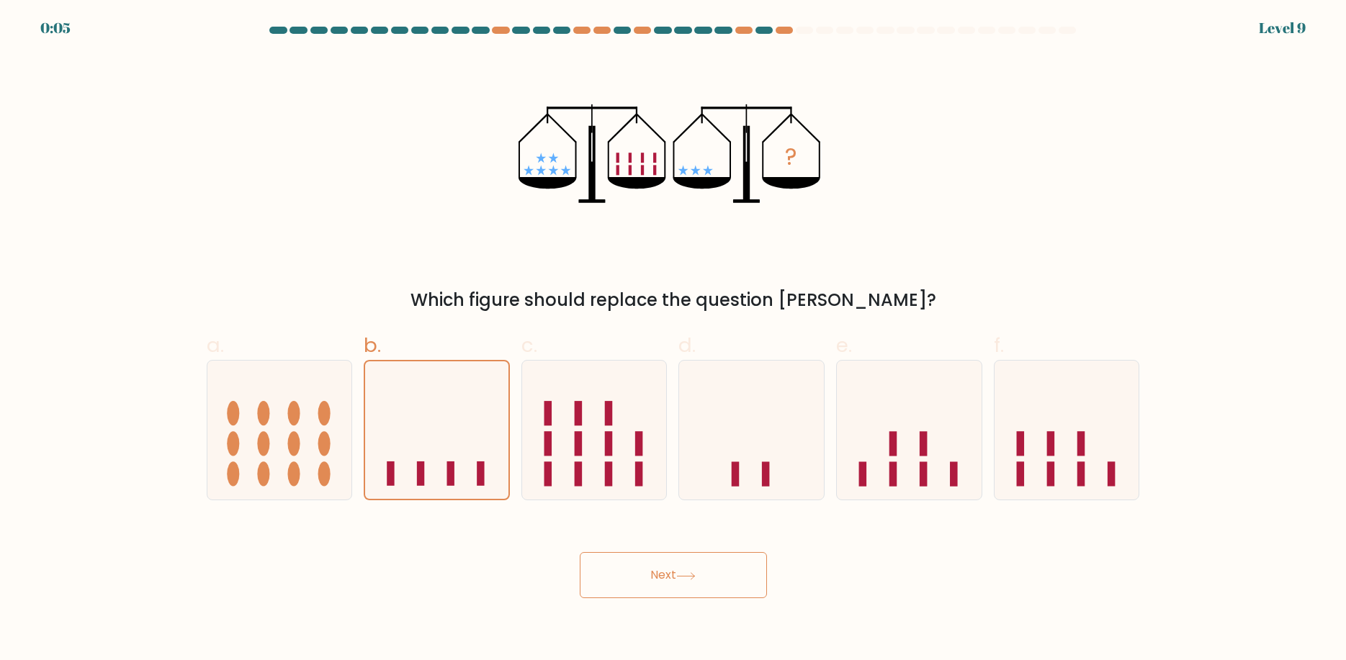
click at [624, 575] on button "Next" at bounding box center [673, 575] width 187 height 46
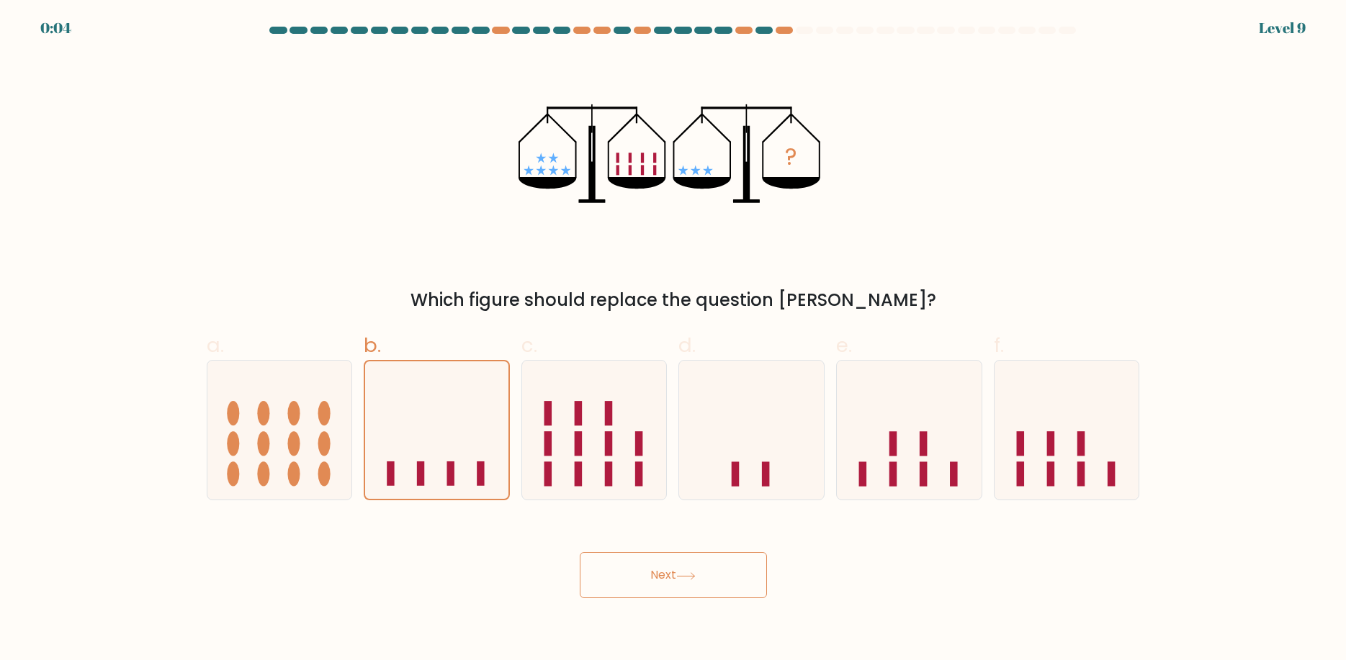
click at [624, 575] on button "Next" at bounding box center [673, 575] width 187 height 46
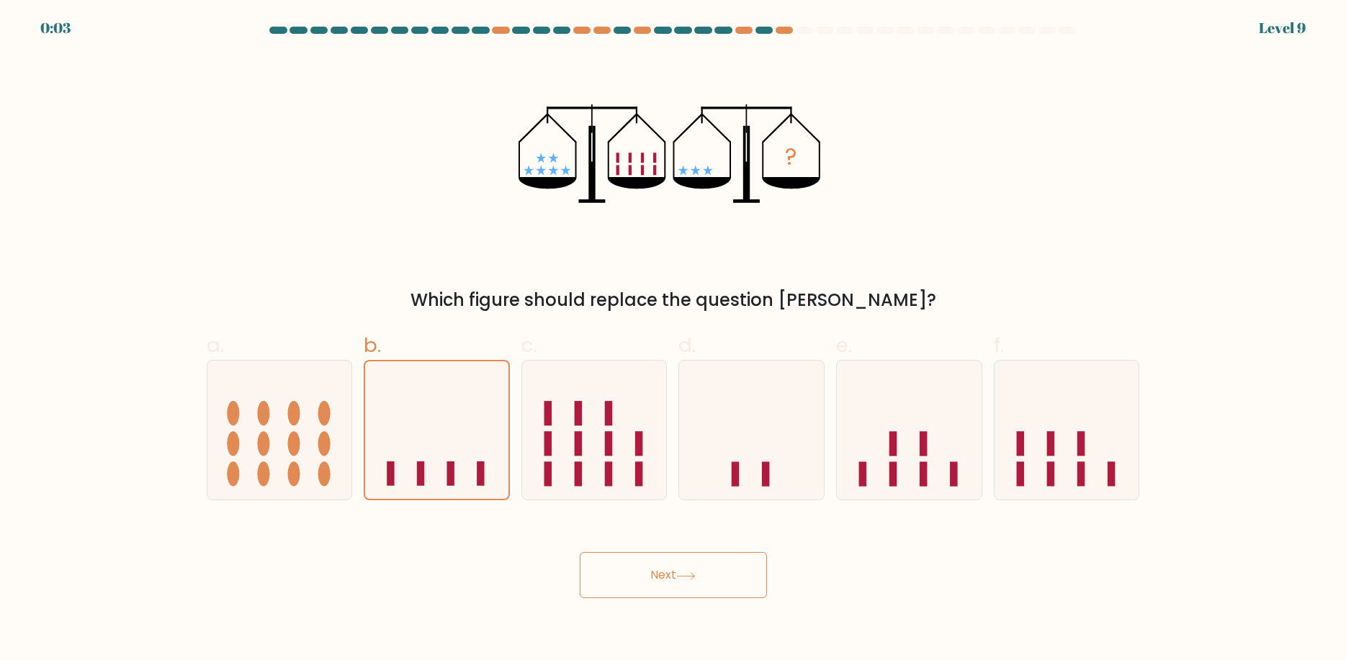
click at [624, 575] on button "Next" at bounding box center [673, 575] width 187 height 46
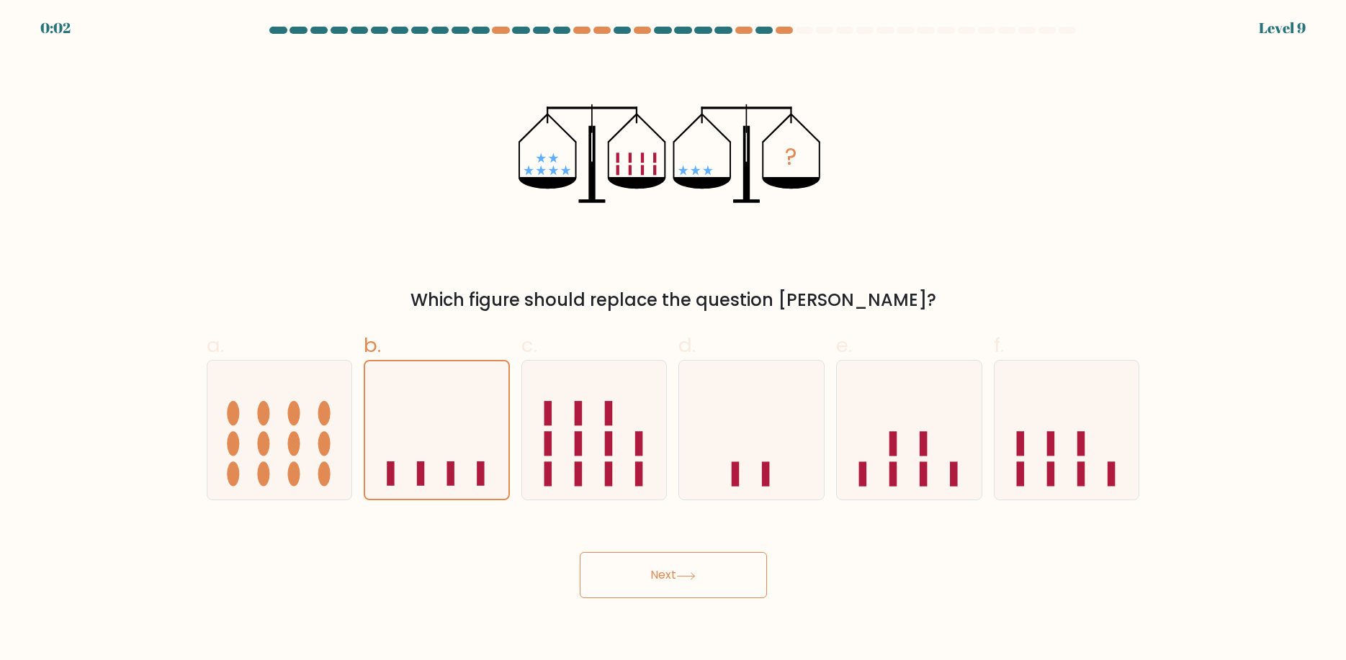
click at [624, 575] on button "Next" at bounding box center [673, 575] width 187 height 46
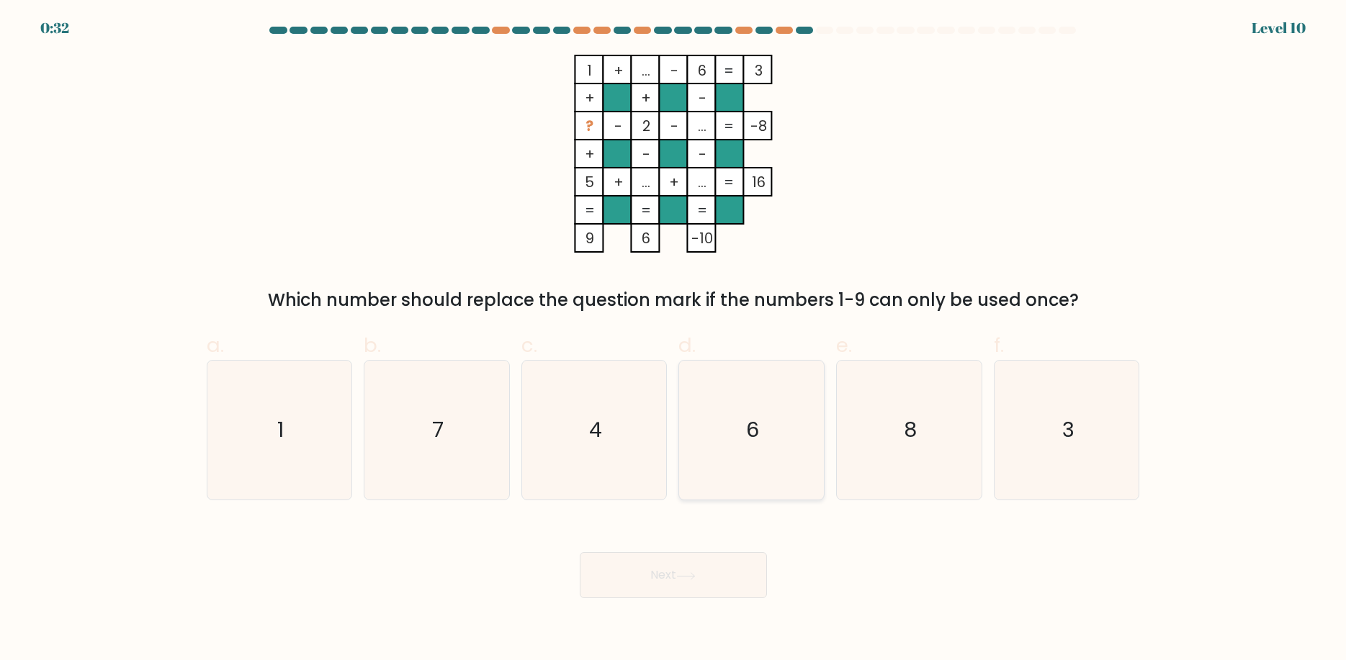
click at [780, 436] on icon "6" at bounding box center [751, 430] width 139 height 139
click at [674, 340] on input "d. 6" at bounding box center [673, 334] width 1 height 9
radio input "true"
click at [701, 567] on button "Next" at bounding box center [673, 575] width 187 height 46
click at [625, 572] on button "Next" at bounding box center [673, 575] width 187 height 46
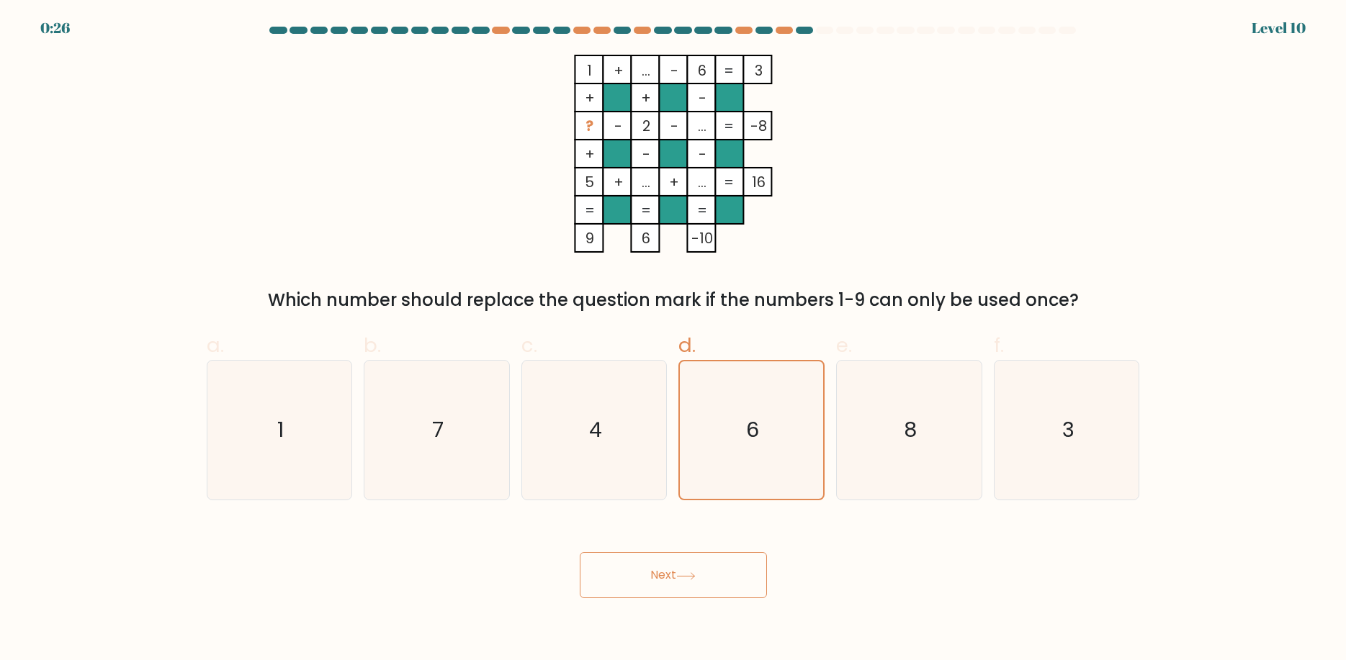
click at [625, 572] on button "Next" at bounding box center [673, 575] width 187 height 46
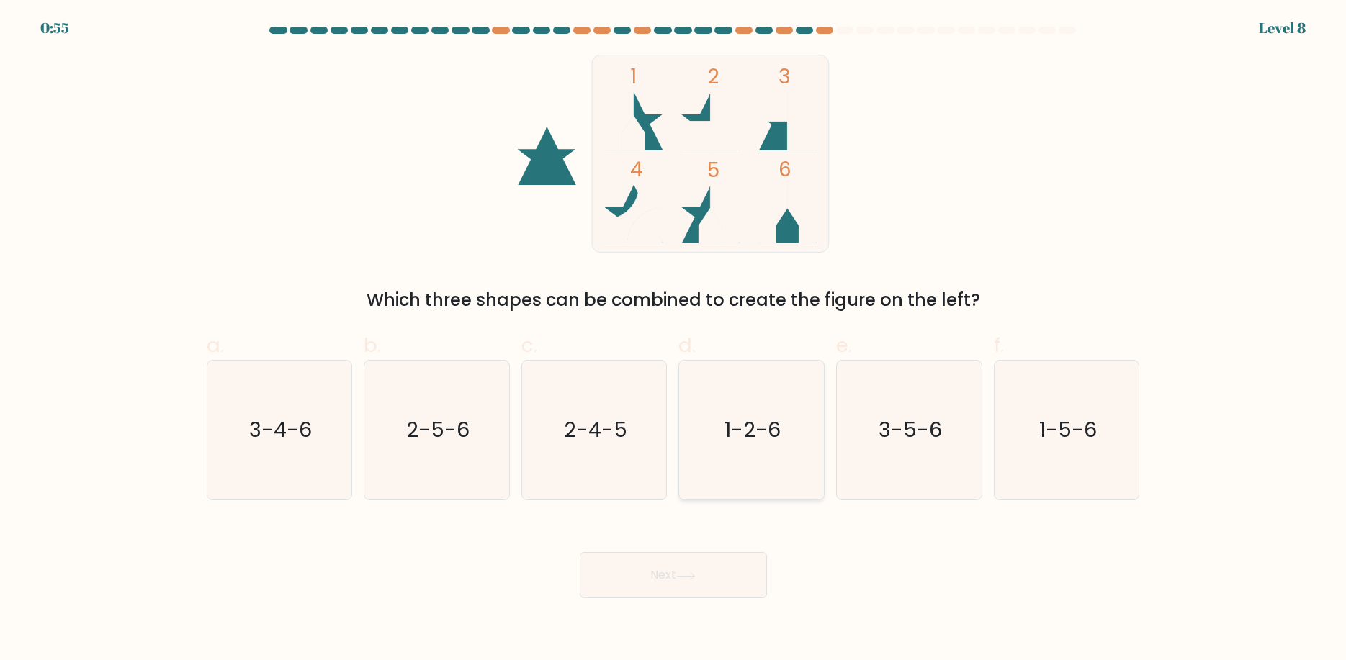
click at [756, 432] on text "1-2-6" at bounding box center [753, 430] width 56 height 29
click at [674, 340] on input "d. 1-2-6" at bounding box center [673, 334] width 1 height 9
radio input "true"
click at [719, 585] on button "Next" at bounding box center [673, 575] width 187 height 46
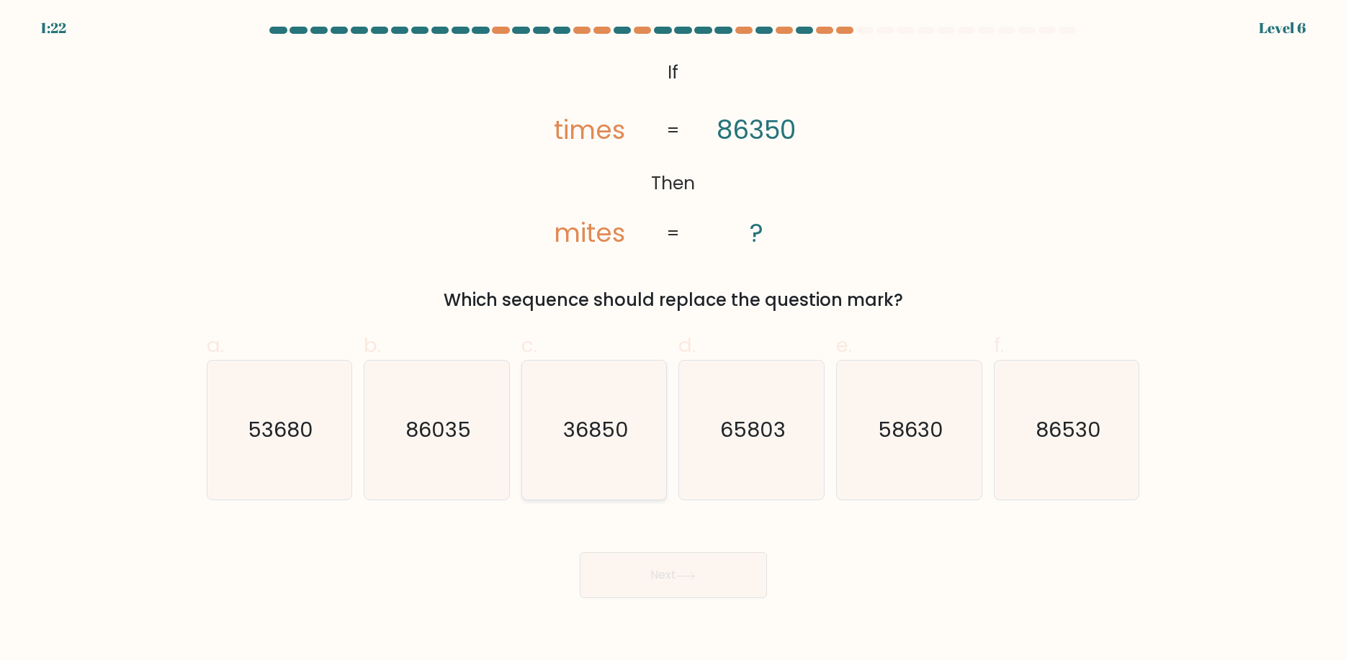
click at [567, 427] on text "36850" at bounding box center [596, 430] width 66 height 29
click at [673, 340] on input "c. 36850" at bounding box center [673, 334] width 1 height 9
radio input "true"
click at [669, 586] on button "Next" at bounding box center [673, 575] width 187 height 46
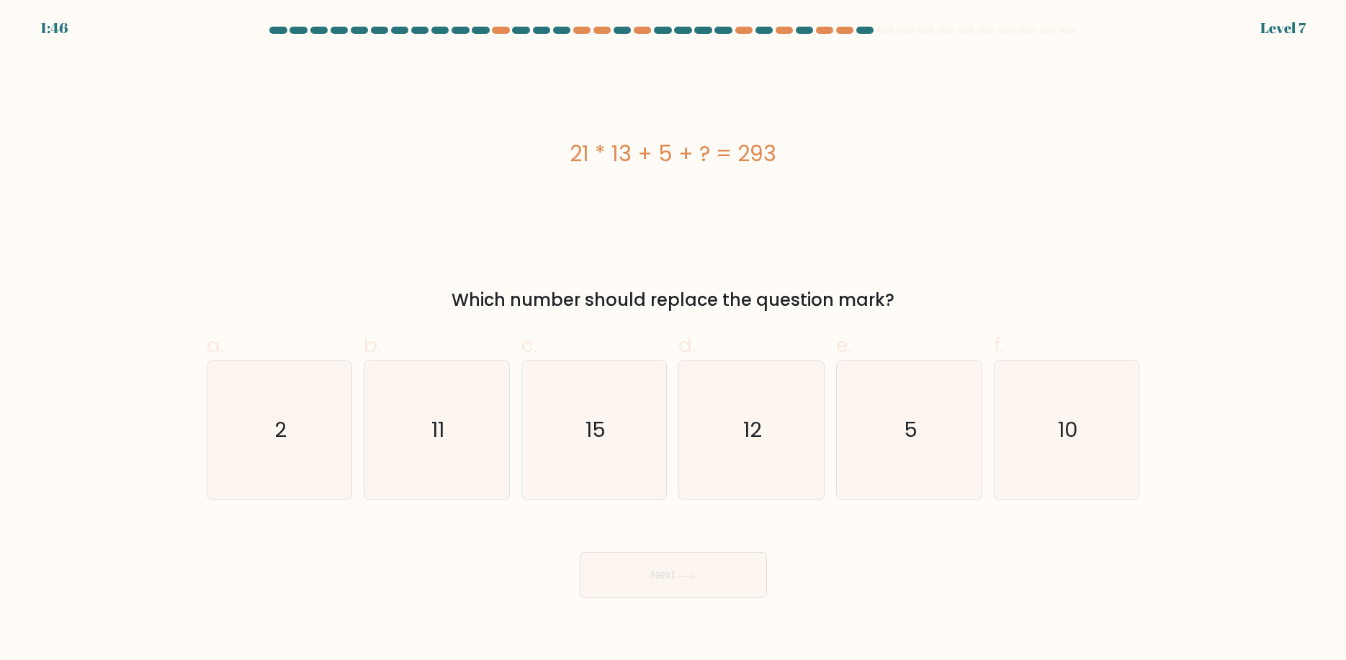
drag, startPoint x: 1007, startPoint y: 564, endPoint x: 1025, endPoint y: 552, distance: 22.2
click at [1007, 565] on div "Next" at bounding box center [673, 558] width 950 height 81
click at [562, 402] on icon "15" at bounding box center [594, 430] width 139 height 139
click at [673, 340] on input "c. 15" at bounding box center [673, 334] width 1 height 9
radio input "true"
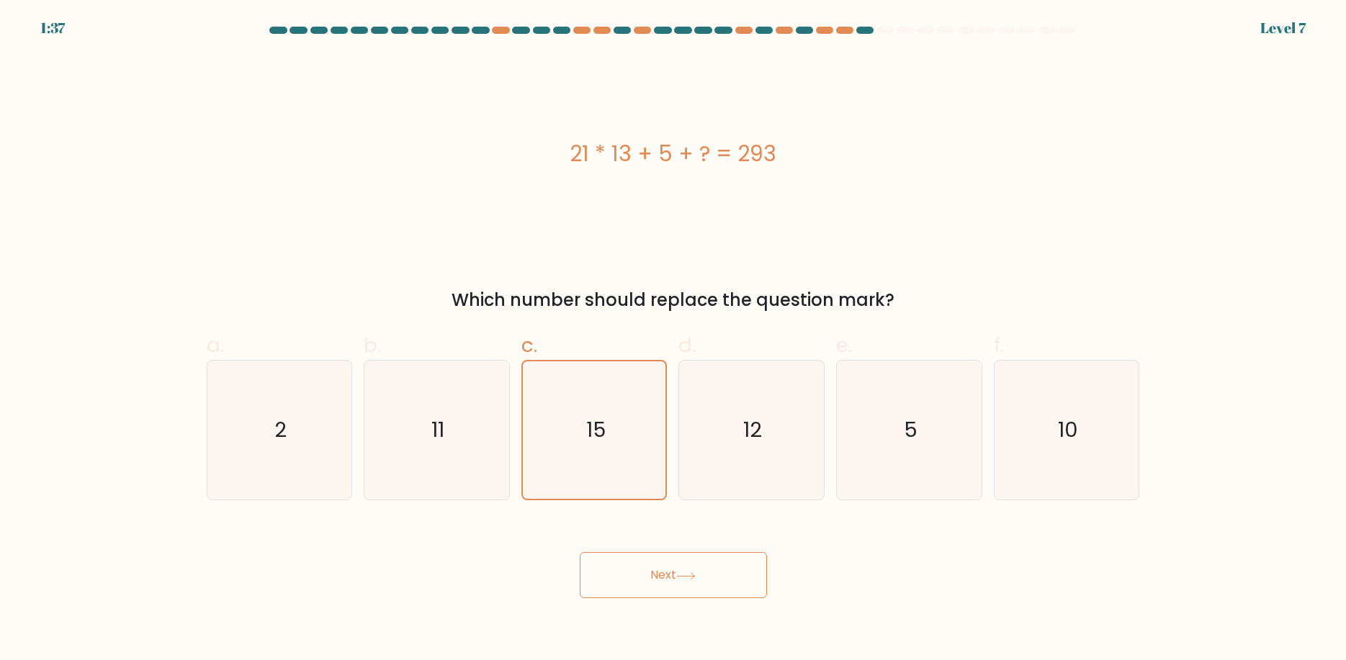
click at [700, 557] on button "Next" at bounding box center [673, 575] width 187 height 46
click at [681, 572] on button "Next" at bounding box center [673, 575] width 187 height 46
click at [661, 584] on button "Next" at bounding box center [673, 575] width 187 height 46
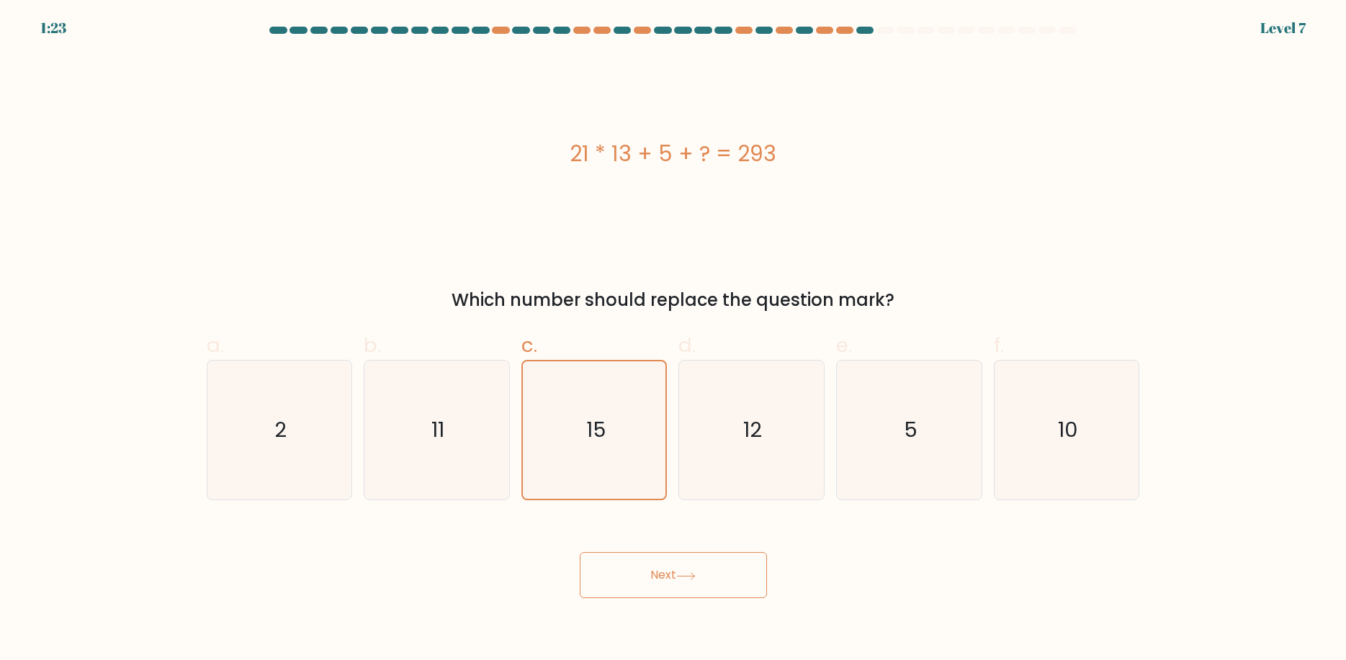
click at [661, 584] on button "Next" at bounding box center [673, 575] width 187 height 46
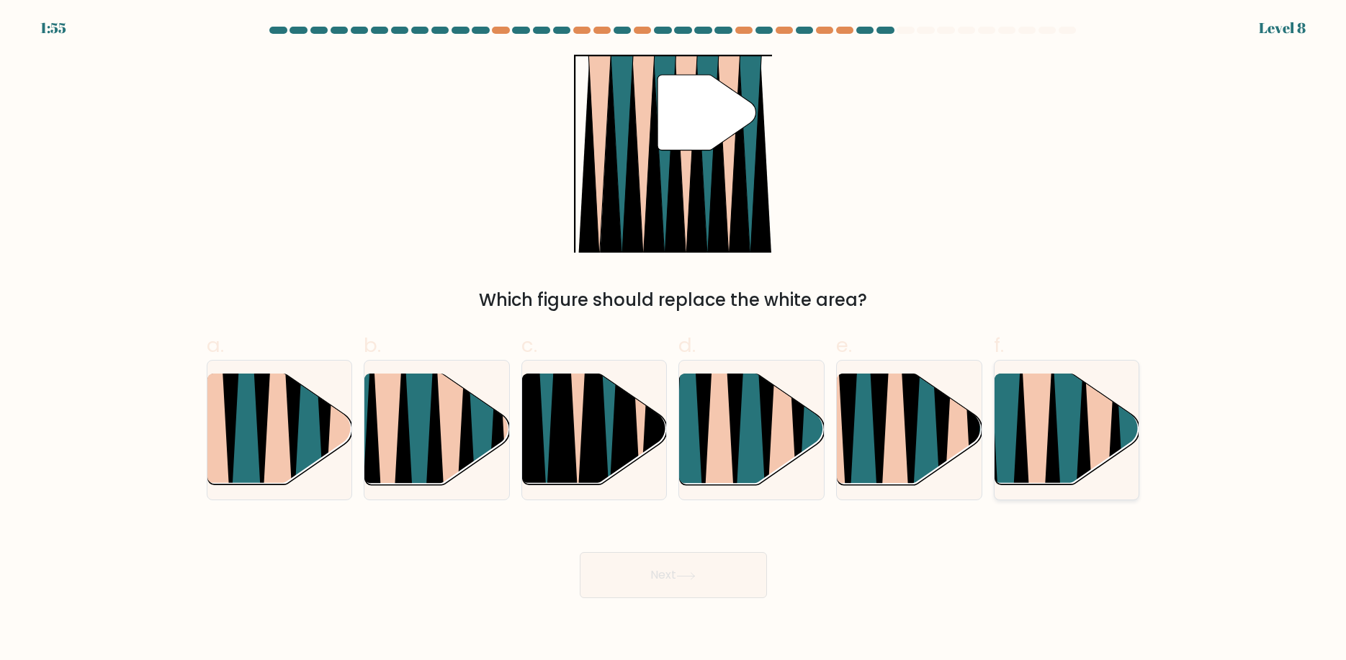
click at [1100, 438] on icon at bounding box center [1100, 490] width 32 height 289
click at [674, 340] on input "f." at bounding box center [673, 334] width 1 height 9
radio input "true"
click at [737, 591] on button "Next" at bounding box center [673, 575] width 187 height 46
click at [660, 579] on button "Next" at bounding box center [673, 575] width 187 height 46
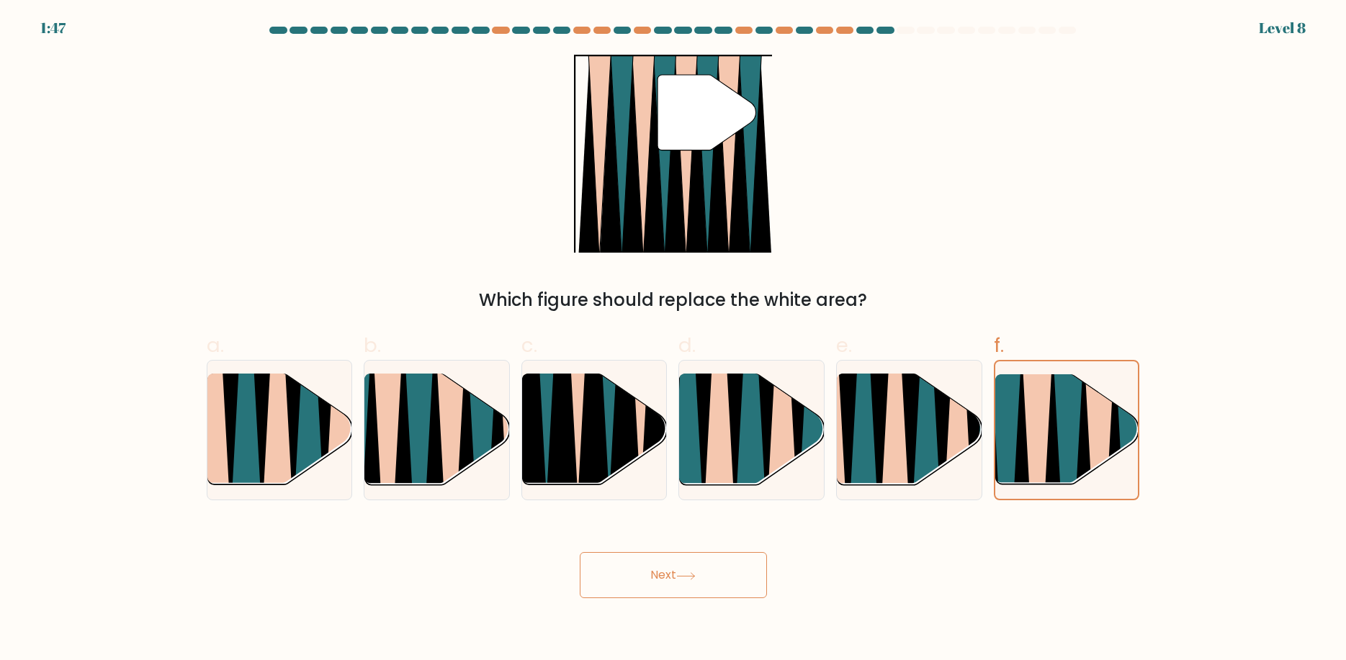
click at [654, 575] on button "Next" at bounding box center [673, 575] width 187 height 46
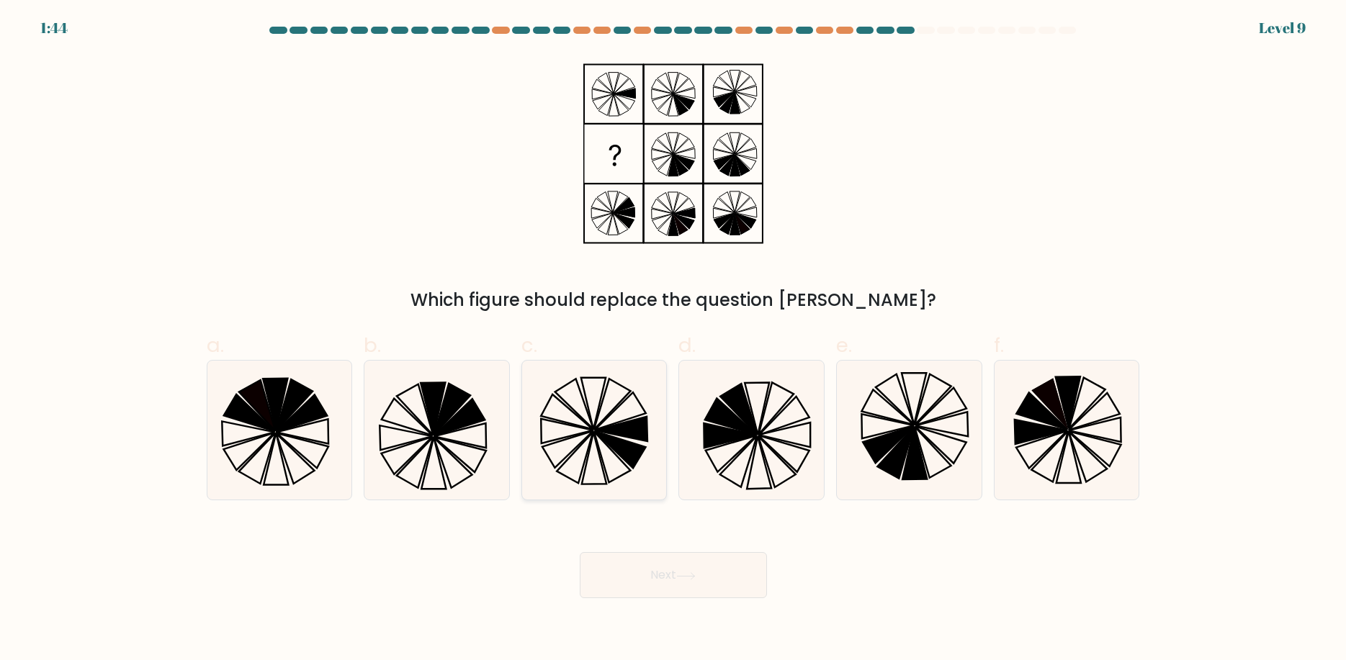
click at [595, 418] on icon at bounding box center [594, 430] width 139 height 139
click at [673, 340] on input "c." at bounding box center [673, 334] width 1 height 9
radio input "true"
click at [696, 587] on button "Next" at bounding box center [673, 575] width 187 height 46
click at [683, 575] on icon at bounding box center [685, 576] width 19 height 8
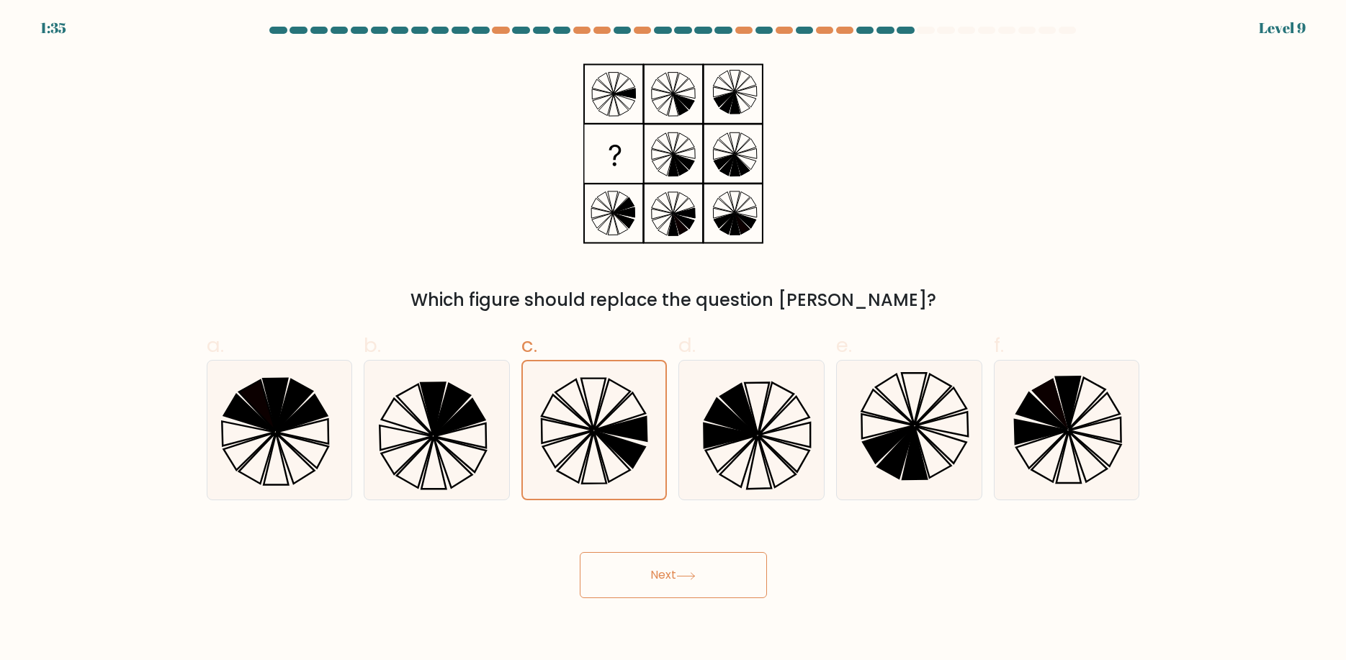
click at [683, 575] on icon at bounding box center [685, 576] width 19 height 8
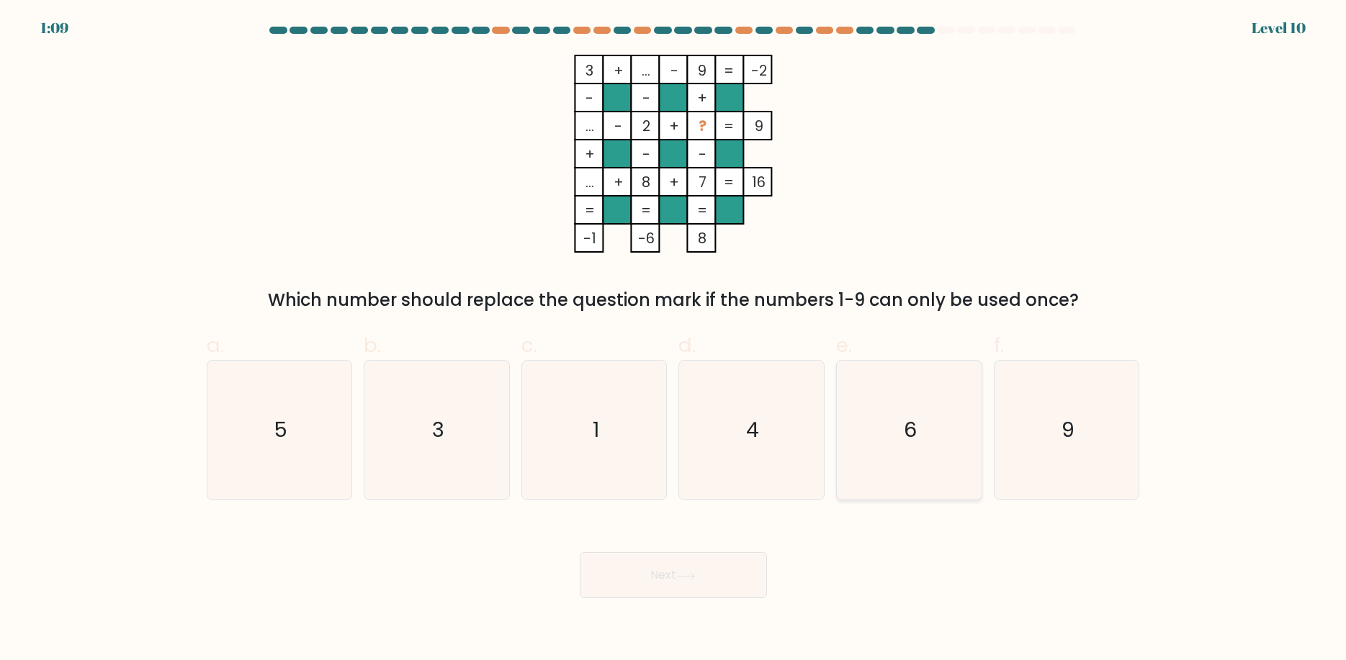
click at [910, 454] on icon "6" at bounding box center [909, 430] width 139 height 139
click at [674, 340] on input "e. 6" at bounding box center [673, 334] width 1 height 9
radio input "true"
click at [672, 586] on button "Next" at bounding box center [673, 575] width 187 height 46
click at [642, 580] on button "Next" at bounding box center [673, 575] width 187 height 46
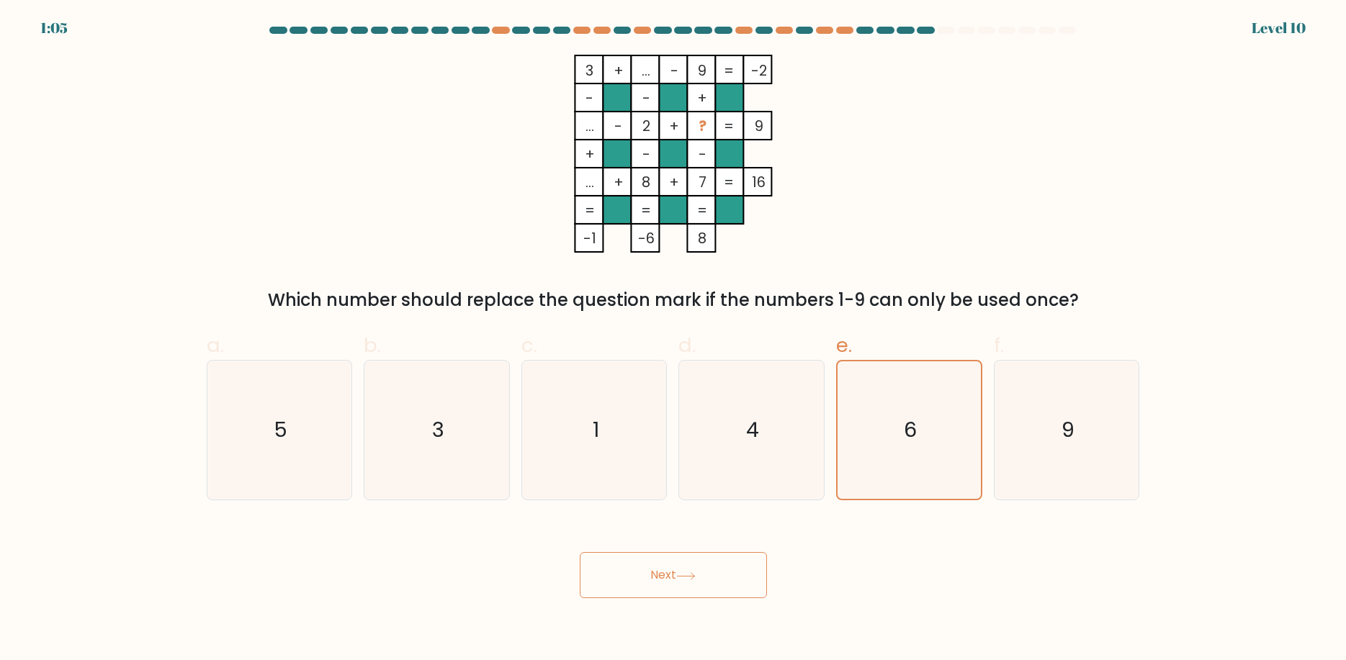
click at [642, 580] on button "Next" at bounding box center [673, 575] width 187 height 46
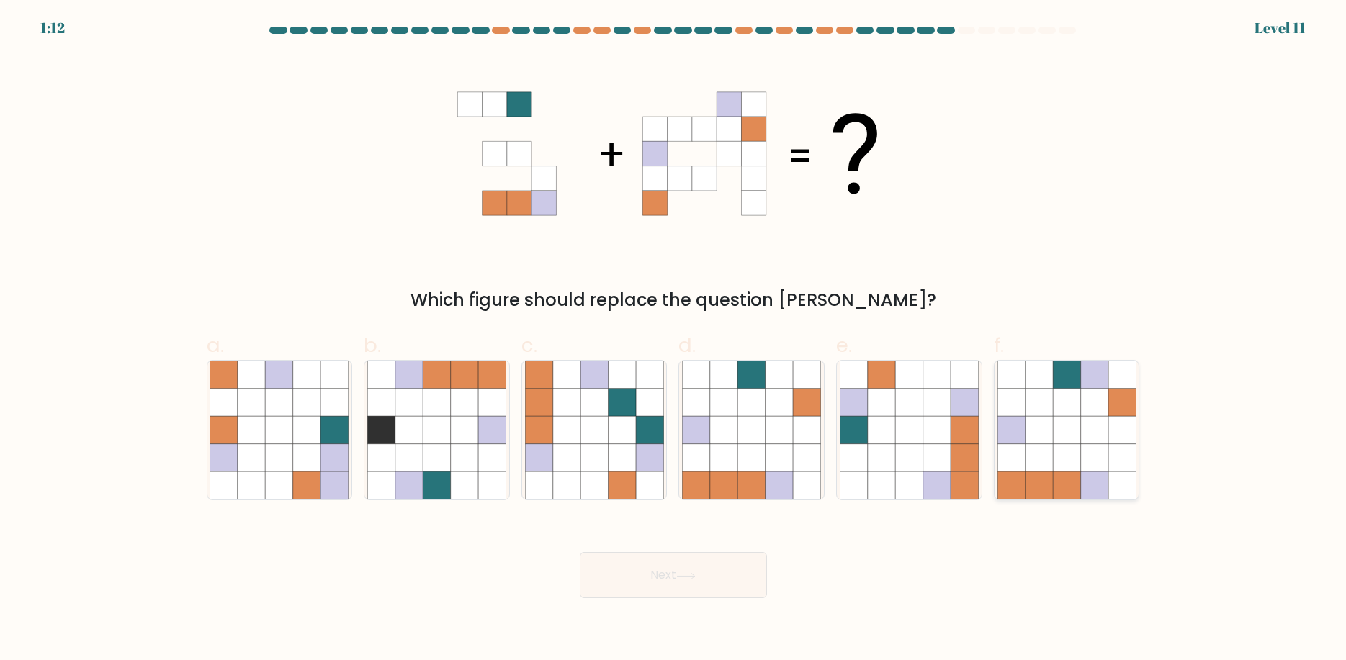
click at [1071, 427] on icon at bounding box center [1066, 430] width 27 height 27
click at [674, 340] on input "f." at bounding box center [673, 334] width 1 height 9
radio input "true"
click at [737, 572] on button "Next" at bounding box center [673, 575] width 187 height 46
click at [657, 577] on button "Next" at bounding box center [673, 575] width 187 height 46
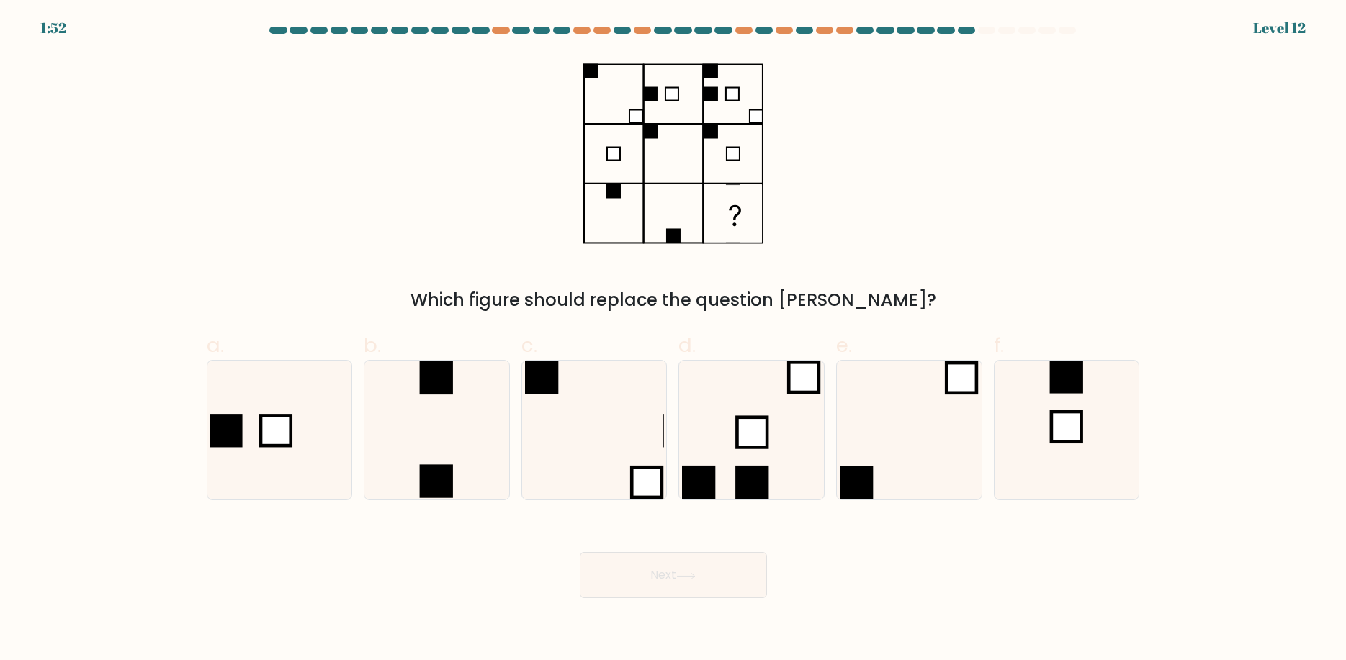
click at [657, 577] on button "Next" at bounding box center [673, 575] width 187 height 46
click at [1040, 449] on icon at bounding box center [1066, 430] width 139 height 139
click at [674, 340] on input "f." at bounding box center [673, 334] width 1 height 9
radio input "true"
click at [638, 577] on button "Next" at bounding box center [673, 575] width 187 height 46
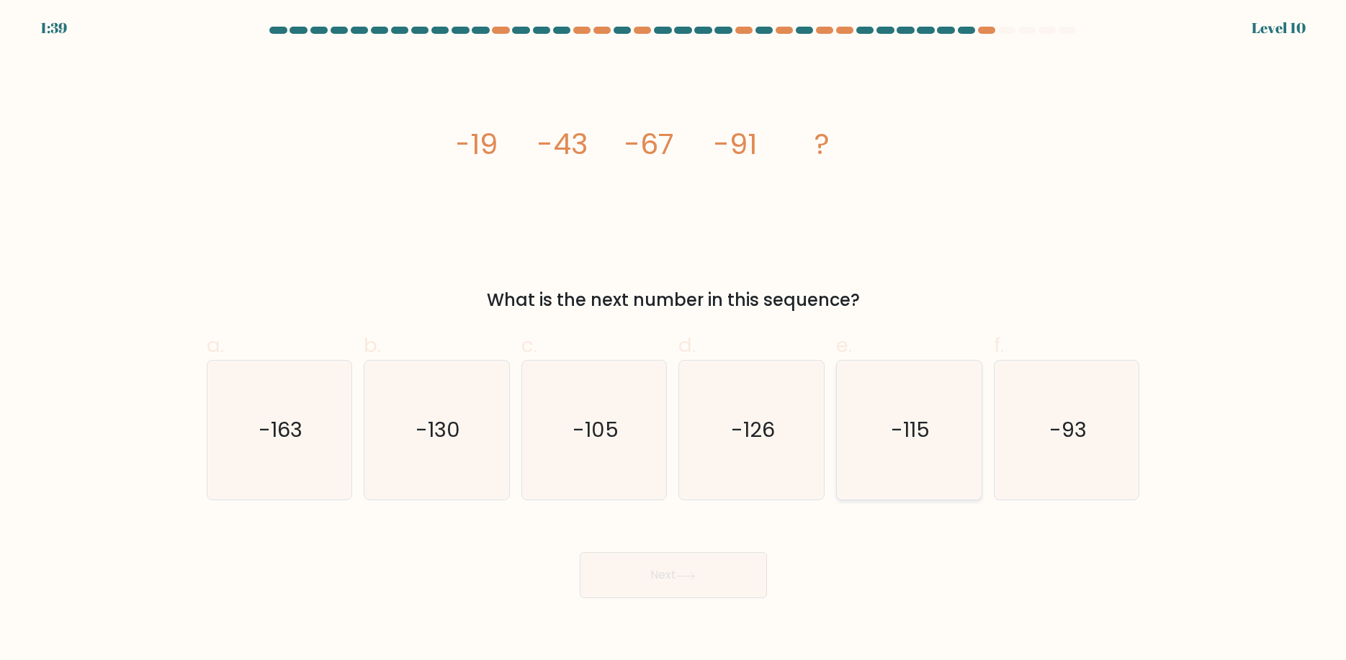
click at [870, 459] on icon "-115" at bounding box center [909, 430] width 139 height 139
click at [674, 340] on input "e. -115" at bounding box center [673, 334] width 1 height 9
radio input "true"
click at [703, 557] on button "Next" at bounding box center [673, 575] width 187 height 46
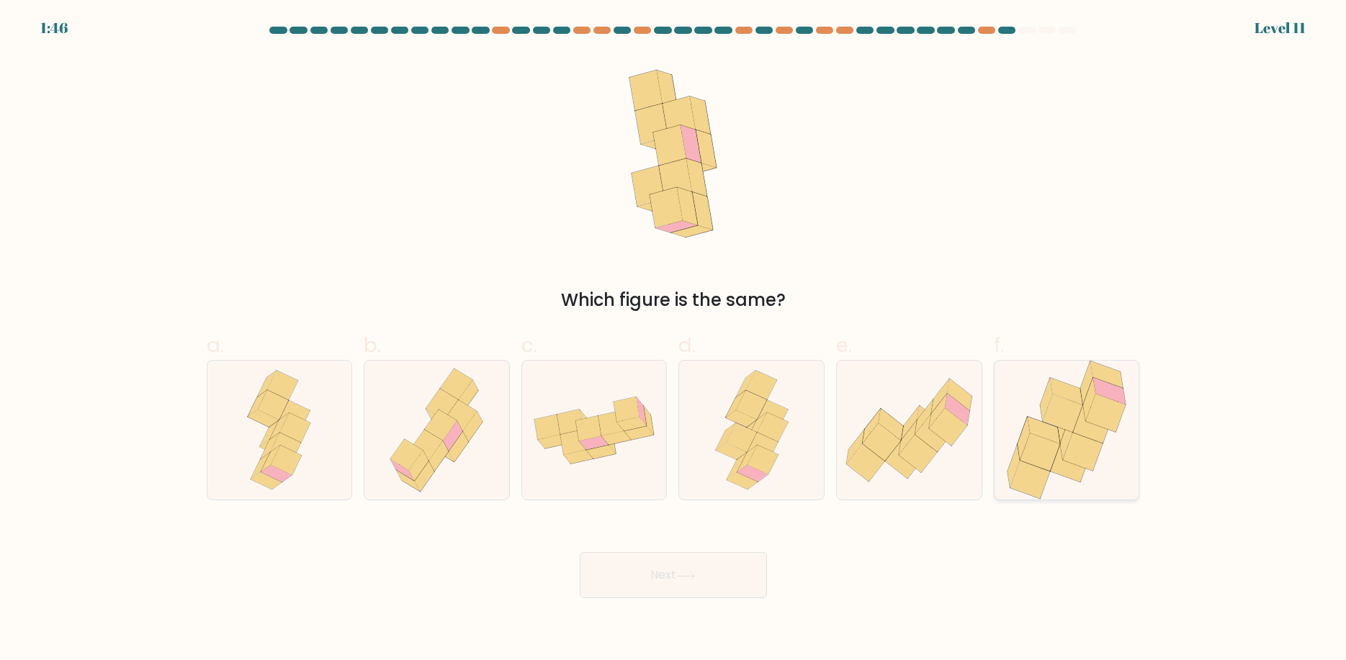
click at [1091, 447] on icon at bounding box center [1083, 452] width 40 height 38
click at [674, 340] on input "f." at bounding box center [673, 334] width 1 height 9
radio input "true"
click at [685, 569] on button "Next" at bounding box center [673, 575] width 187 height 46
click at [665, 591] on button "Next" at bounding box center [673, 575] width 187 height 46
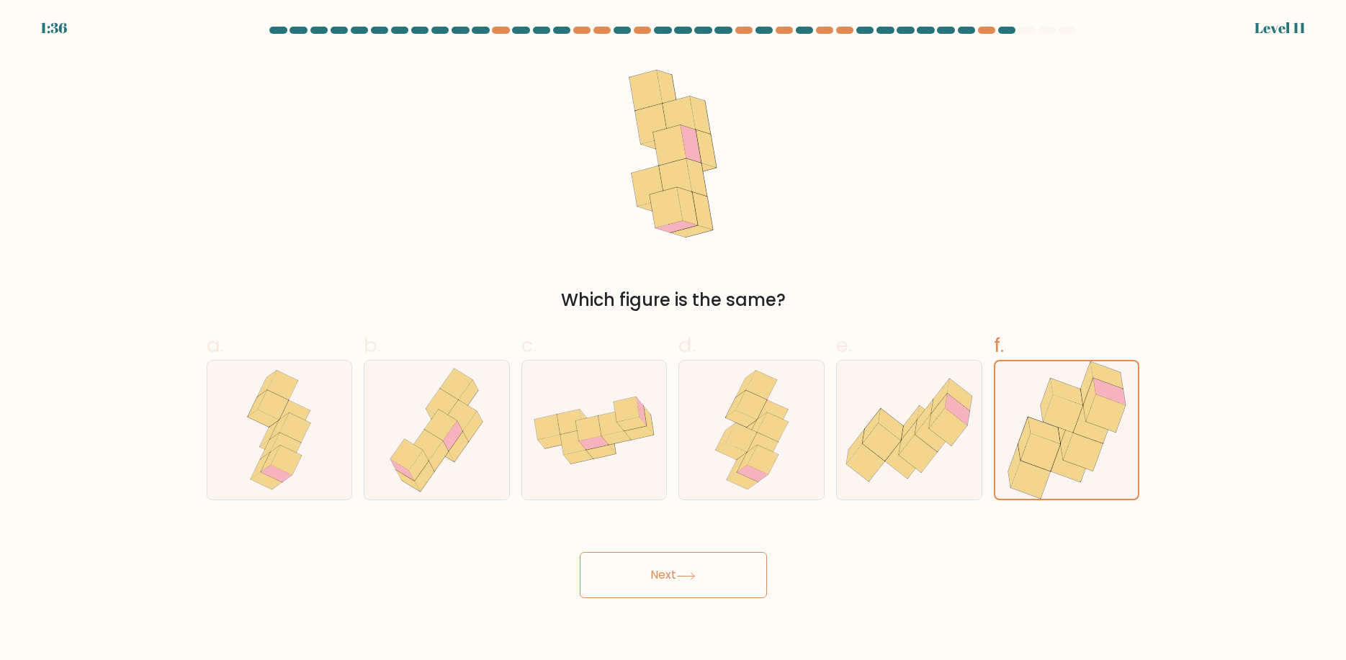
click at [659, 577] on button "Next" at bounding box center [673, 575] width 187 height 46
click at [932, 613] on body "1:25 Level 11" at bounding box center [673, 330] width 1346 height 660
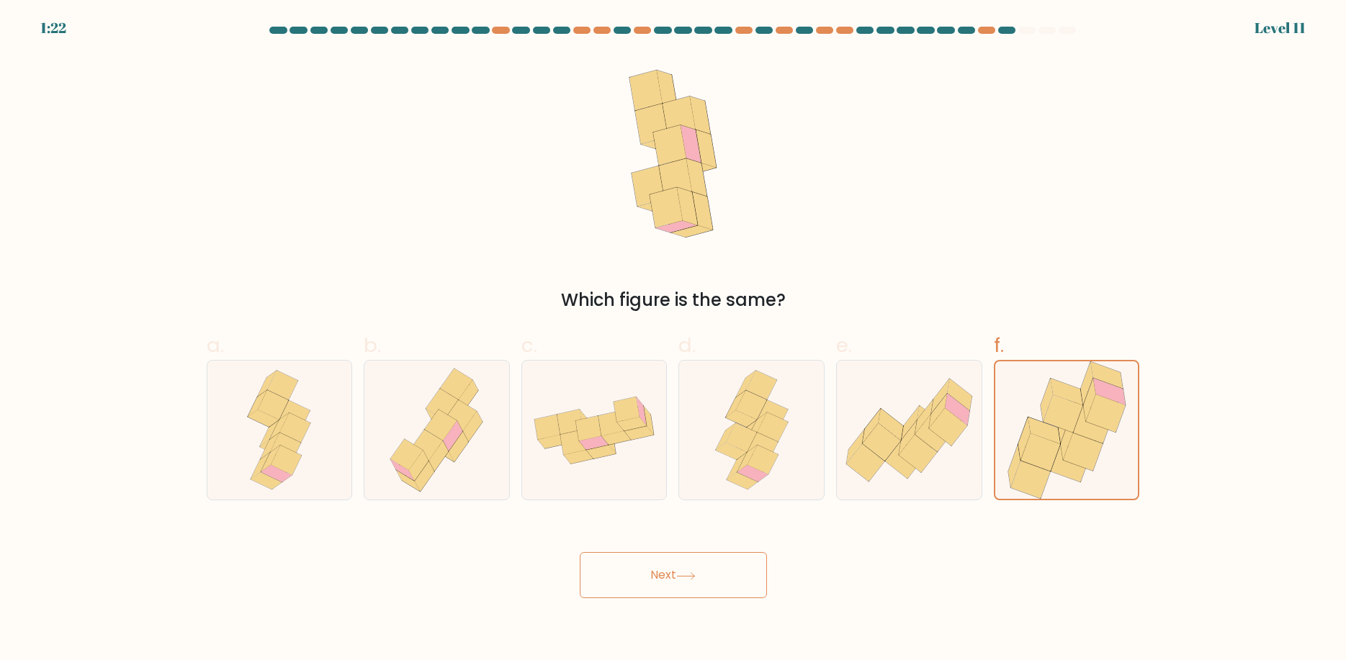
click at [708, 582] on button "Next" at bounding box center [673, 575] width 187 height 46
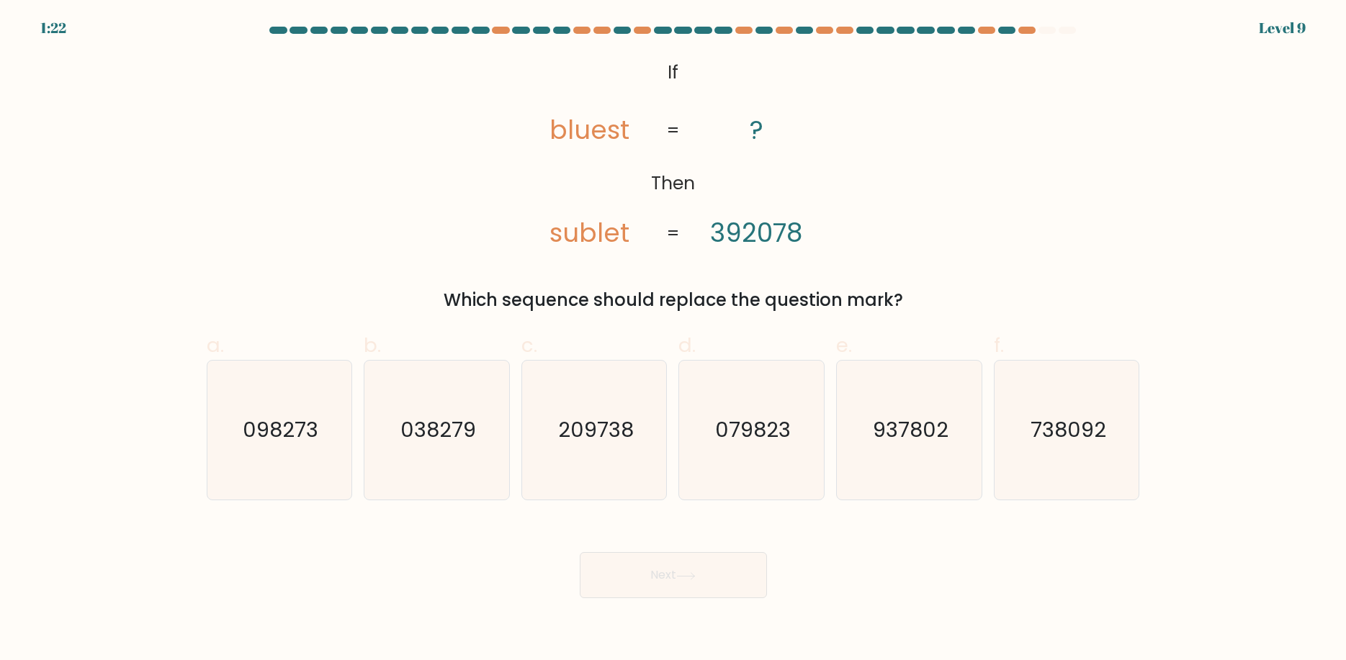
click at [708, 582] on button "Next" at bounding box center [673, 575] width 187 height 46
click at [434, 277] on div "@import url('https://fonts.googleapis.com/css?family=Abril+Fatface:400,100,100i…" at bounding box center [673, 184] width 950 height 258
click at [589, 459] on icon "209738" at bounding box center [594, 430] width 139 height 139
click at [673, 340] on input "c. 209738" at bounding box center [673, 334] width 1 height 9
radio input "true"
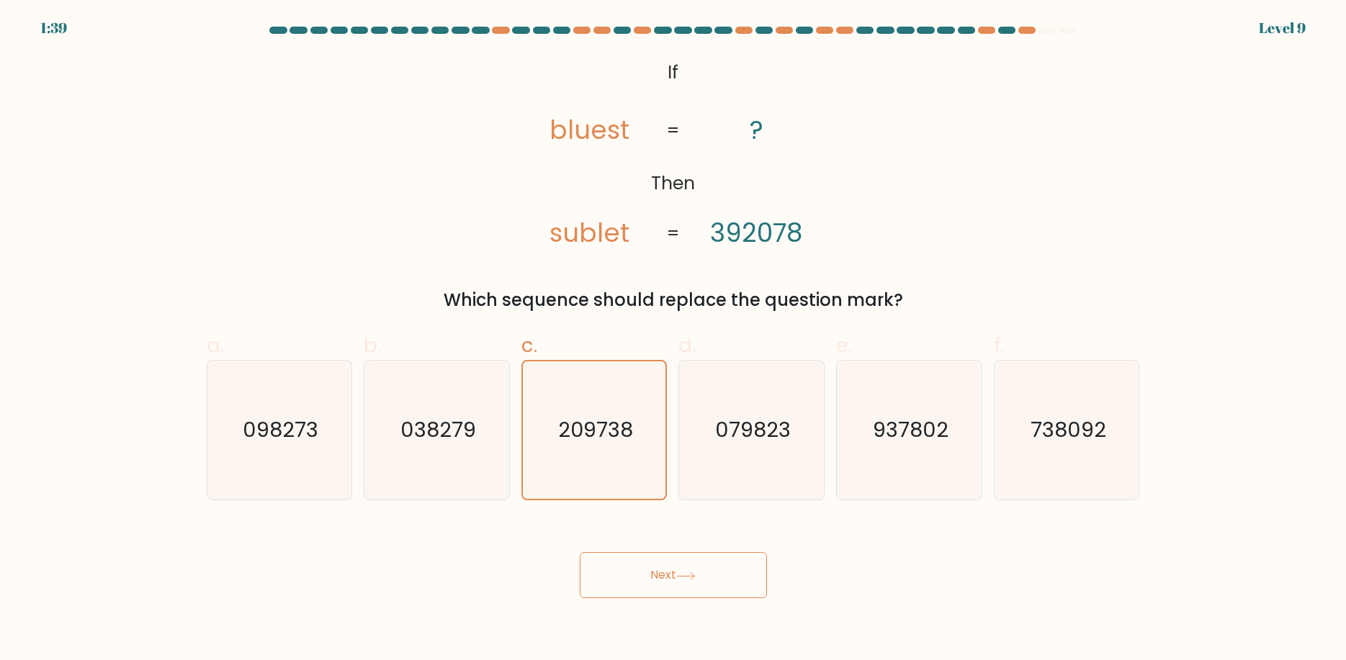
click at [691, 569] on button "Next" at bounding box center [673, 575] width 187 height 46
click at [717, 572] on button "Next" at bounding box center [673, 575] width 187 height 46
click at [696, 577] on icon at bounding box center [685, 576] width 19 height 8
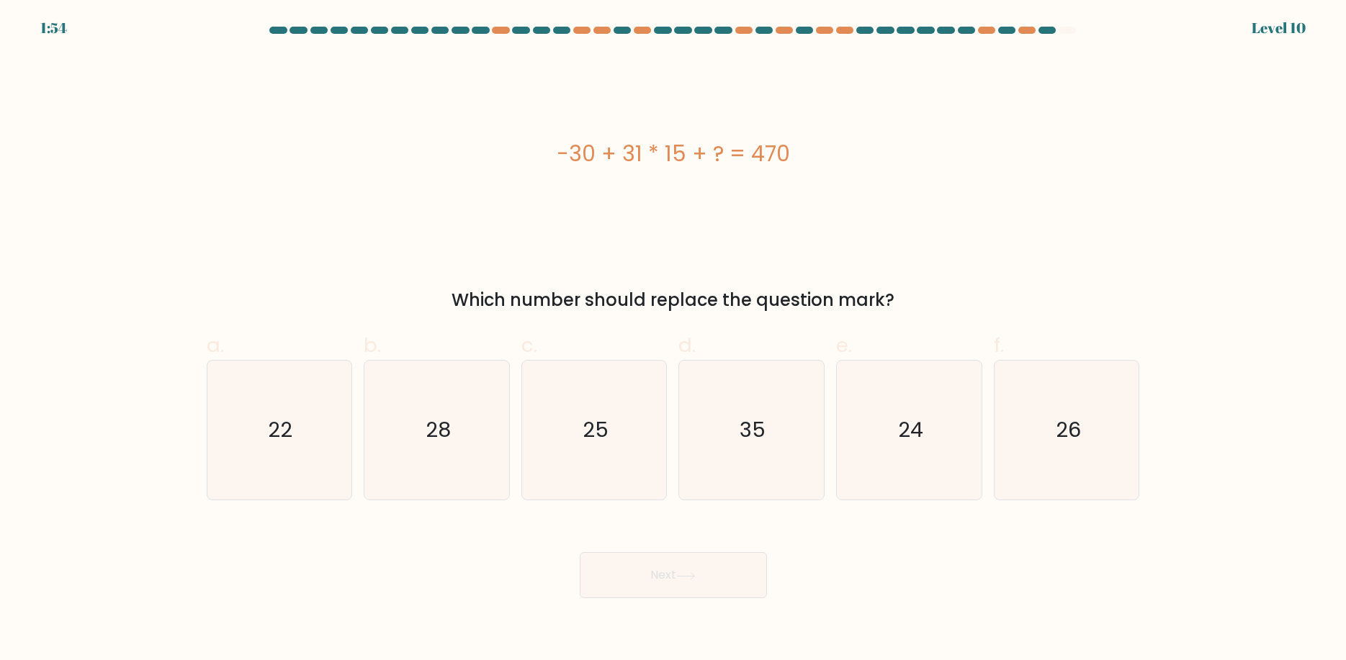
click at [914, 541] on div "Next" at bounding box center [673, 558] width 950 height 81
click at [744, 439] on icon "35" at bounding box center [751, 430] width 139 height 139
click at [674, 340] on input "d. 35" at bounding box center [673, 334] width 1 height 9
radio input "true"
click at [642, 570] on button "Next" at bounding box center [673, 575] width 187 height 46
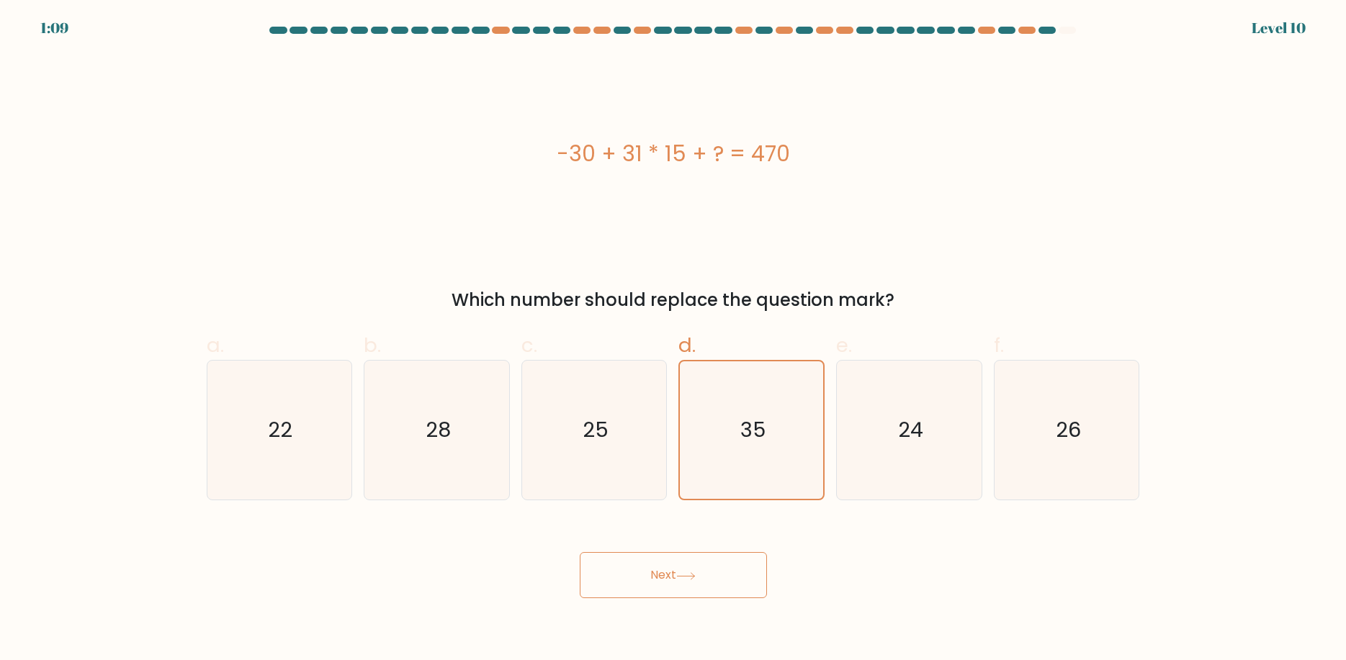
click at [657, 582] on button "Next" at bounding box center [673, 575] width 187 height 46
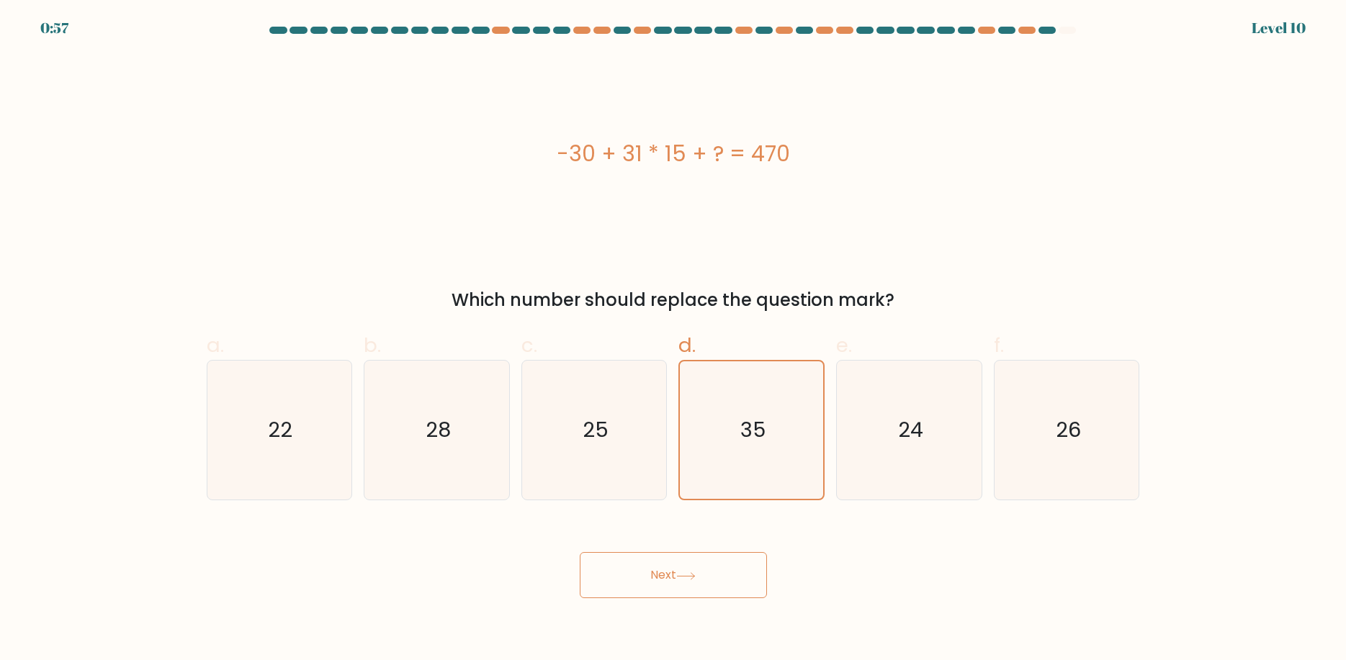
click at [680, 571] on button "Next" at bounding box center [673, 575] width 187 height 46
click at [647, 573] on button "Next" at bounding box center [673, 575] width 187 height 46
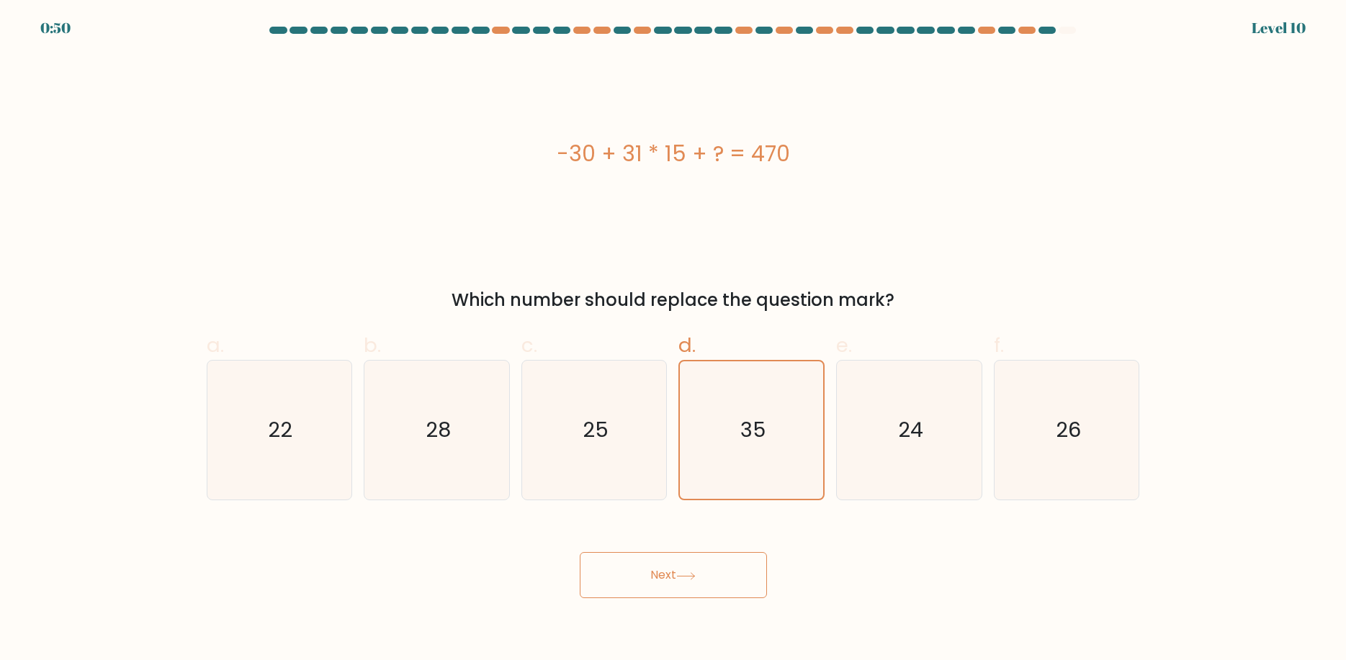
click at [726, 576] on button "Next" at bounding box center [673, 575] width 187 height 46
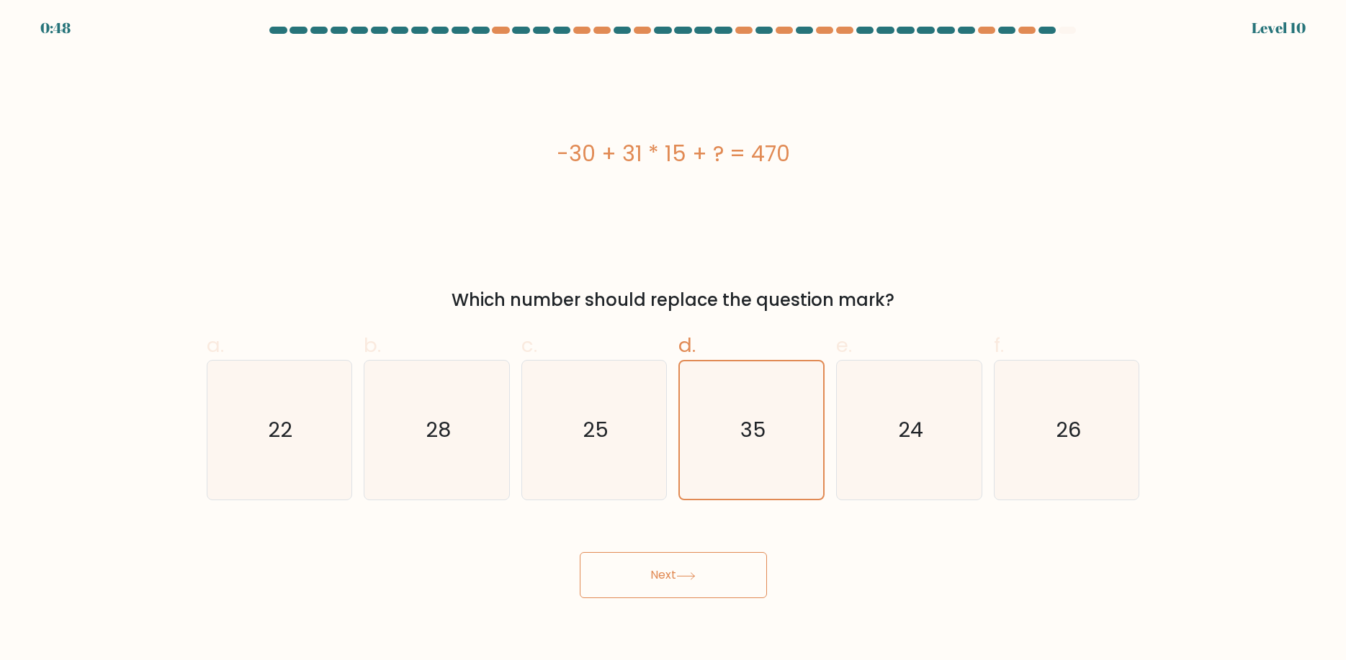
click at [726, 576] on button "Next" at bounding box center [673, 575] width 187 height 46
click at [703, 577] on button "Next" at bounding box center [673, 575] width 187 height 46
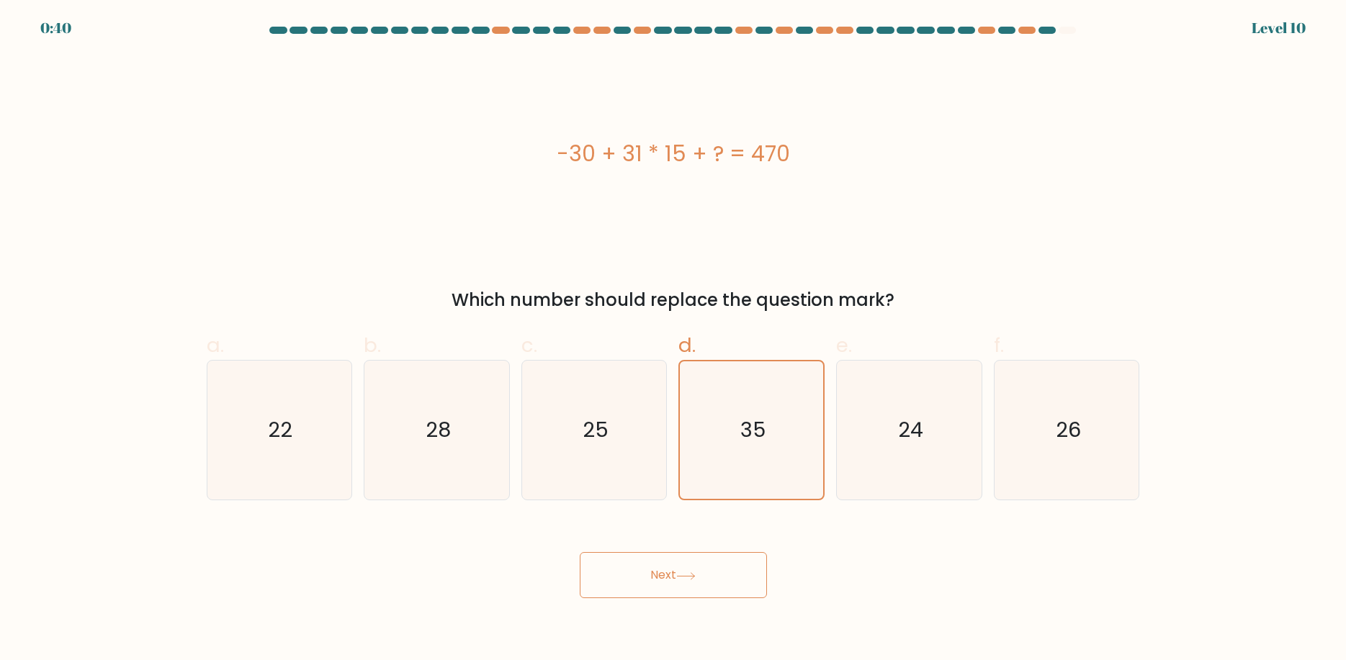
click at [680, 580] on icon at bounding box center [685, 576] width 19 height 8
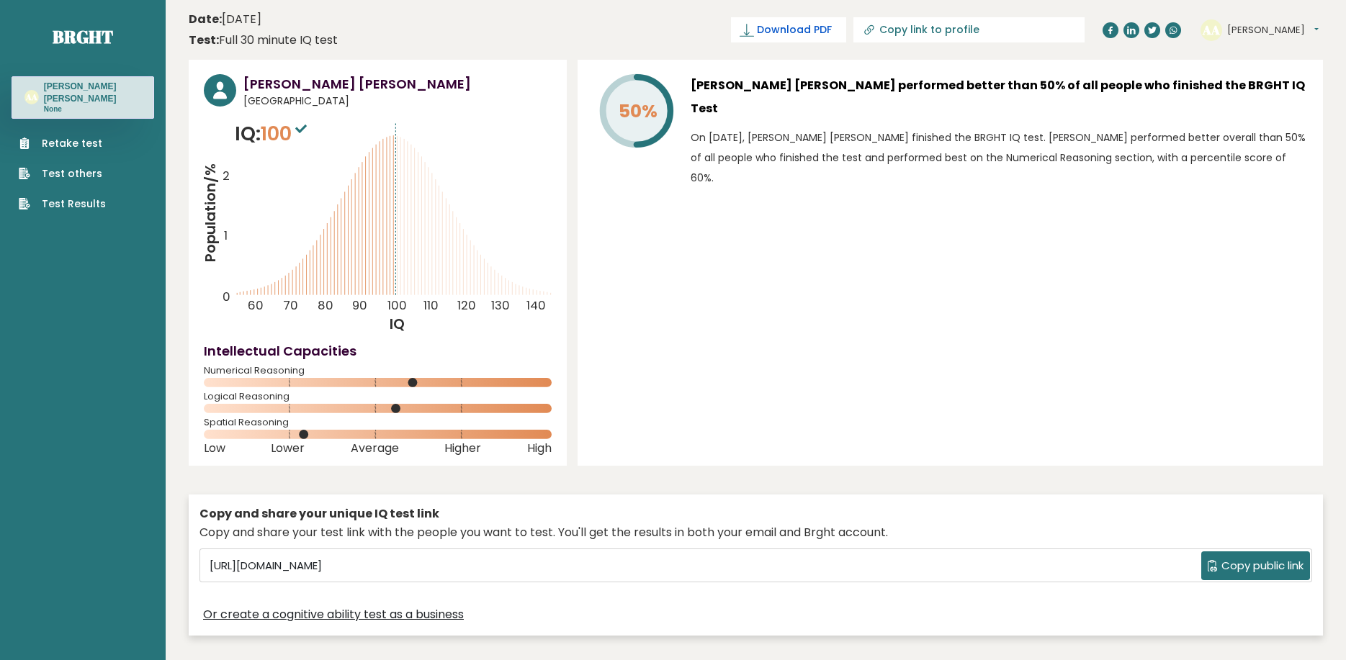
click at [786, 21] on link "Download PDF" at bounding box center [788, 29] width 115 height 25
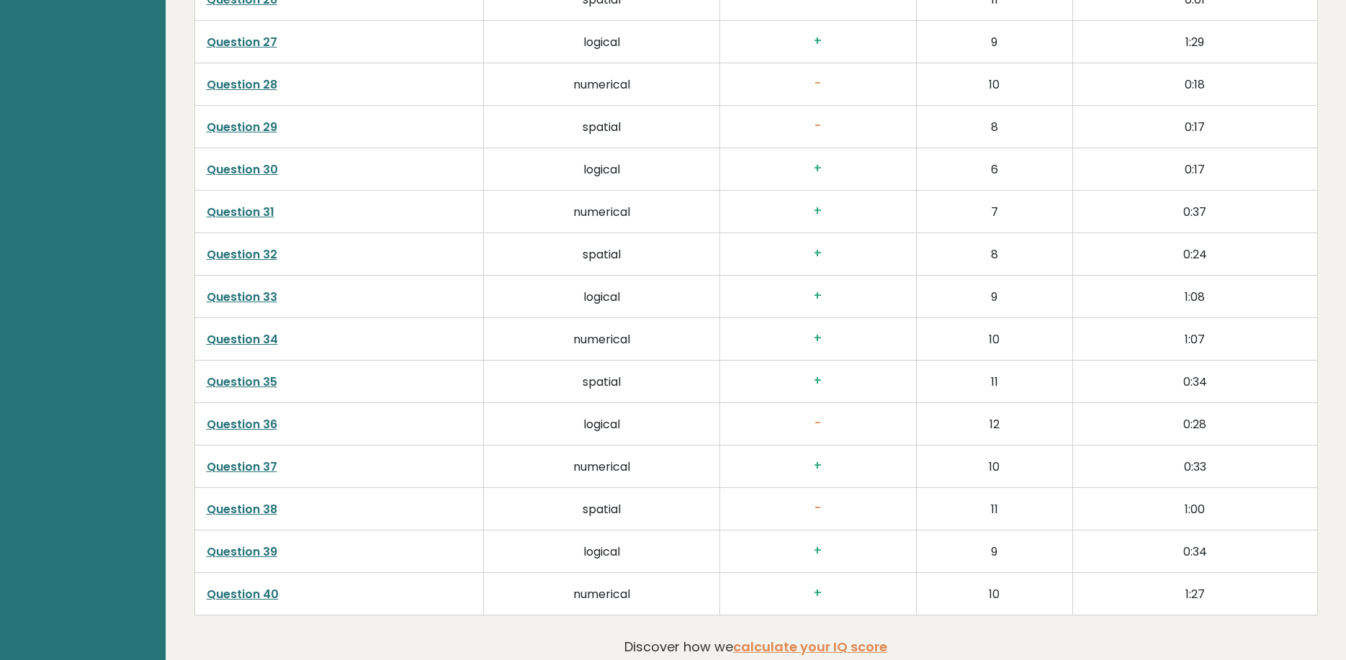
scroll to position [3775, 0]
